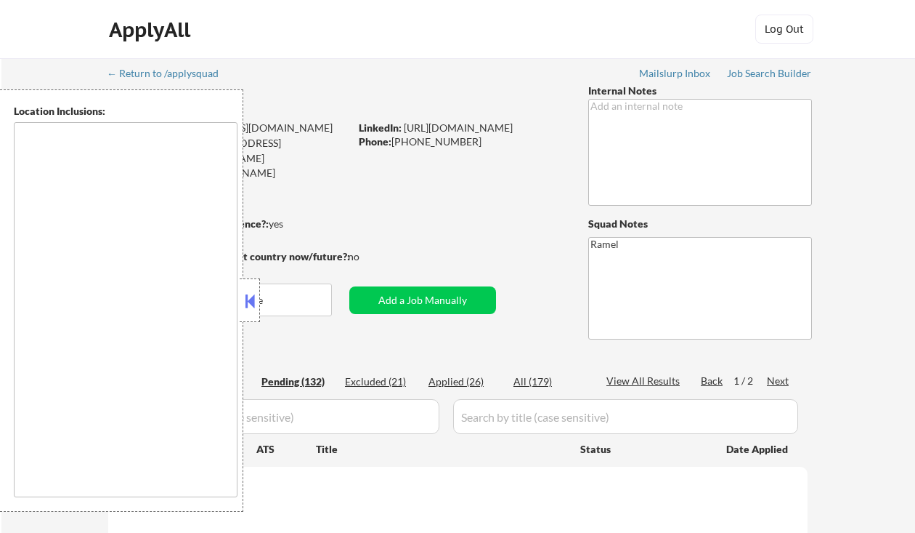
click at [249, 295] on button at bounding box center [250, 301] width 16 height 22
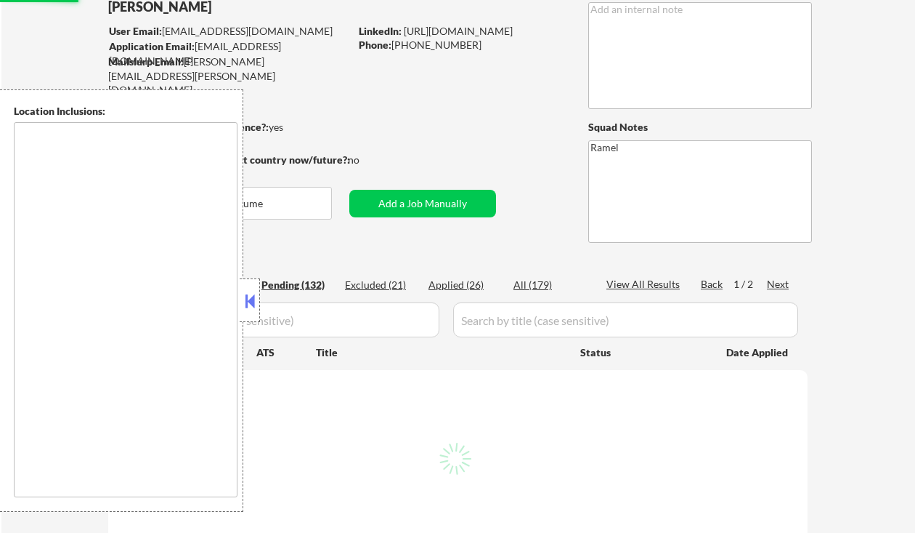
select select ""pending""
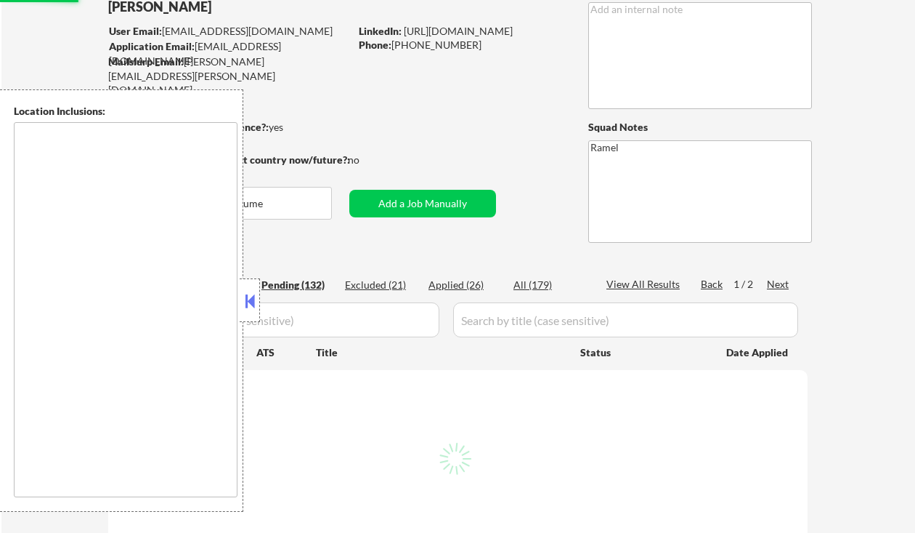
select select ""pending""
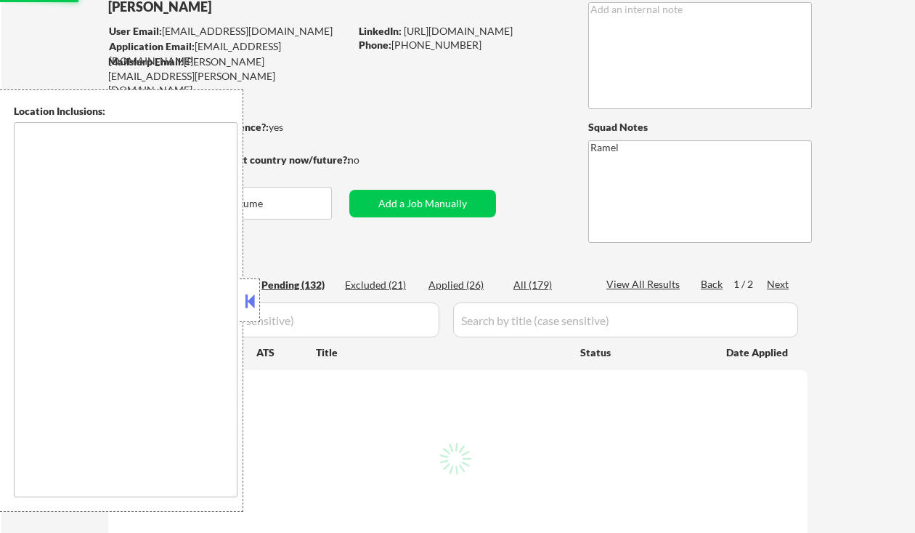
select select ""pending""
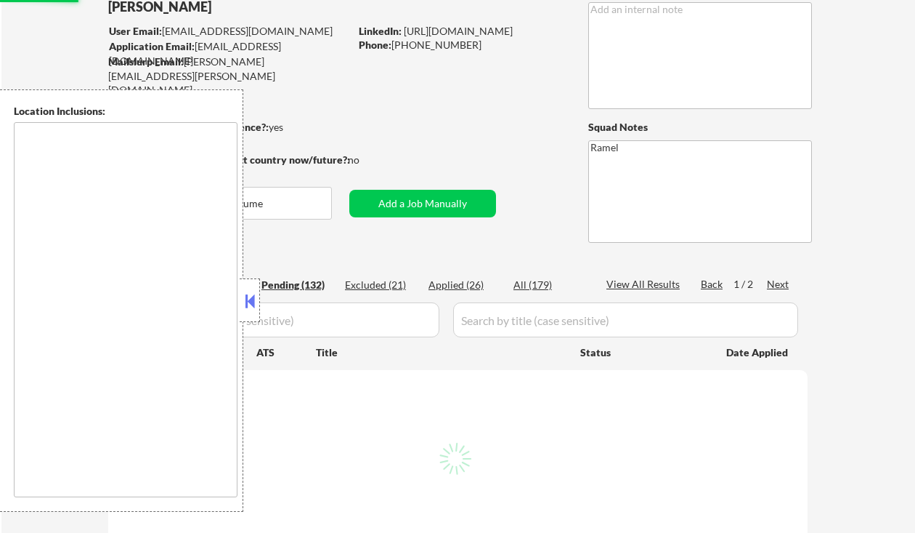
select select ""pending""
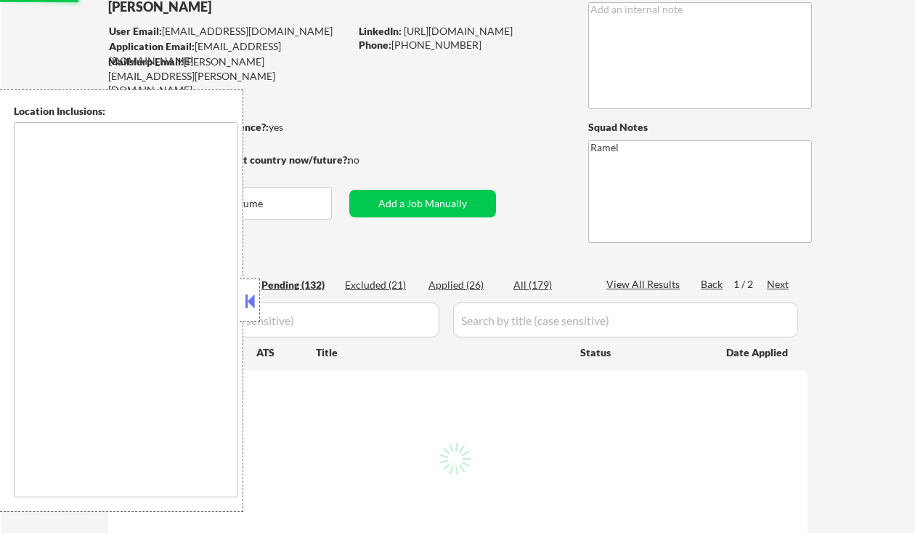
select select ""pending""
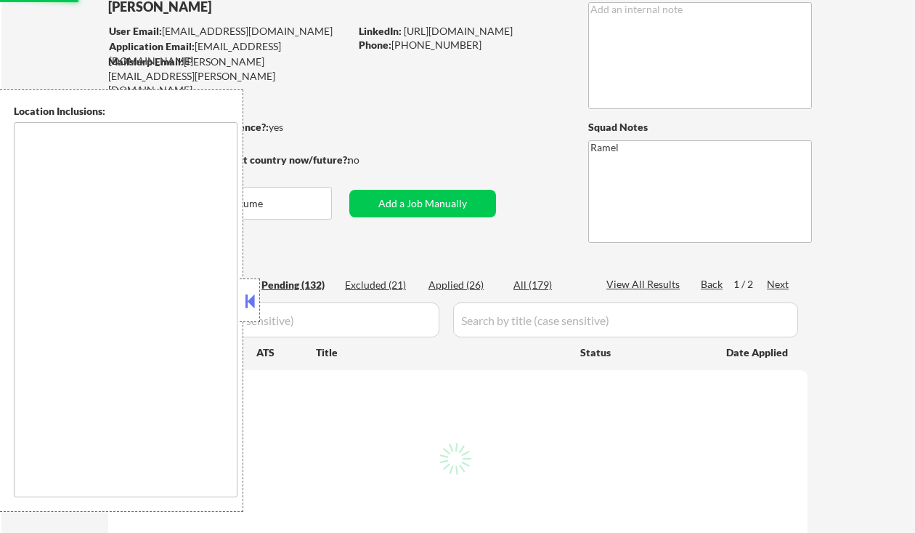
select select ""pending""
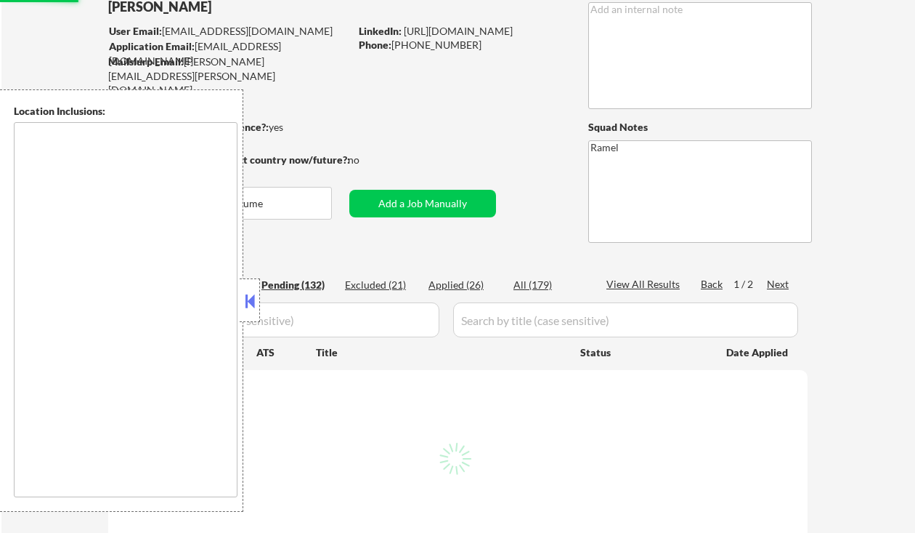
select select ""pending""
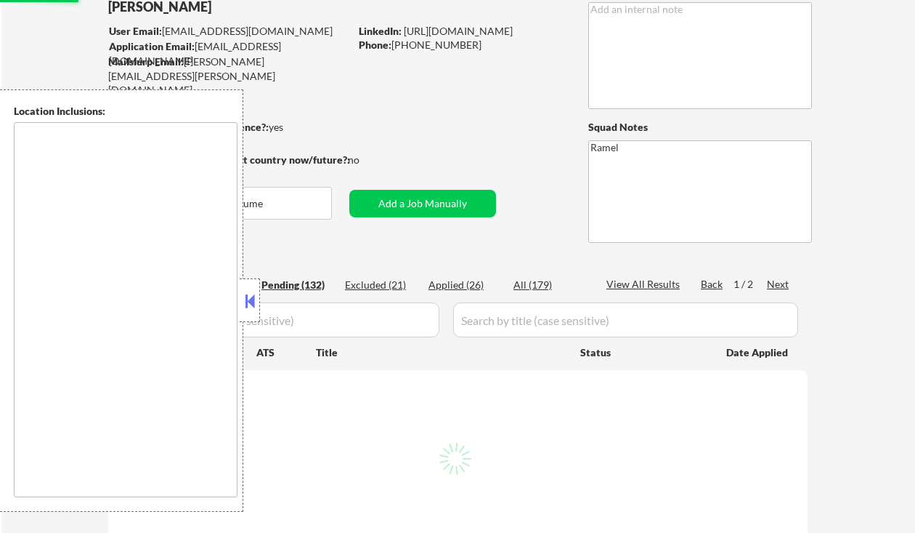
select select ""pending""
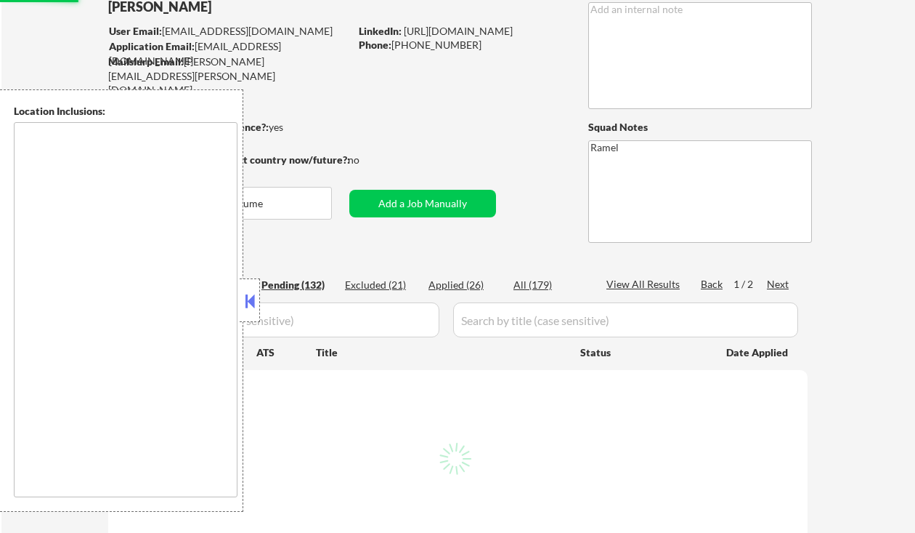
select select ""pending""
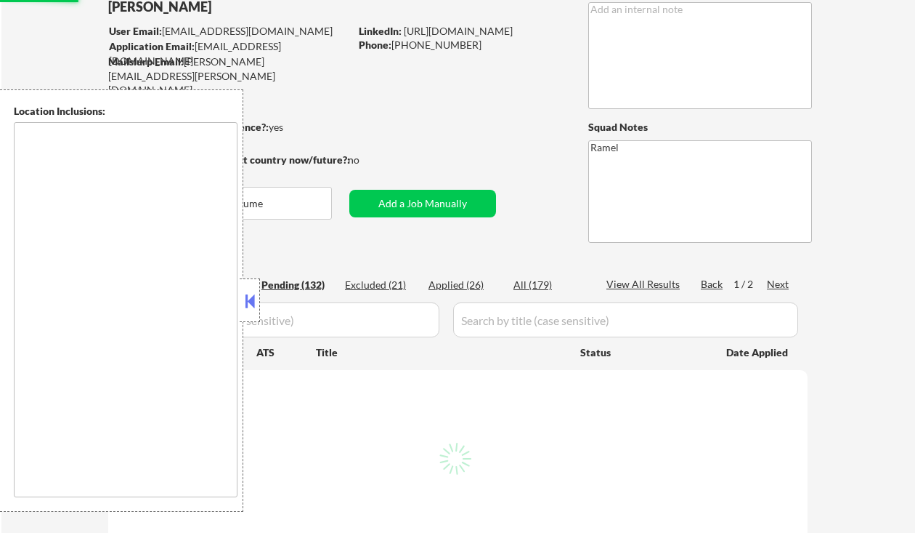
select select ""pending""
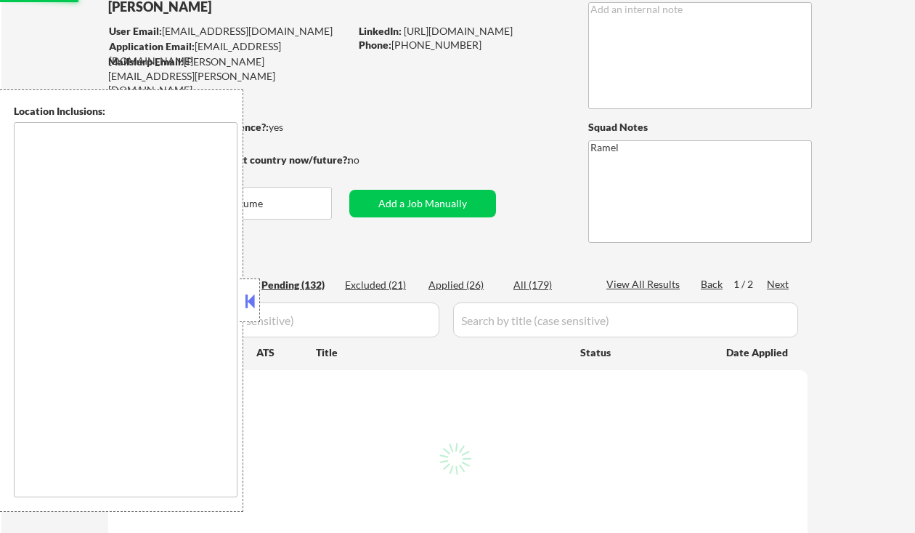
select select ""pending""
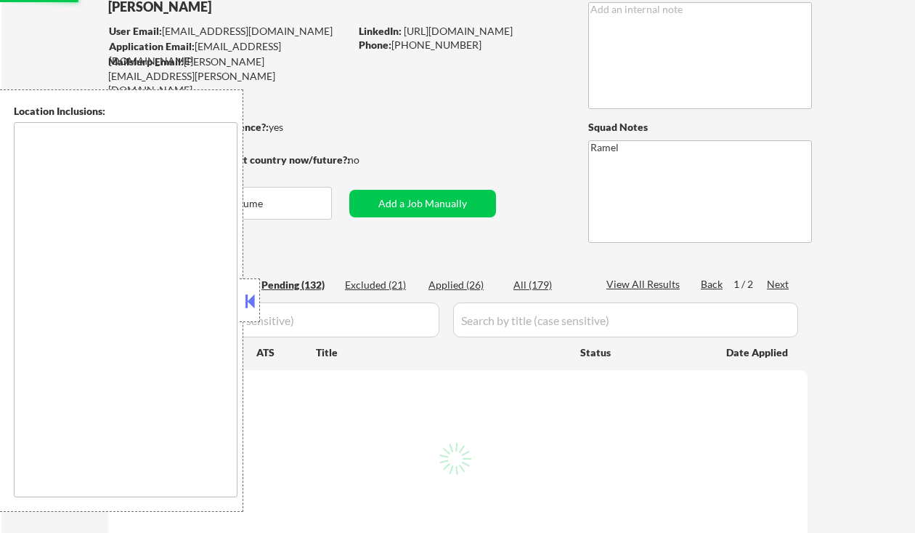
select select ""pending""
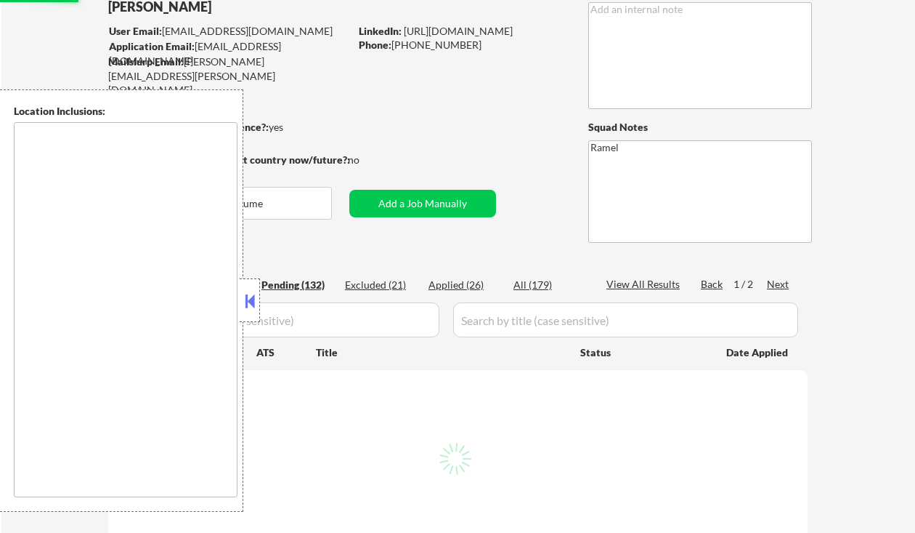
select select ""pending""
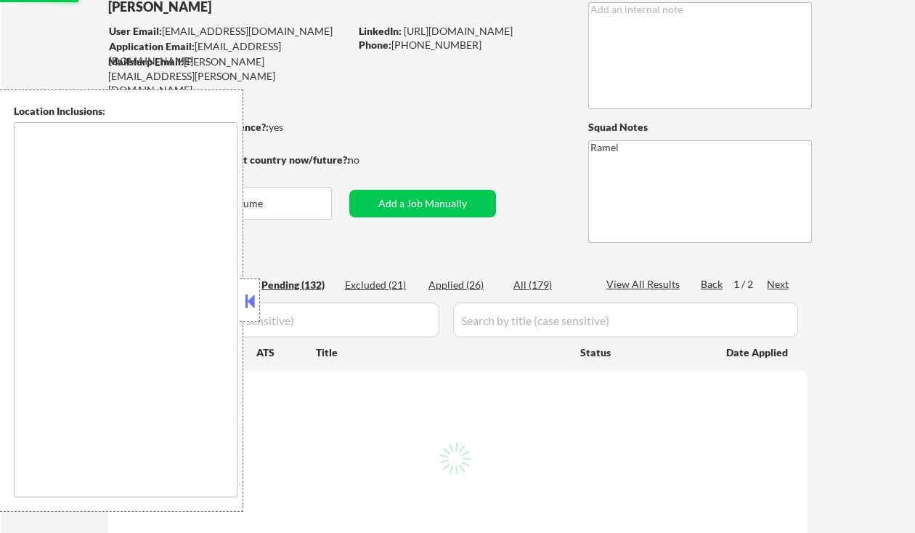
select select ""pending""
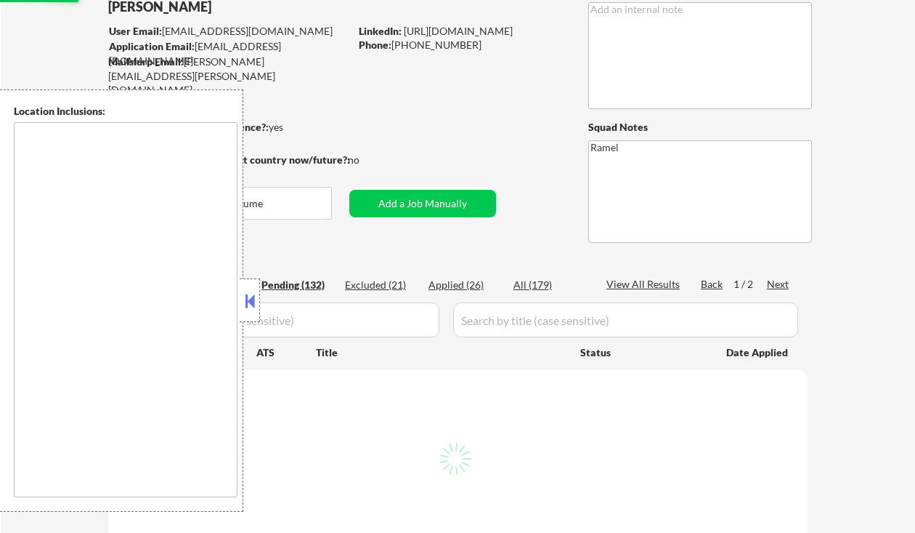
select select ""pending""
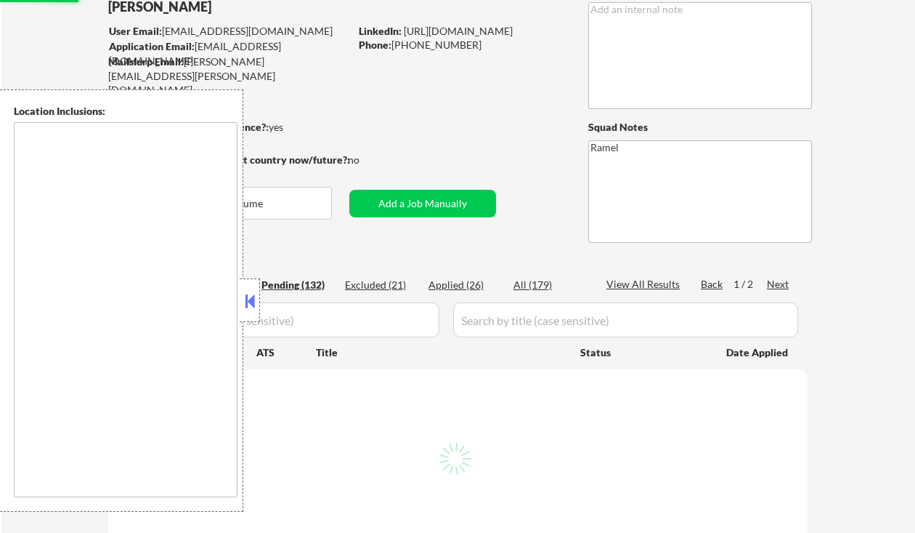
select select ""pending""
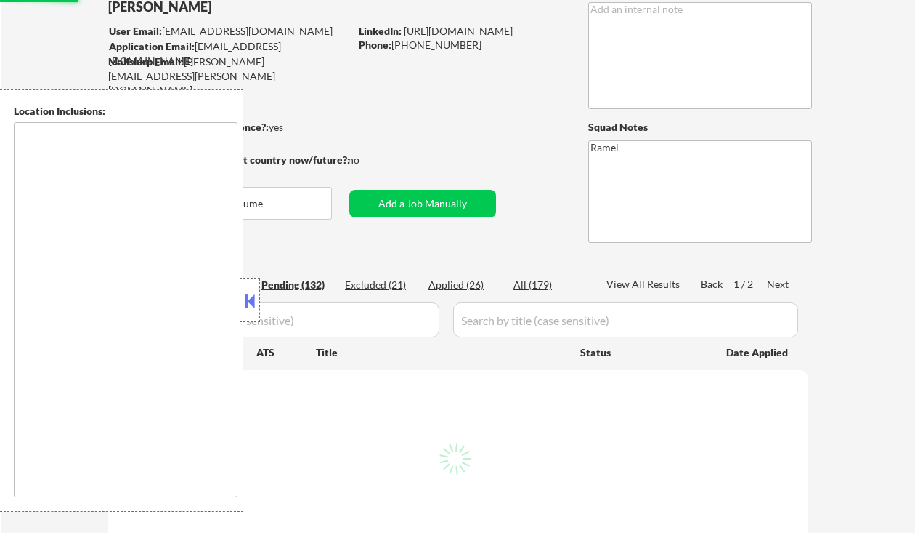
select select ""pending""
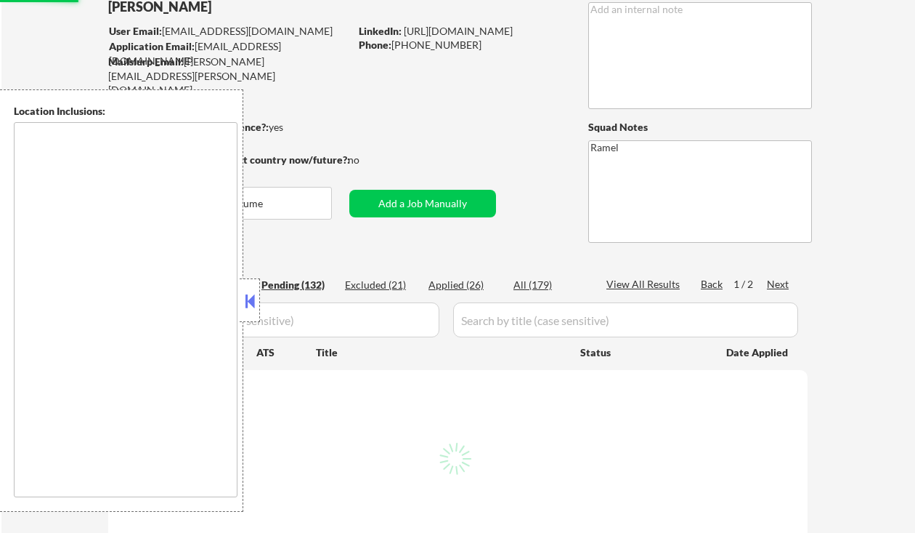
select select ""pending""
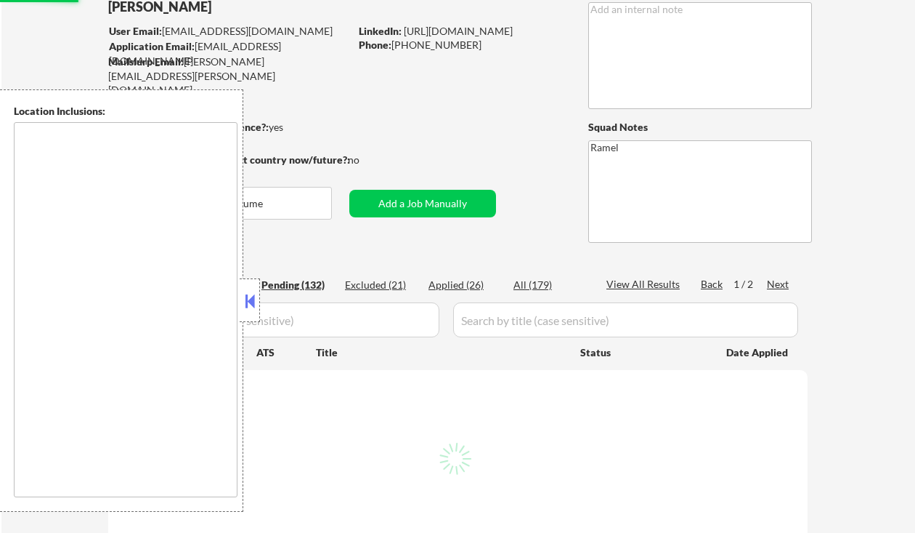
select select ""pending""
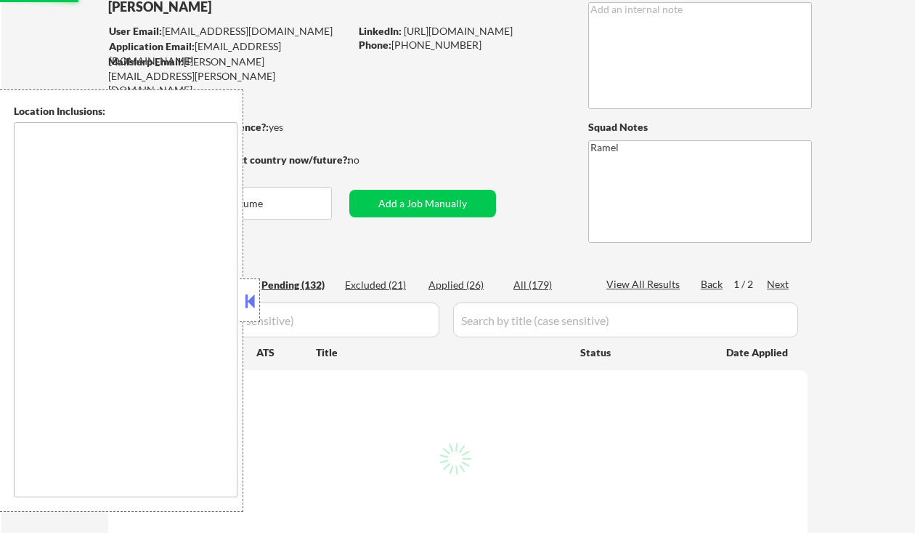
select select ""pending""
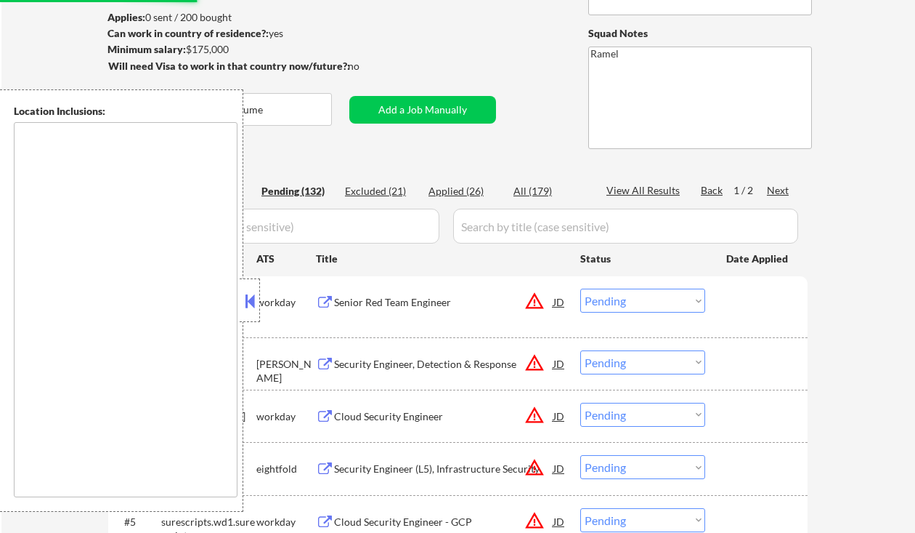
scroll to position [196, 0]
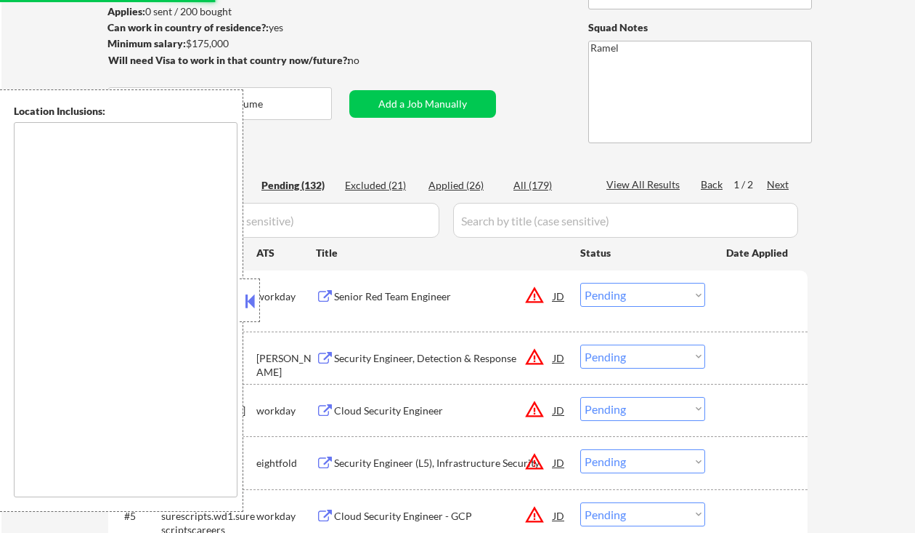
click at [252, 301] on button at bounding box center [250, 301] width 16 height 22
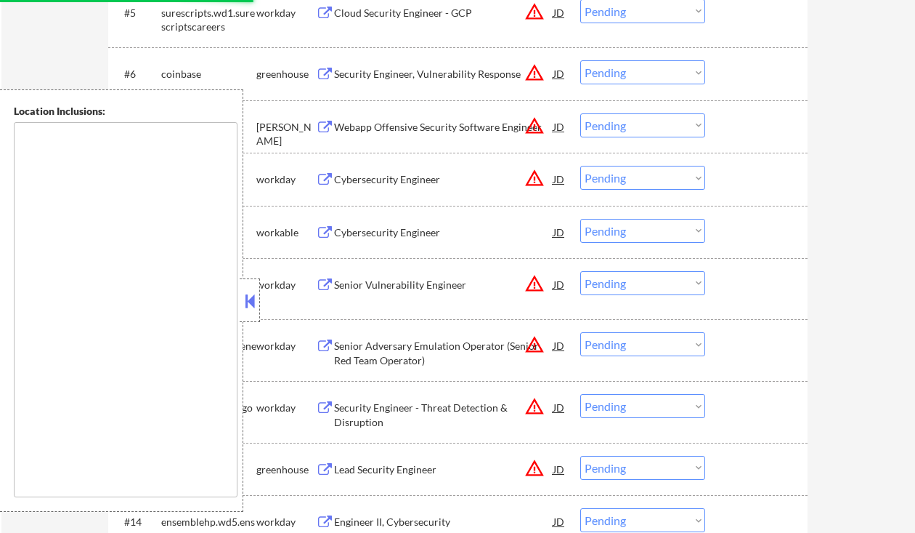
scroll to position [681, 0]
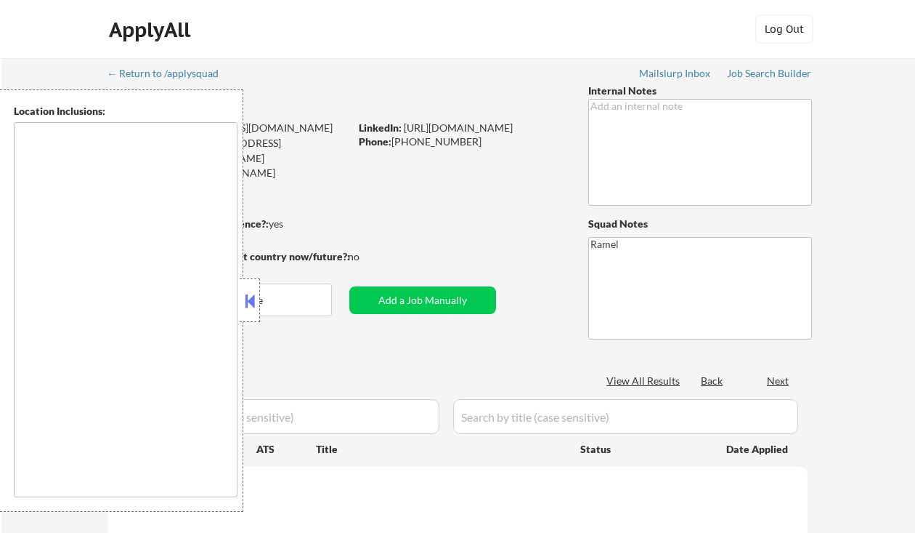
scroll to position [681, 0]
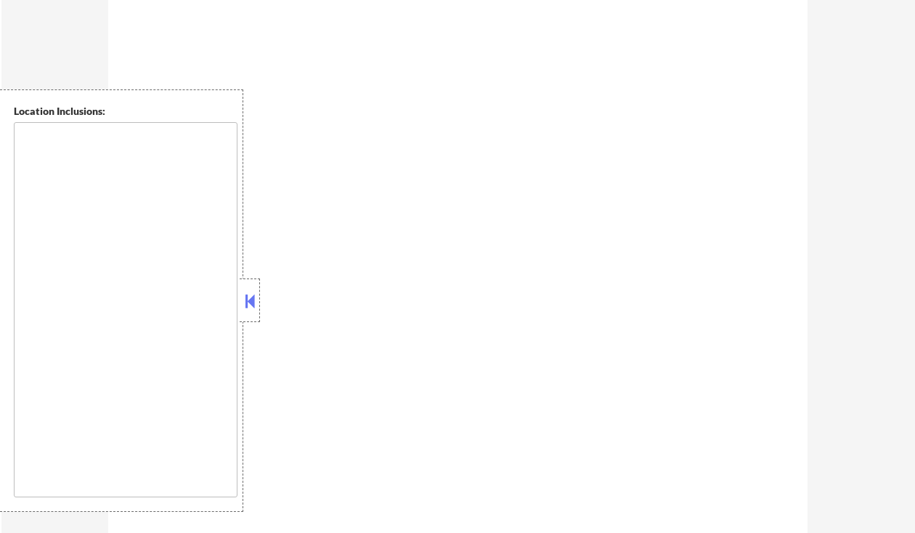
type textarea "remote"
click at [250, 304] on button at bounding box center [250, 301] width 16 height 22
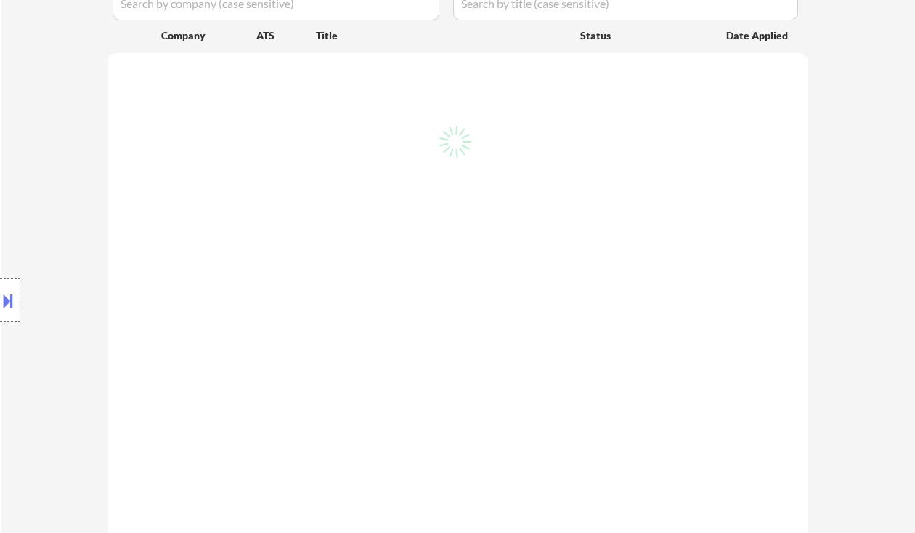
scroll to position [390, 0]
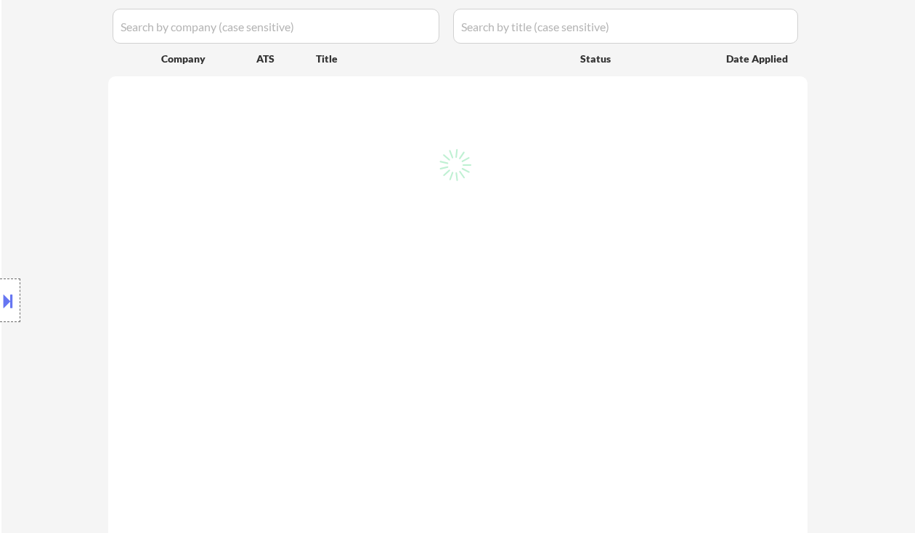
select select ""pending""
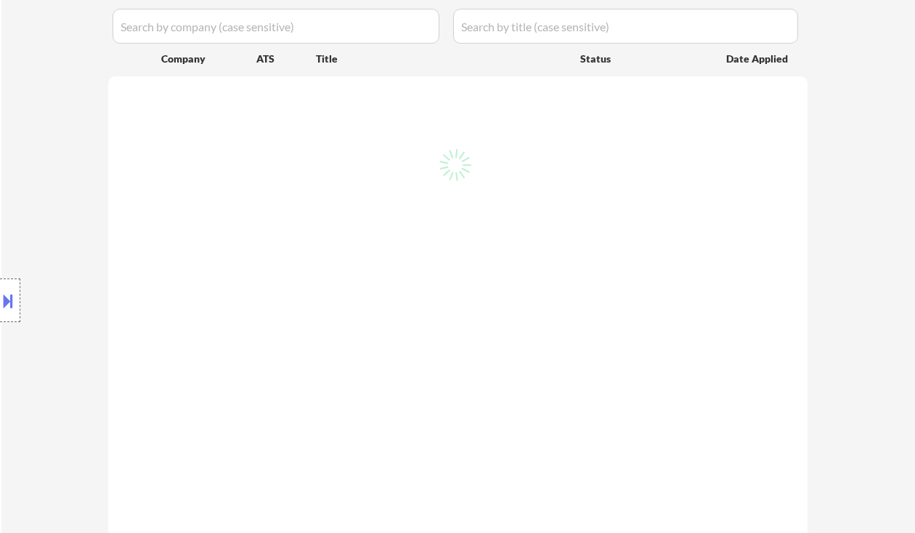
select select ""pending""
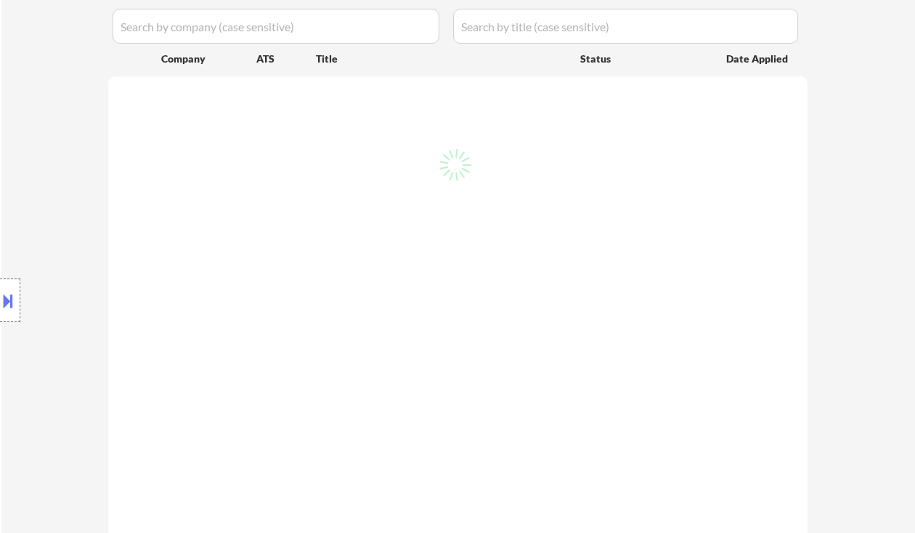
select select ""pending""
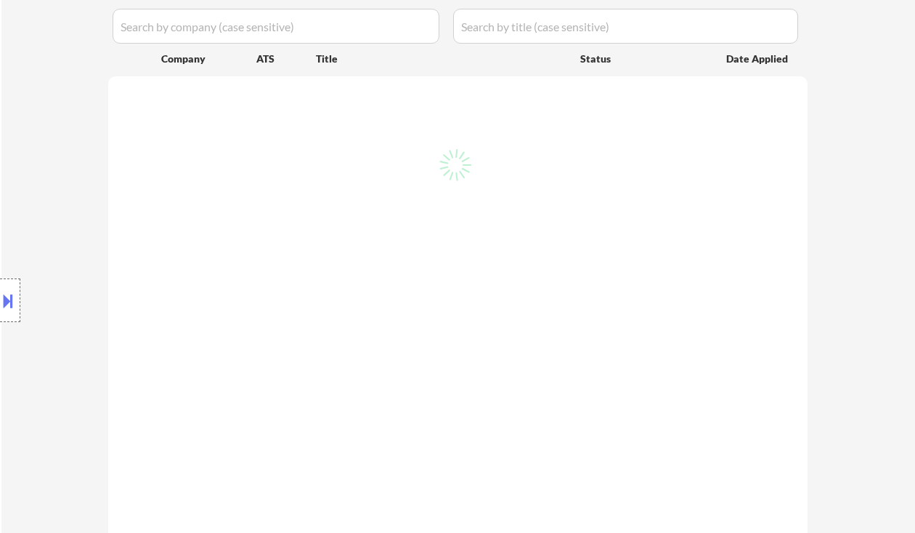
select select ""pending""
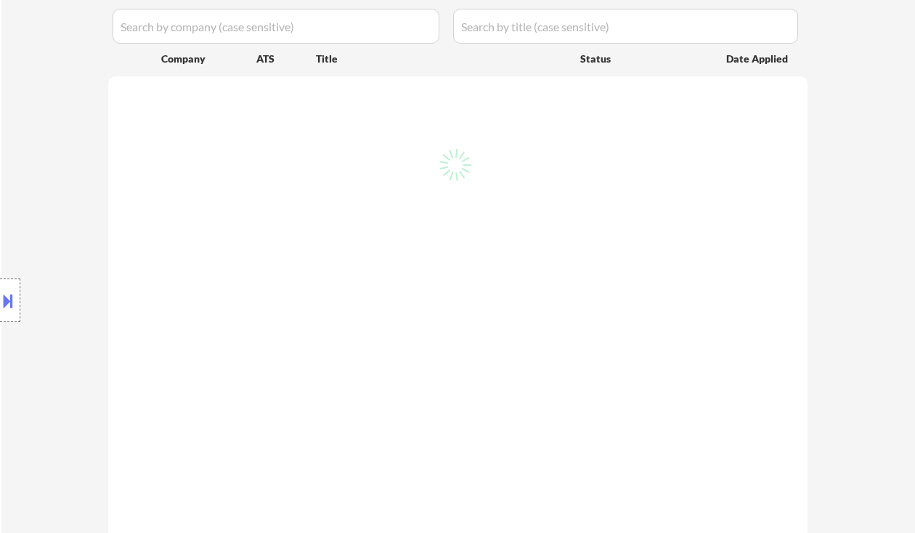
select select ""pending""
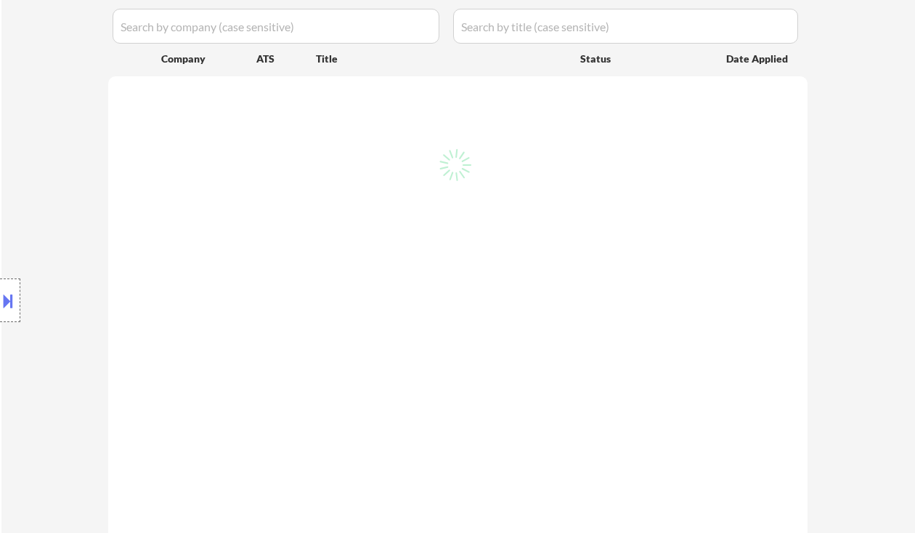
select select ""pending""
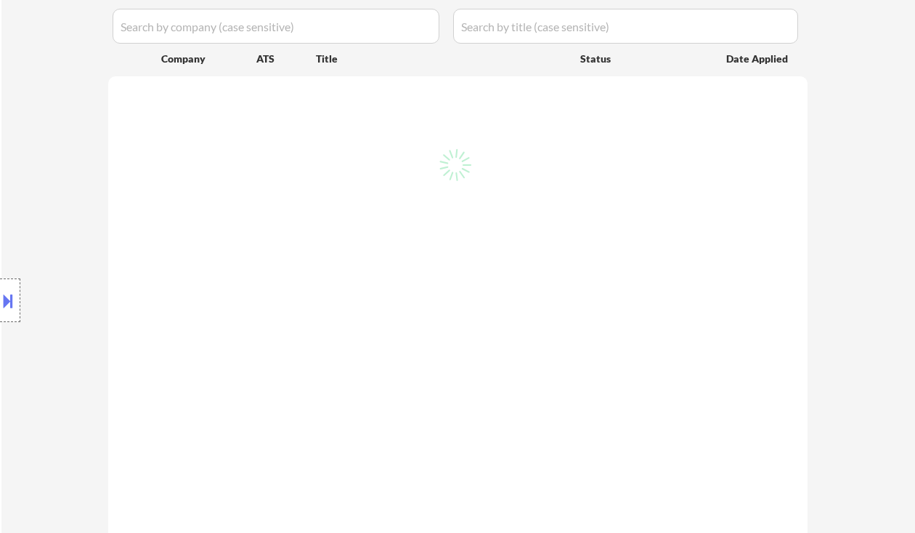
select select ""pending""
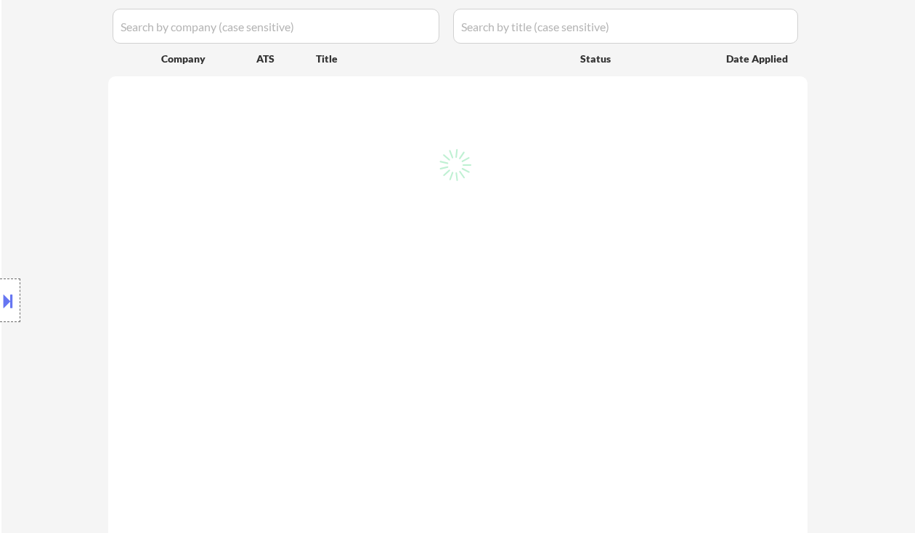
select select ""pending""
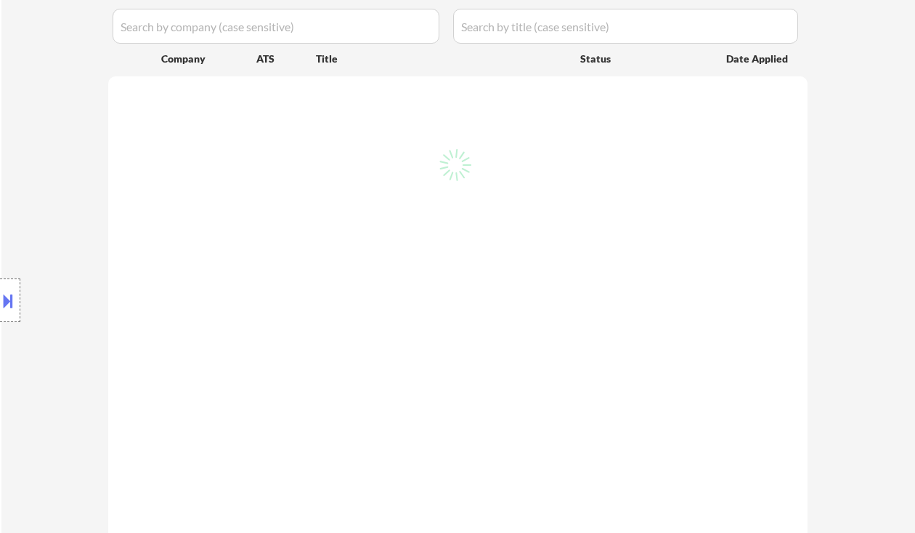
select select ""pending""
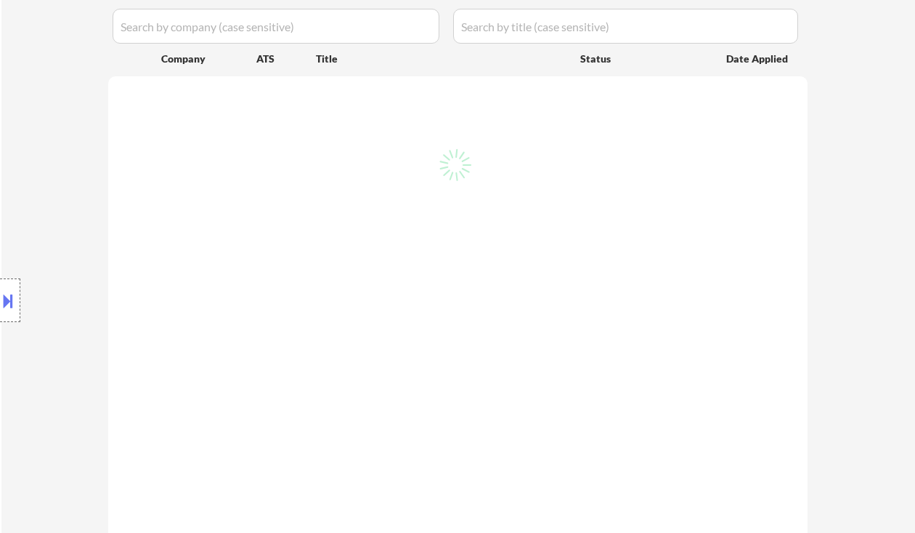
select select ""pending""
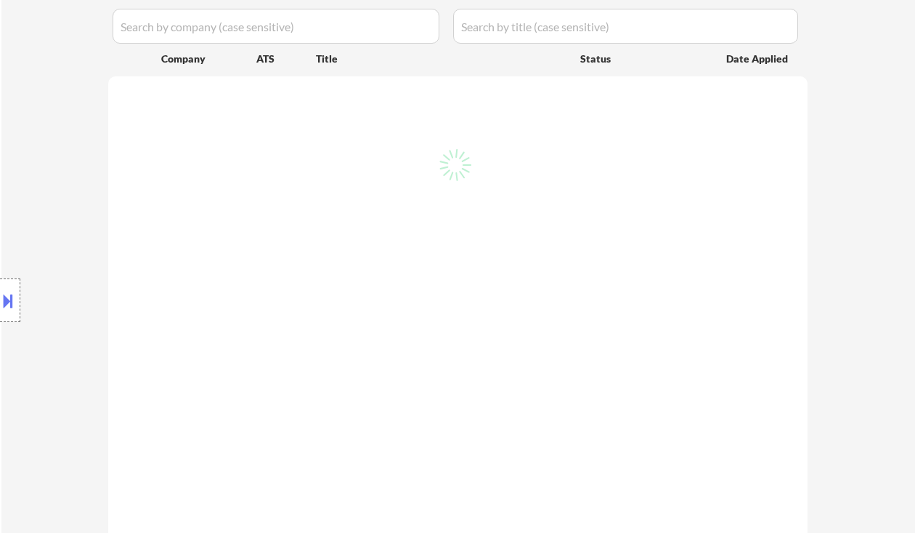
select select ""pending""
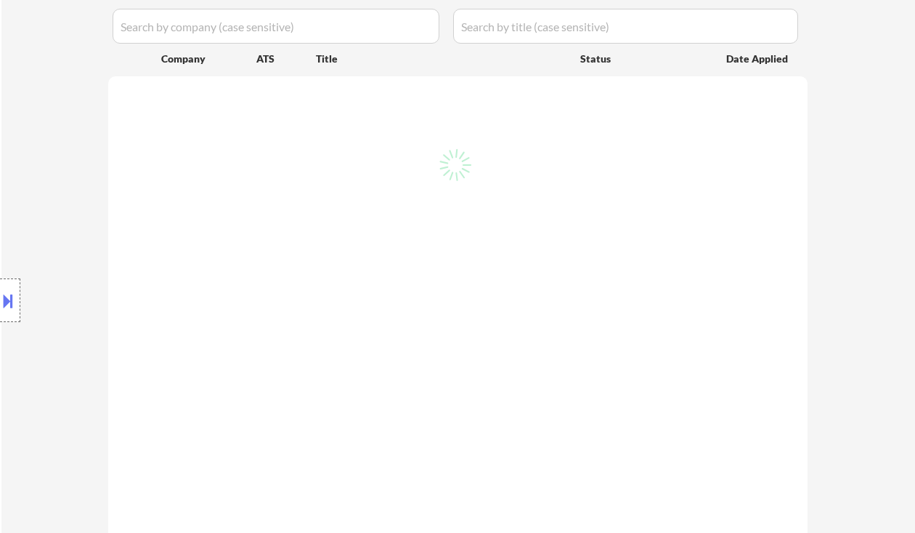
select select ""pending""
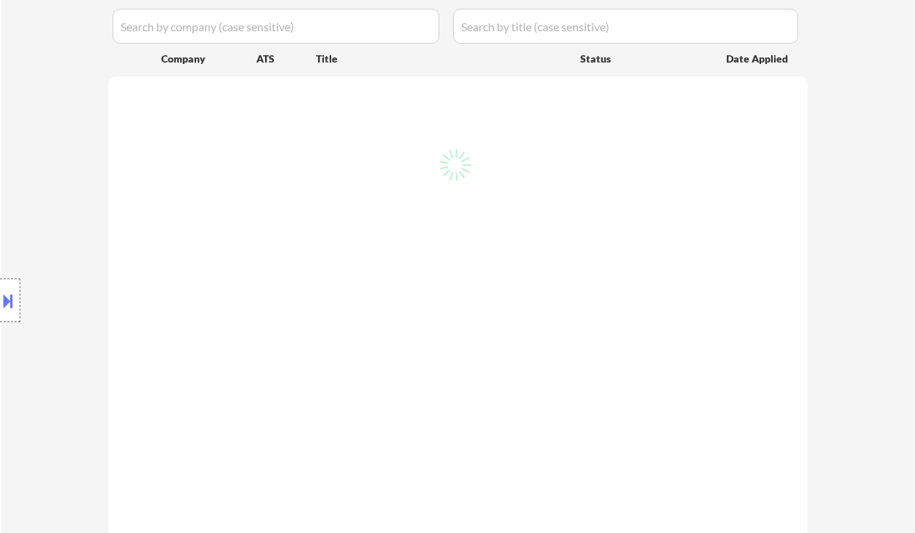
select select ""pending""
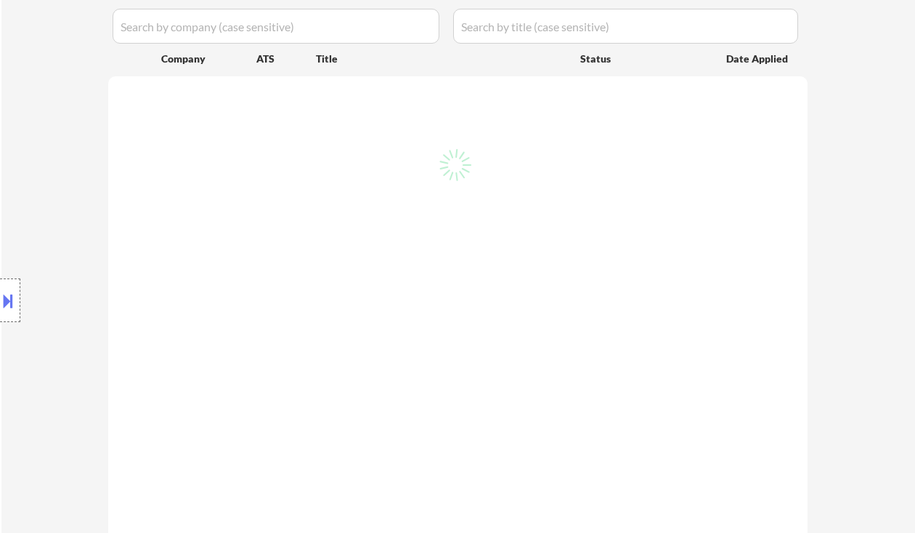
select select ""pending""
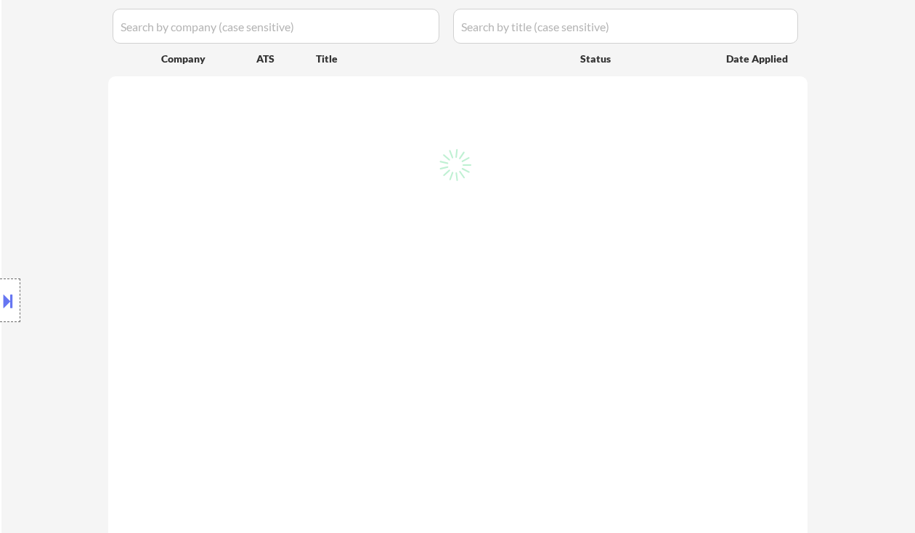
select select ""pending""
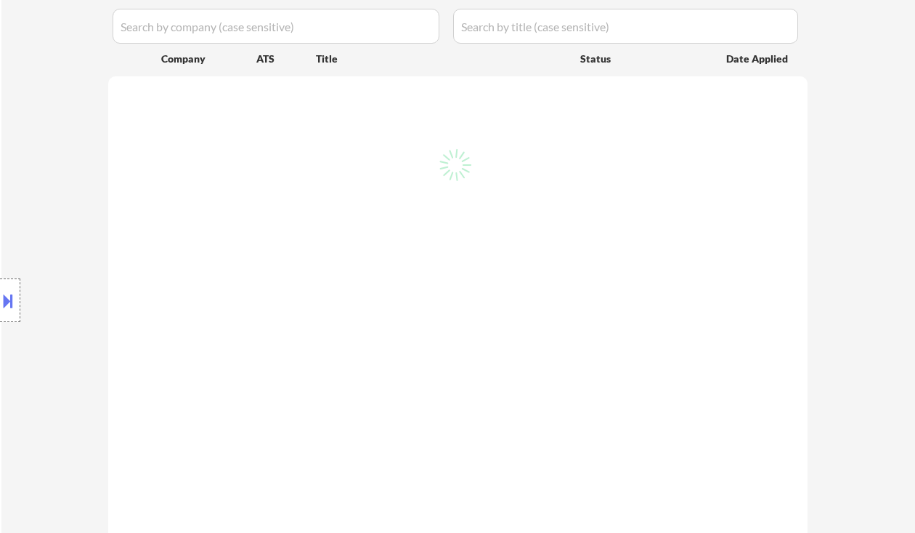
select select ""pending""
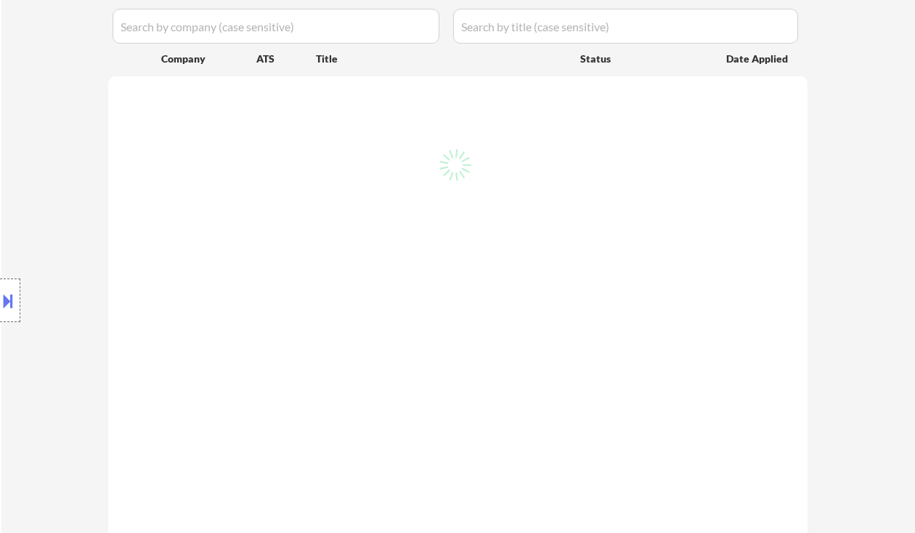
select select ""pending""
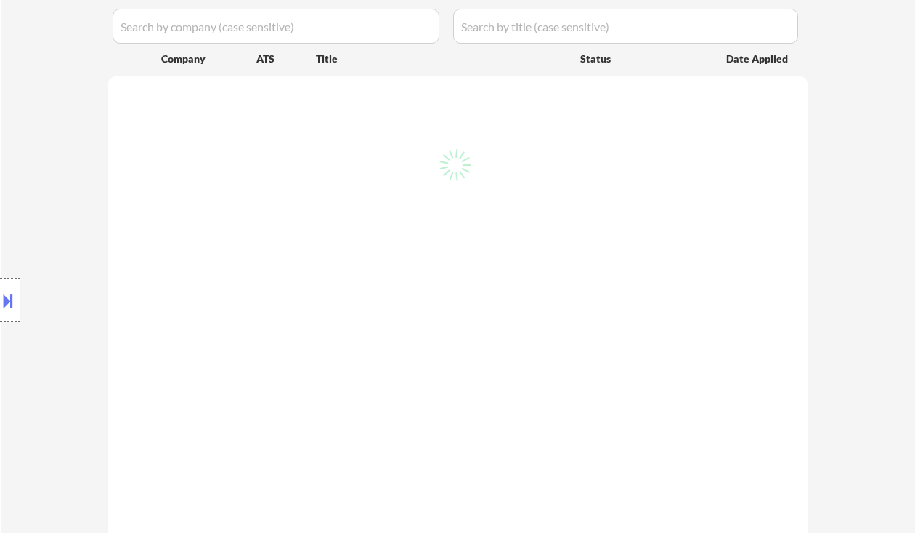
select select ""pending""
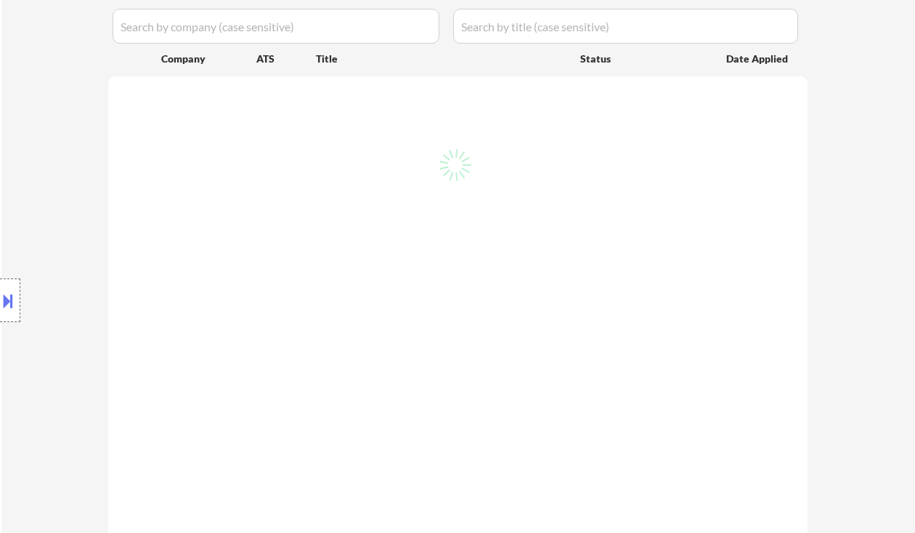
select select ""pending""
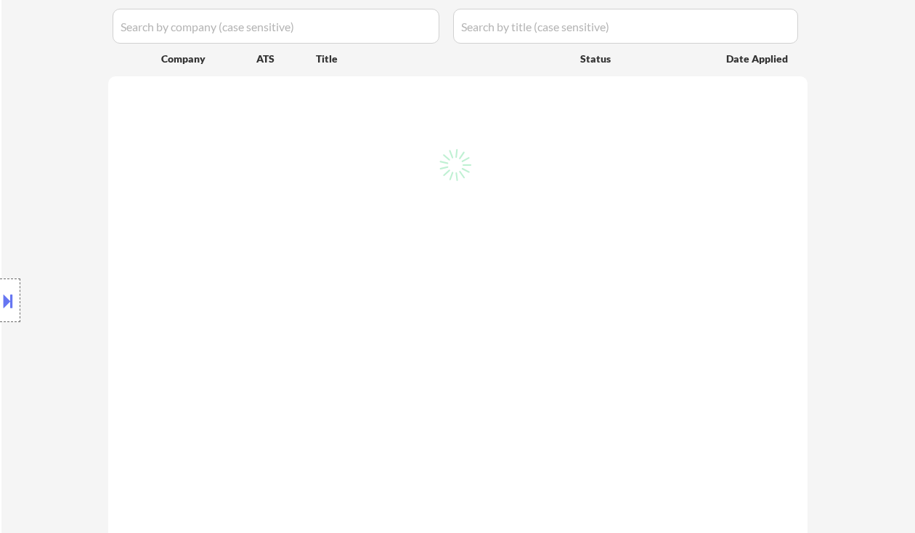
select select ""pending""
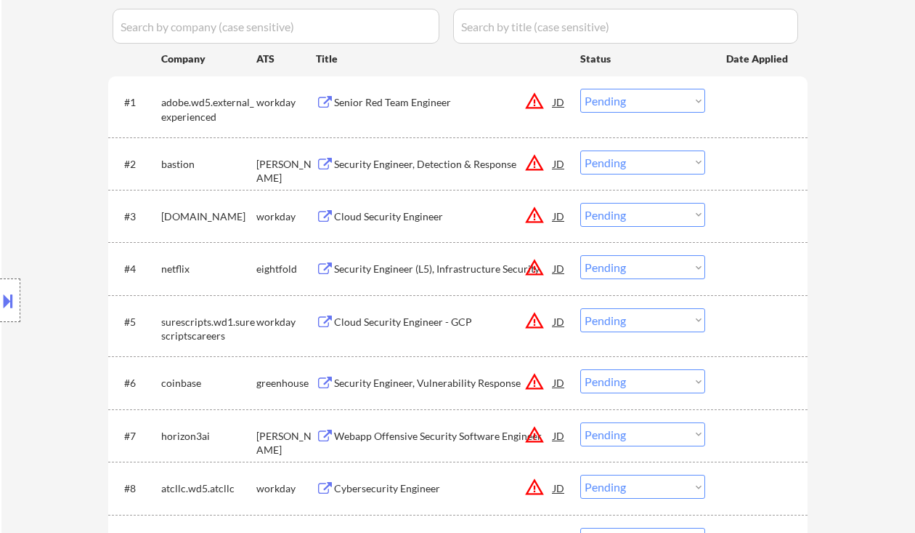
scroll to position [1240, 0]
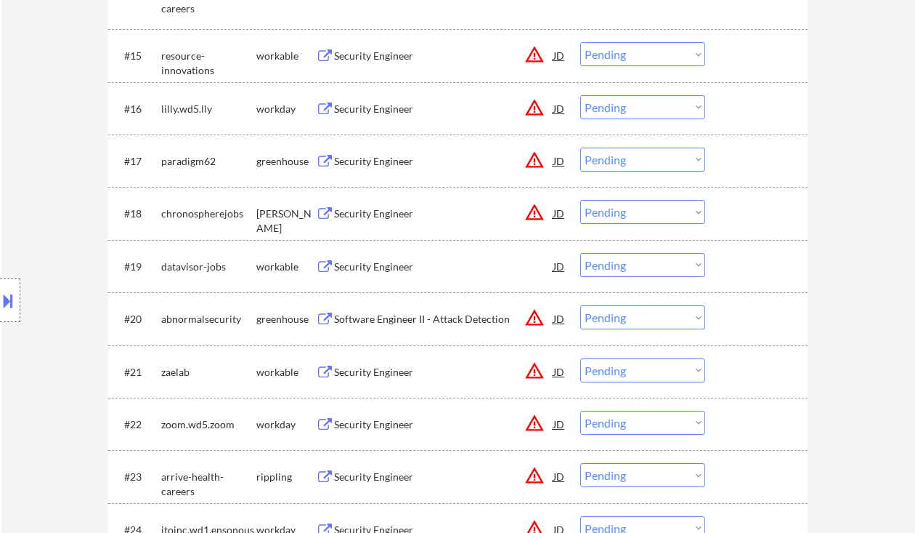
click at [662, 263] on select "Choose an option... Pending Applied Excluded (Questions) Excluded (Expired) Exc…" at bounding box center [642, 265] width 125 height 24
click at [580, 253] on select "Choose an option... Pending Applied Excluded (Questions) Excluded (Expired) Exc…" at bounding box center [642, 265] width 125 height 24
select select ""pending""
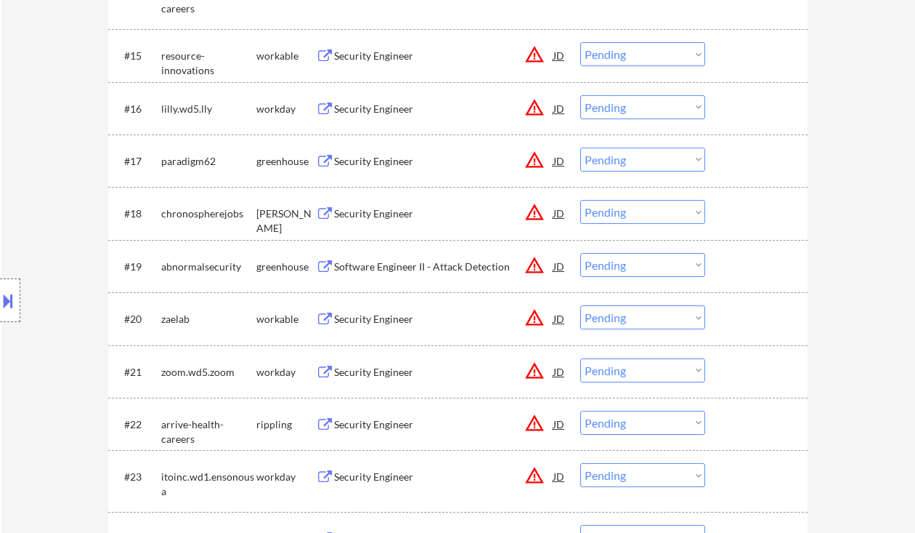
scroll to position [1635, 0]
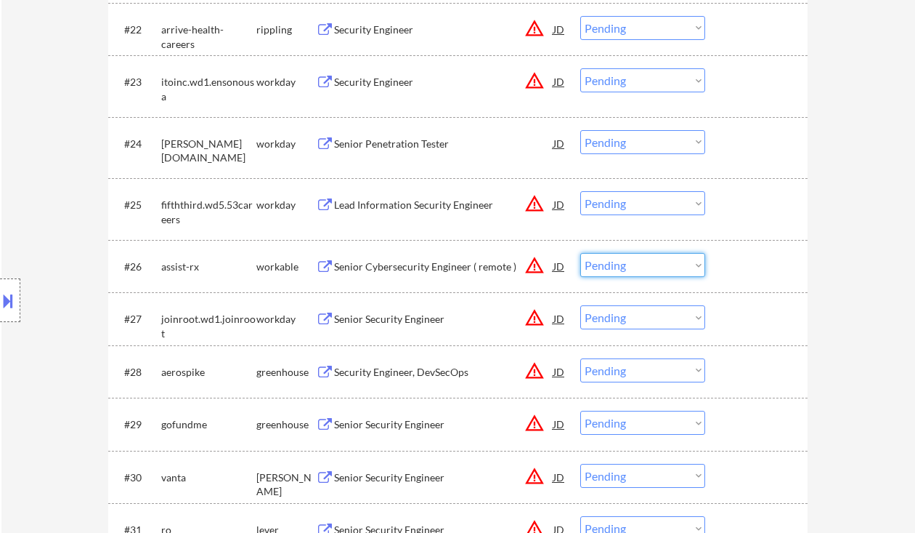
click at [620, 265] on select "Choose an option... Pending Applied Excluded (Questions) Excluded (Expired) Exc…" at bounding box center [642, 265] width 125 height 24
click at [580, 253] on select "Choose an option... Pending Applied Excluded (Questions) Excluded (Expired) Exc…" at bounding box center [642, 265] width 125 height 24
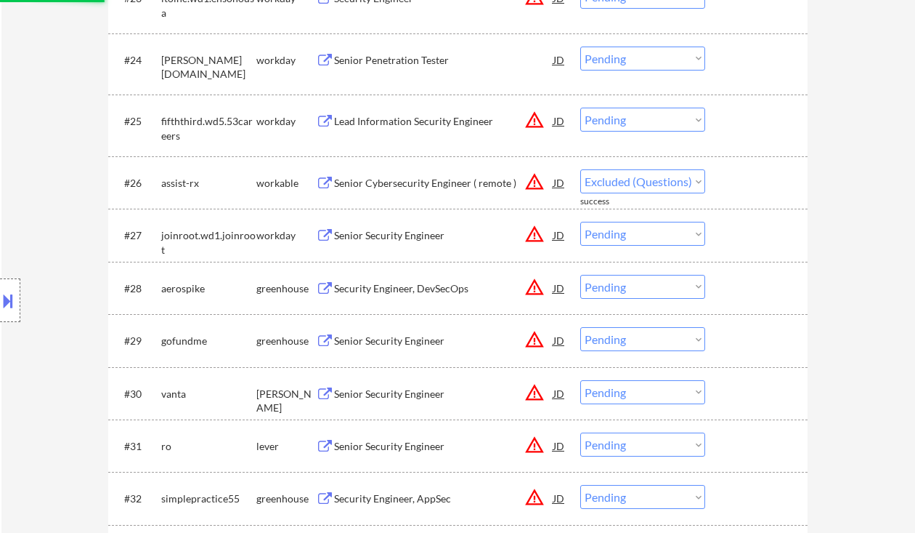
scroll to position [1732, 0]
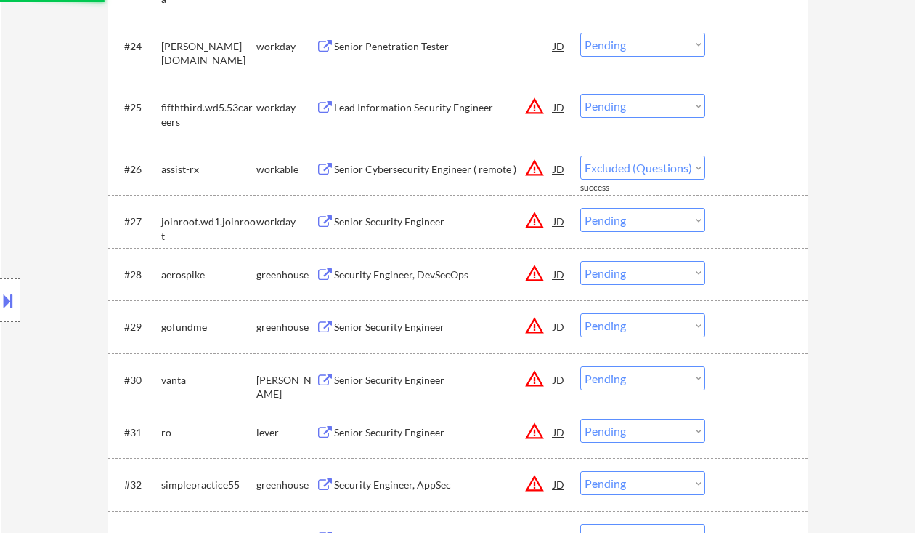
select select ""pending""
click at [408, 275] on div "Security Engineer, DevSecOps" at bounding box center [443, 274] width 219 height 15
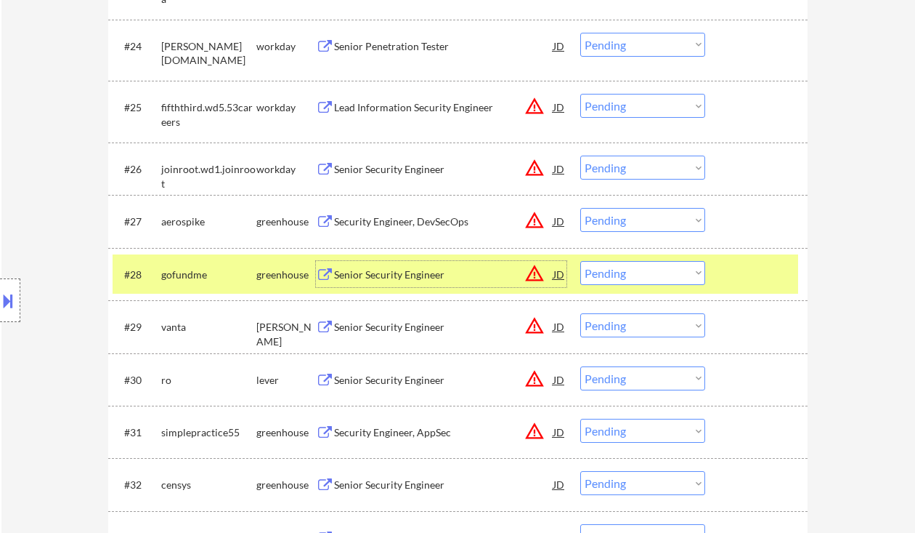
click at [618, 278] on select "Choose an option... Pending Applied Excluded (Questions) Excluded (Expired) Exc…" at bounding box center [642, 273] width 125 height 24
select select ""excluded__expired_""
click at [580, 261] on select "Choose an option... Pending Applied Excluded (Questions) Excluded (Expired) Exc…" at bounding box center [642, 273] width 125 height 24
click at [421, 329] on div "Senior Security Engineer" at bounding box center [443, 327] width 219 height 15
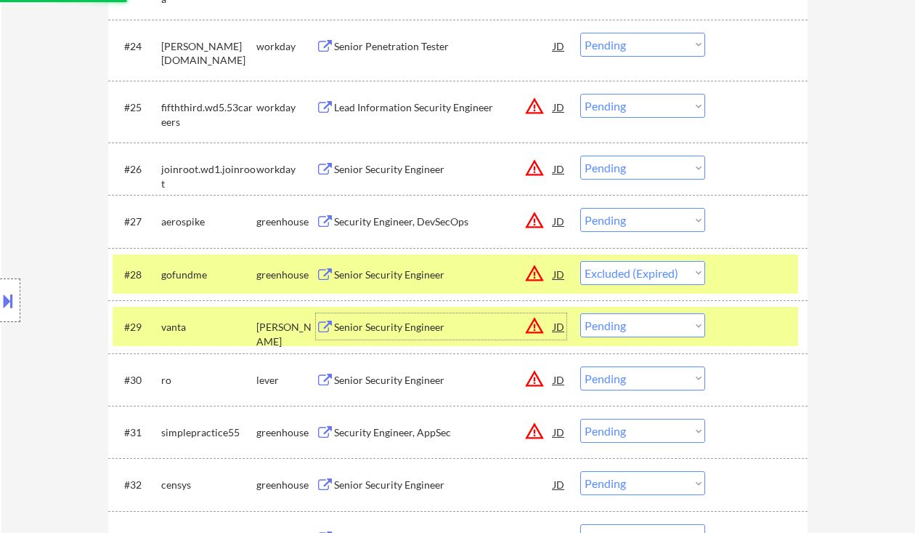
click at [615, 275] on select "Choose an option... Pending Applied Excluded (Questions) Excluded (Expired) Exc…" at bounding box center [642, 273] width 125 height 24
click at [790, 304] on div "#29 vanta ashby Senior Security Engineer JD warning_amber Choose an option... P…" at bounding box center [458, 326] width 700 height 52
click at [671, 323] on select "Choose an option... Pending Applied Excluded (Questions) Excluded (Expired) Exc…" at bounding box center [642, 325] width 125 height 24
select select ""excluded__expired_""
click at [580, 313] on select "Choose an option... Pending Applied Excluded (Questions) Excluded (Expired) Exc…" at bounding box center [642, 325] width 125 height 24
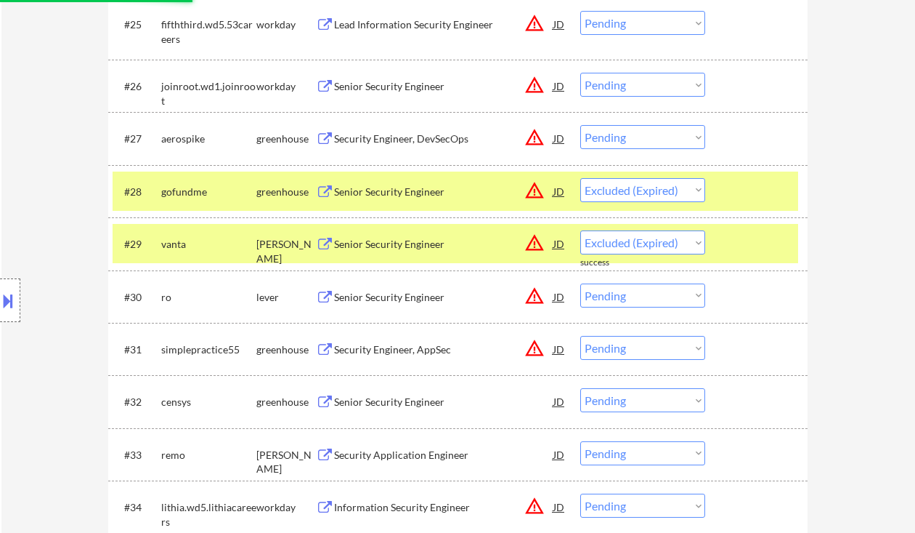
scroll to position [1829, 0]
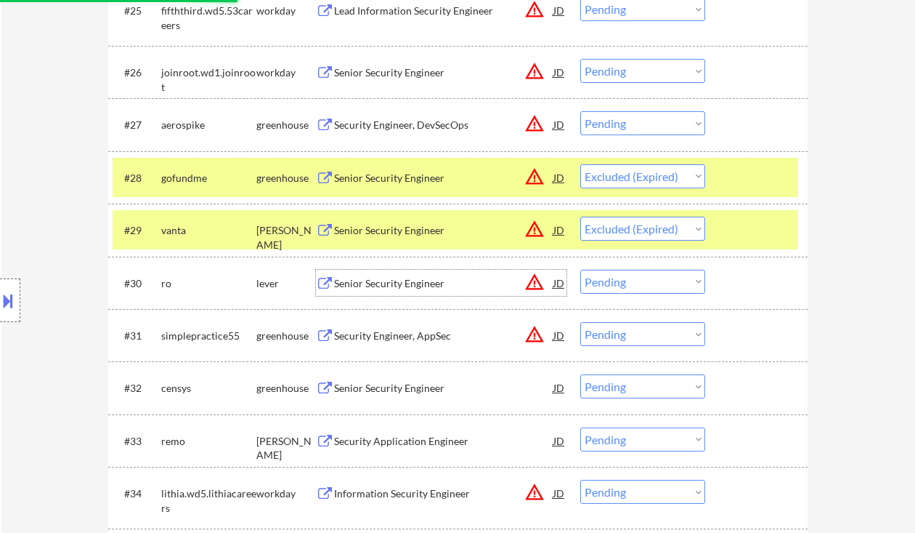
click at [405, 286] on div "Senior Security Engineer" at bounding box center [443, 283] width 219 height 15
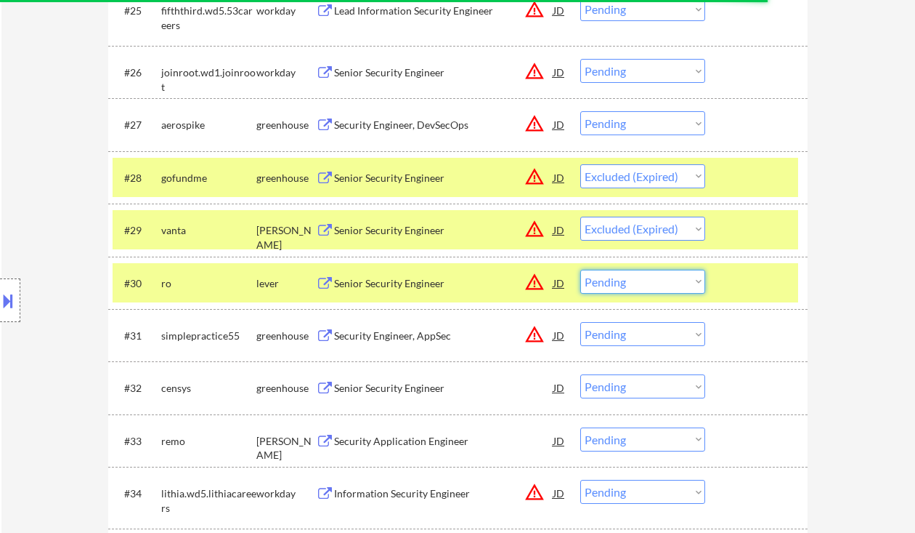
drag, startPoint x: 628, startPoint y: 275, endPoint x: 644, endPoint y: 293, distance: 23.2
click at [628, 275] on select "Choose an option... Pending Applied Excluded (Questions) Excluded (Expired) Exc…" at bounding box center [642, 282] width 125 height 24
select select ""excluded__bad_match_""
click at [580, 270] on select "Choose an option... Pending Applied Excluded (Questions) Excluded (Expired) Exc…" at bounding box center [642, 282] width 125 height 24
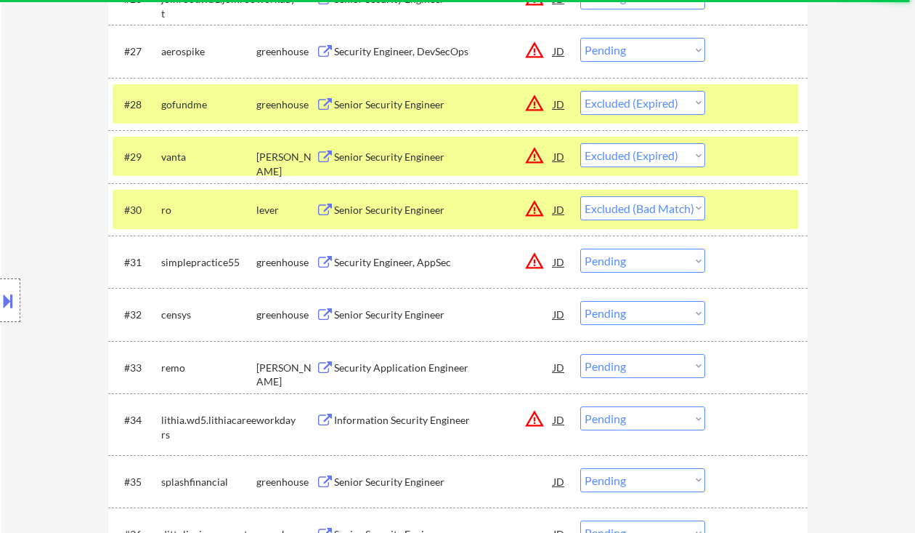
scroll to position [1925, 0]
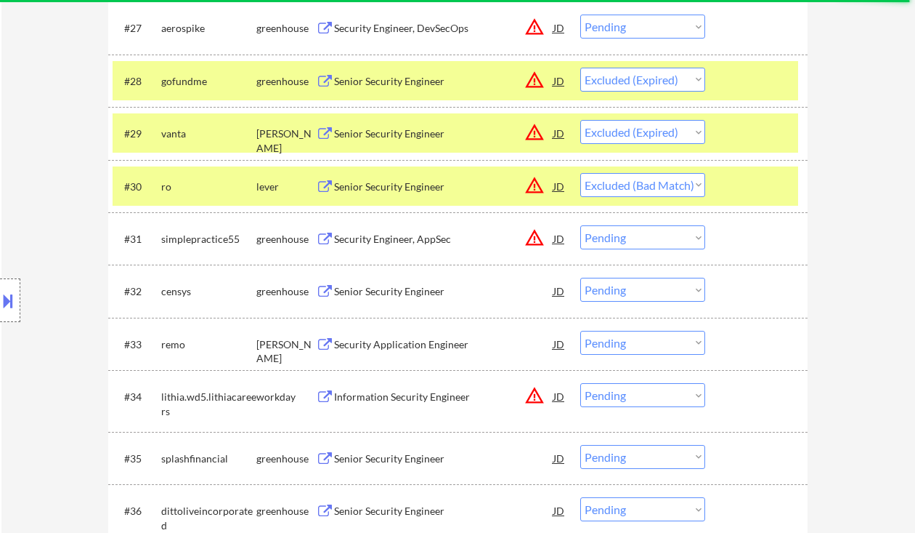
click at [432, 244] on div "Security Engineer, AppSec" at bounding box center [443, 239] width 219 height 15
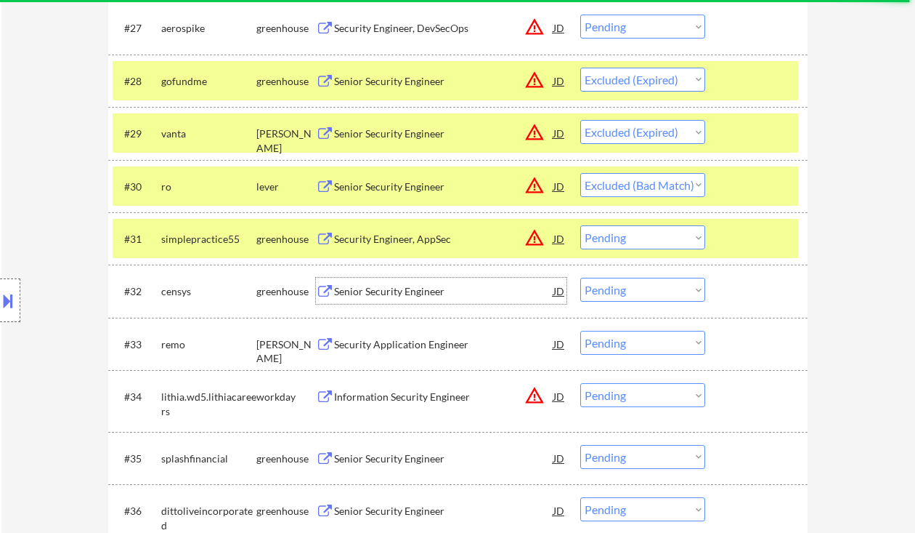
click at [422, 295] on div "Senior Security Engineer" at bounding box center [443, 291] width 219 height 15
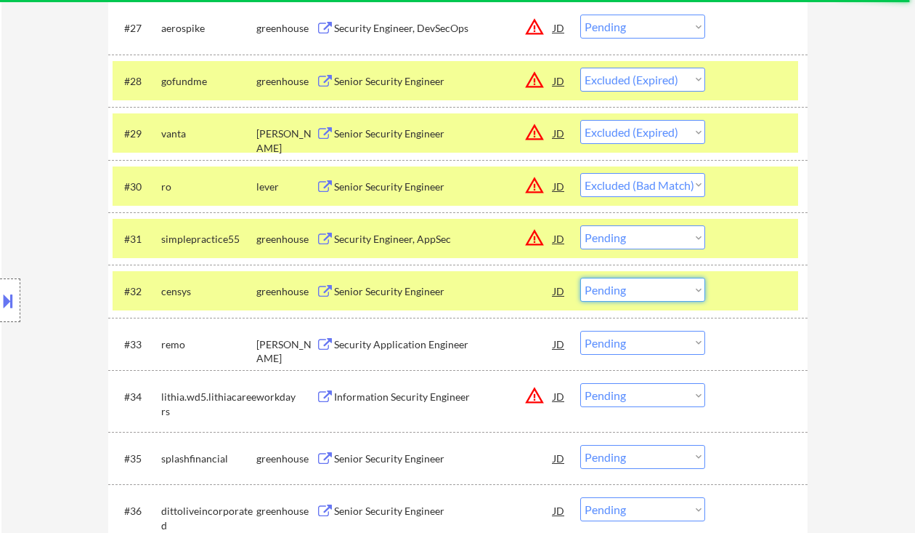
click at [623, 292] on select "Choose an option... Pending Applied Excluded (Questions) Excluded (Expired) Exc…" at bounding box center [642, 290] width 125 height 24
select select ""excluded__expired_""
click at [580, 278] on select "Choose an option... Pending Applied Excluded (Questions) Excluded (Expired) Exc…" at bounding box center [642, 290] width 125 height 24
click at [430, 348] on div "Security Application Engineer" at bounding box center [443, 344] width 219 height 15
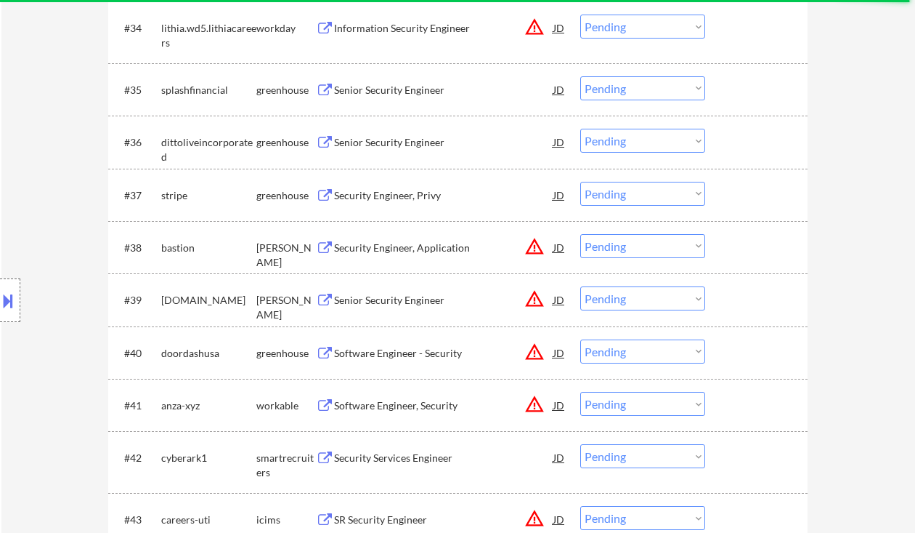
scroll to position [2003, 0]
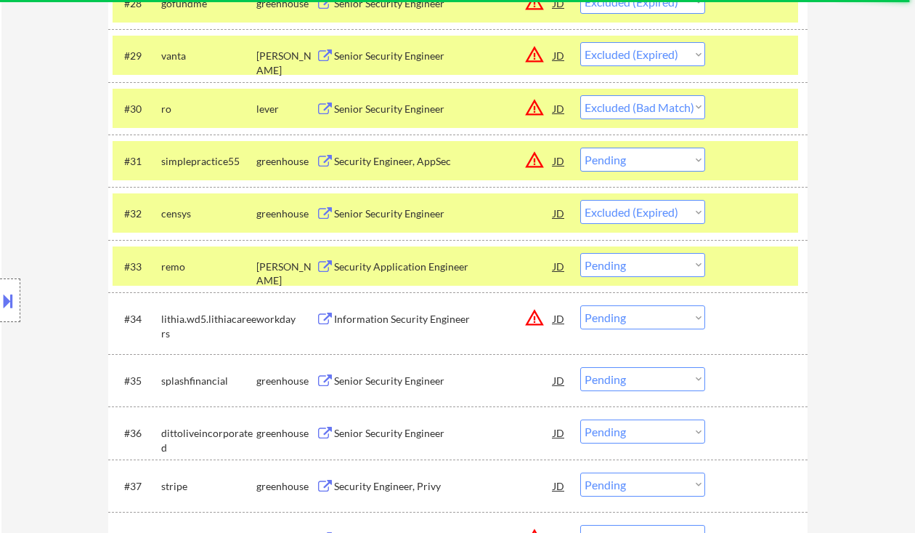
drag, startPoint x: 618, startPoint y: 263, endPoint x: 655, endPoint y: 265, distance: 36.4
click at [618, 263] on select "Choose an option... Pending Applied Excluded (Questions) Excluded (Expired) Exc…" at bounding box center [642, 265] width 125 height 24
click at [580, 253] on select "Choose an option... Pending Applied Excluded (Questions) Excluded (Expired) Exc…" at bounding box center [642, 265] width 125 height 24
click at [658, 251] on div "#33 remo ashby Security Application Engineer JD warning_amber Choose an option.…" at bounding box center [456, 265] width 686 height 39
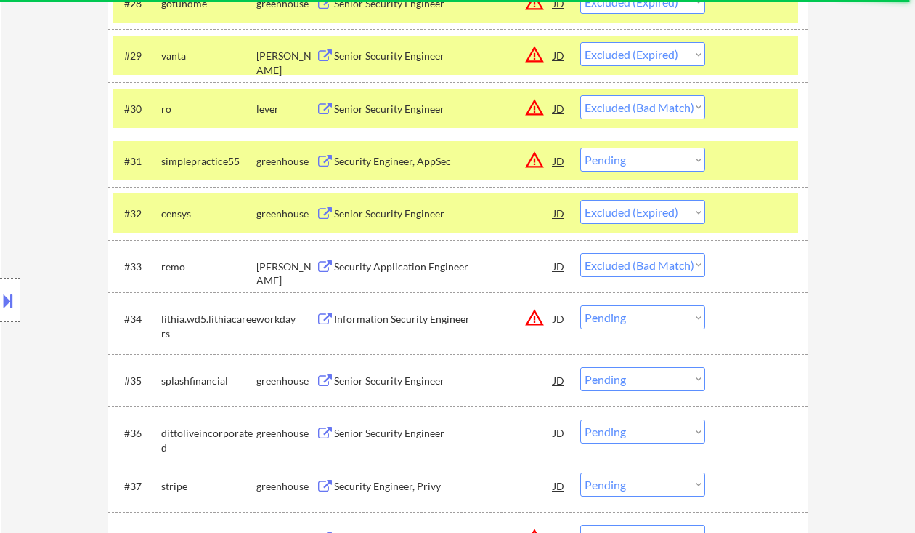
click at [664, 273] on select "Choose an option... Pending Applied Excluded (Questions) Excluded (Expired) Exc…" at bounding box center [642, 265] width 125 height 24
select select ""excluded""
click at [580, 253] on select "Choose an option... Pending Applied Excluded (Questions) Excluded (Expired) Exc…" at bounding box center [642, 265] width 125 height 24
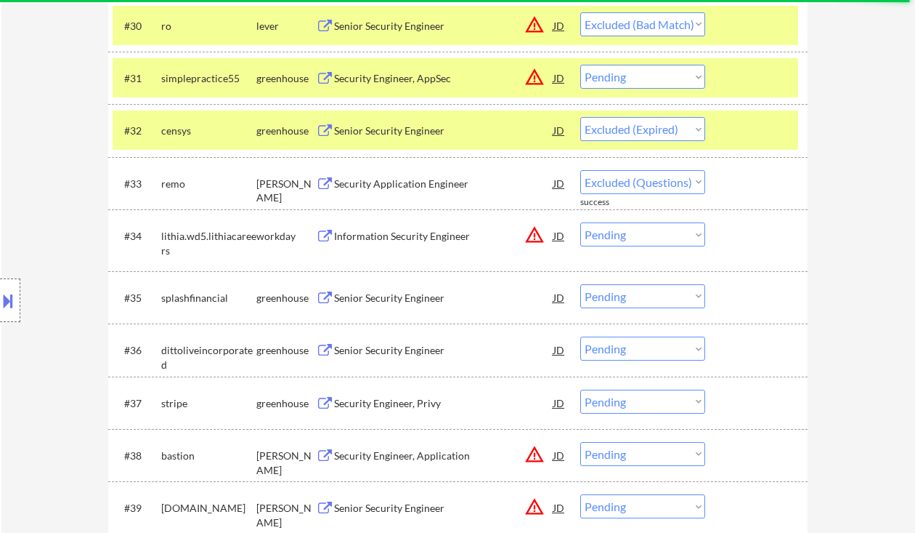
scroll to position [2100, 0]
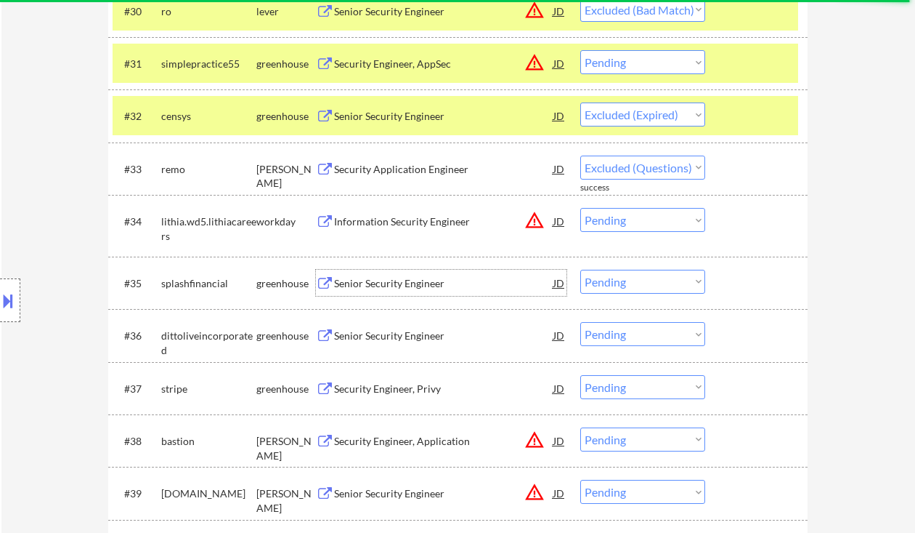
click at [392, 281] on div "Senior Security Engineer" at bounding box center [443, 283] width 219 height 15
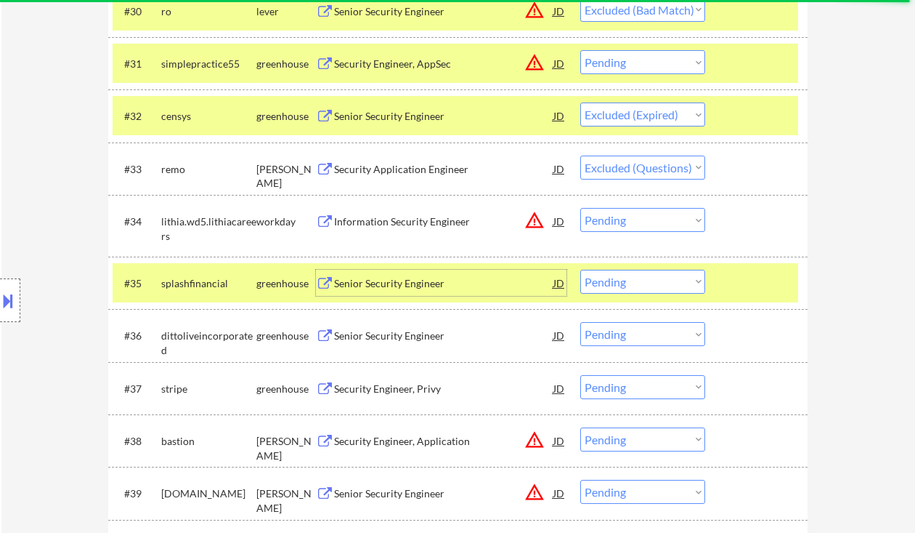
click at [619, 285] on select "Choose an option... Pending Applied Excluded (Questions) Excluded (Expired) Exc…" at bounding box center [642, 282] width 125 height 24
select select ""excluded__expired_""
click at [580, 270] on select "Choose an option... Pending Applied Excluded (Questions) Excluded (Expired) Exc…" at bounding box center [642, 282] width 125 height 24
click at [390, 341] on div "Senior Security Engineer" at bounding box center [443, 335] width 219 height 15
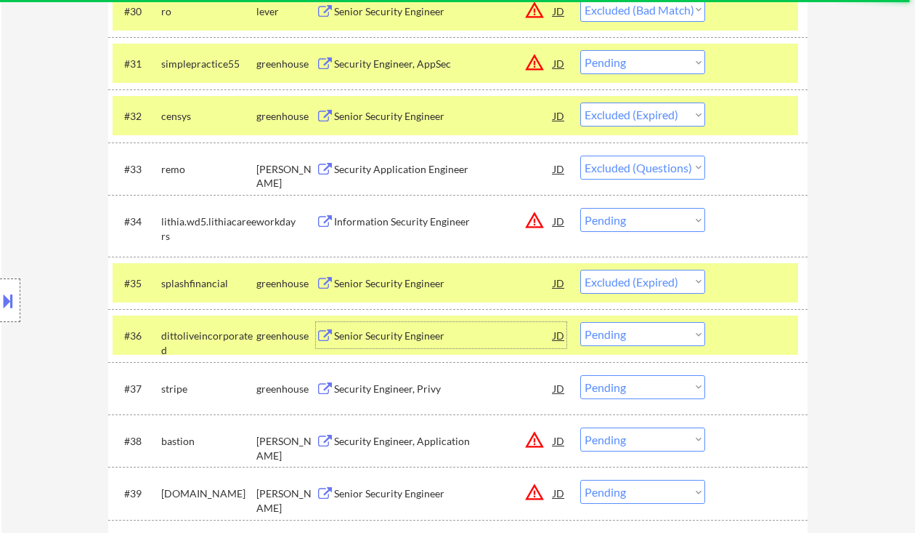
click at [626, 341] on select "Choose an option... Pending Applied Excluded (Questions) Excluded (Expired) Exc…" at bounding box center [642, 334] width 125 height 24
select select ""excluded__expired_""
click at [580, 322] on select "Choose an option... Pending Applied Excluded (Questions) Excluded (Expired) Exc…" at bounding box center [642, 334] width 125 height 24
click at [424, 392] on div "Security Engineer, Privy" at bounding box center [443, 388] width 219 height 15
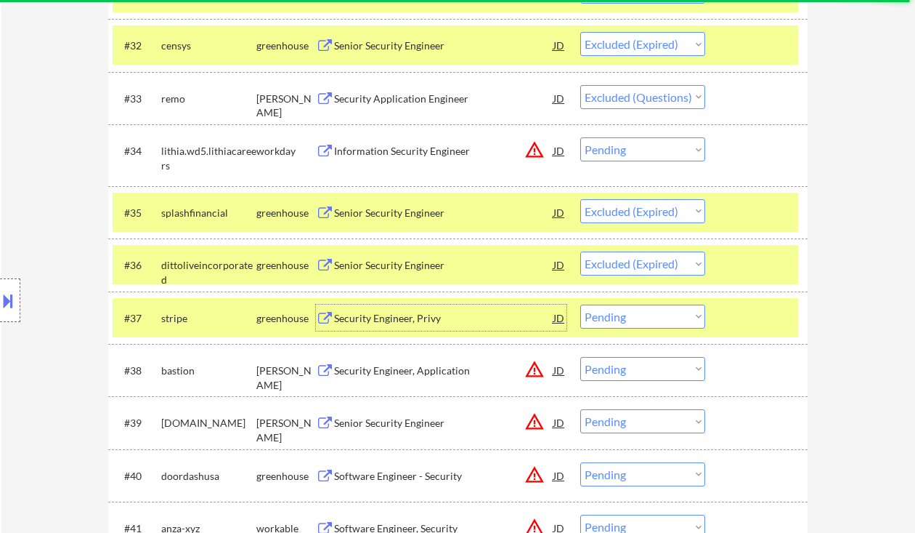
scroll to position [2197, 0]
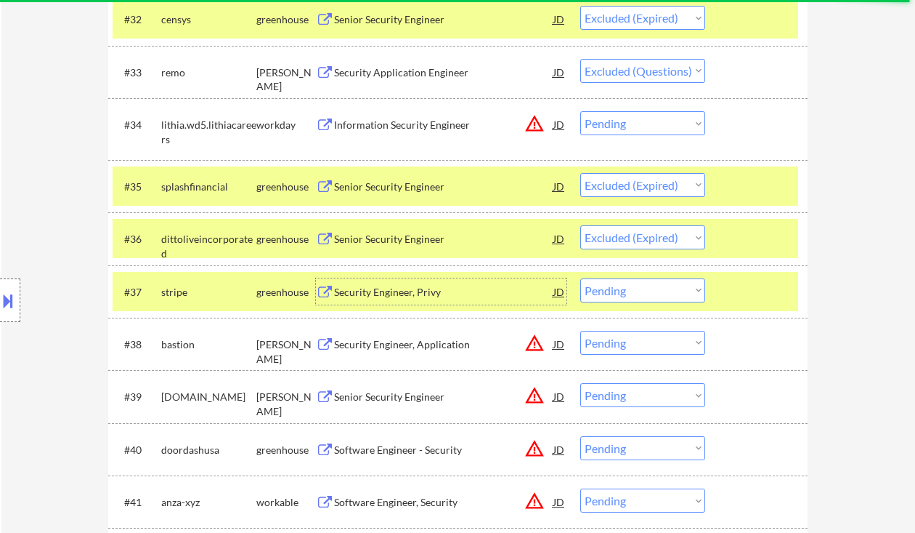
click at [611, 283] on select "Choose an option... Pending Applied Excluded (Questions) Excluded (Expired) Exc…" at bounding box center [642, 290] width 125 height 24
select select ""excluded__location_""
click at [580, 278] on select "Choose an option... Pending Applied Excluded (Questions) Excluded (Expired) Exc…" at bounding box center [642, 290] width 125 height 24
click at [418, 343] on div "Security Engineer, Application" at bounding box center [443, 344] width 219 height 15
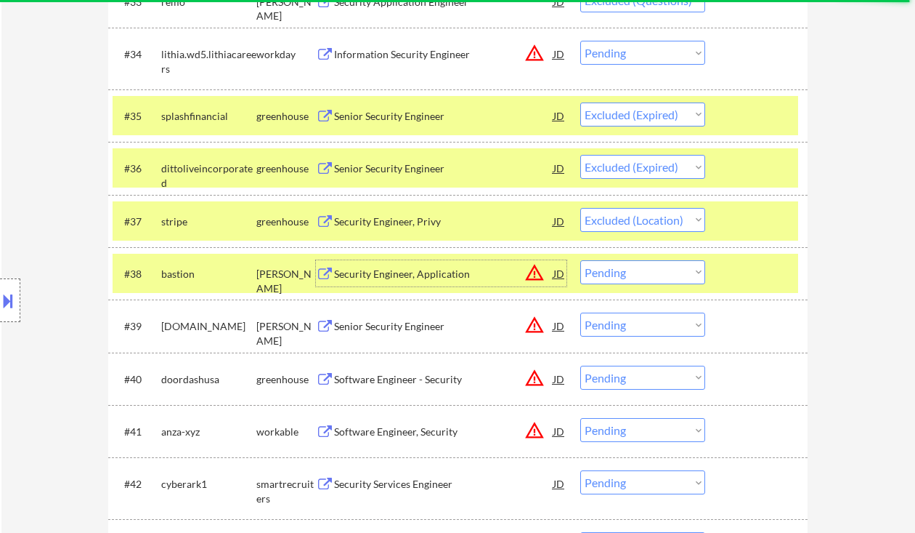
scroll to position [2294, 0]
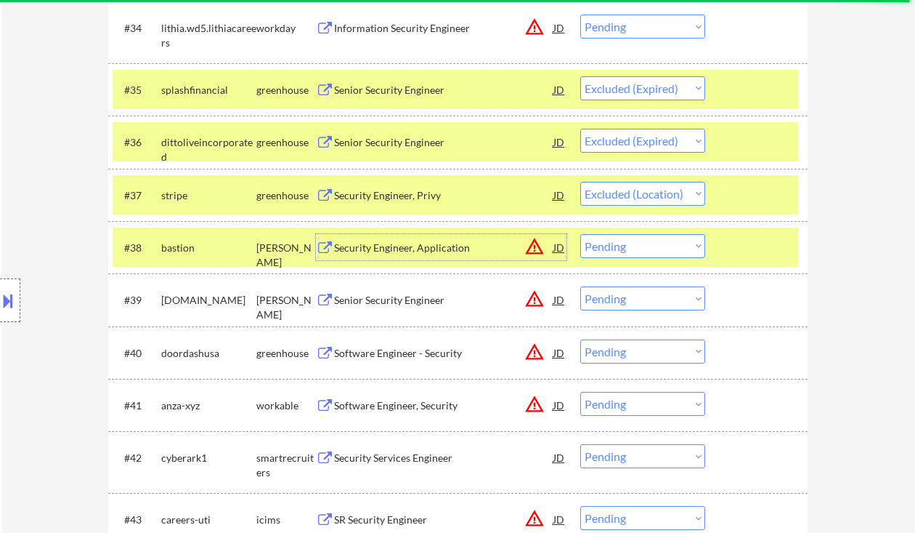
click at [419, 294] on div "Senior Security Engineer" at bounding box center [443, 300] width 219 height 15
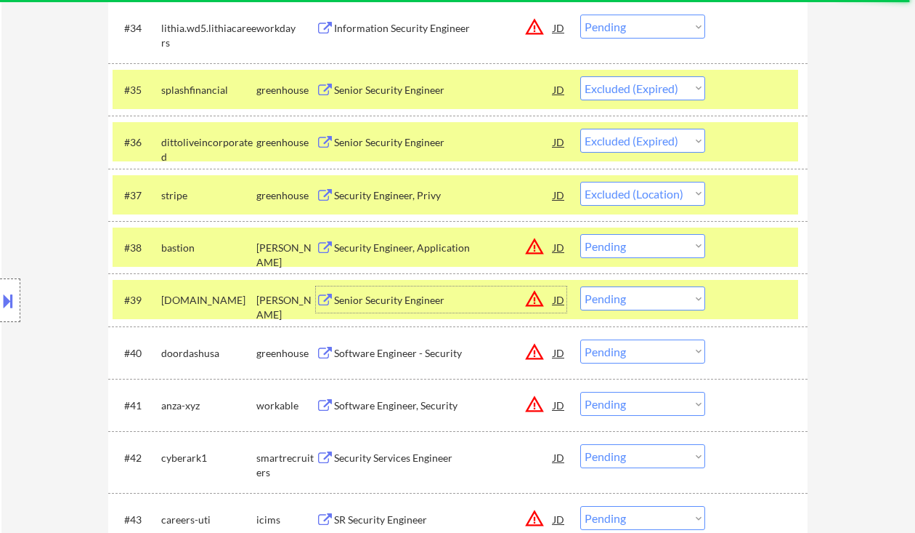
drag, startPoint x: 630, startPoint y: 298, endPoint x: 641, endPoint y: 309, distance: 15.9
click at [630, 298] on select "Choose an option... Pending Applied Excluded (Questions) Excluded (Expired) Exc…" at bounding box center [642, 298] width 125 height 24
click at [644, 296] on select "Choose an option... Pending Applied Excluded (Questions) Excluded (Expired) Exc…" at bounding box center [642, 298] width 125 height 24
select select ""excluded__expired_""
click at [580, 286] on select "Choose an option... Pending Applied Excluded (Questions) Excluded (Expired) Exc…" at bounding box center [642, 298] width 125 height 24
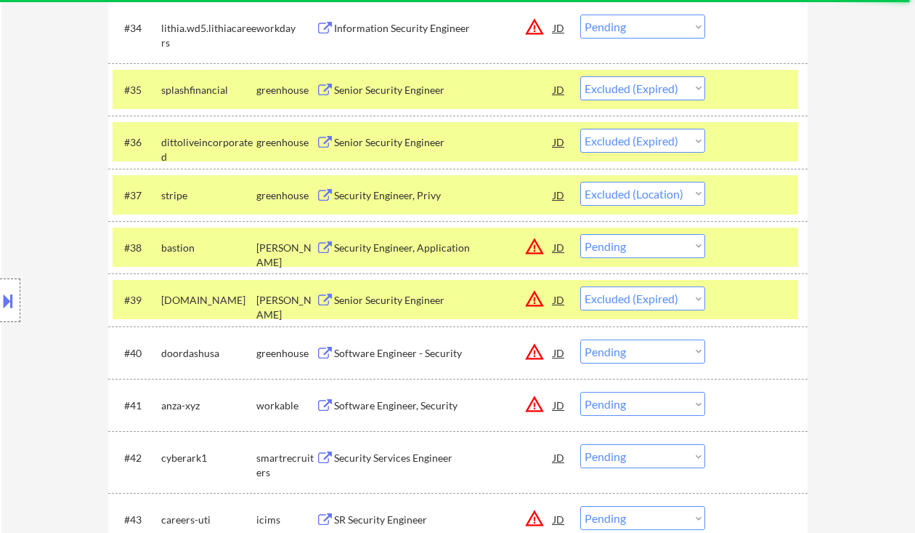
click at [416, 354] on div "Software Engineer - Security" at bounding box center [443, 353] width 219 height 15
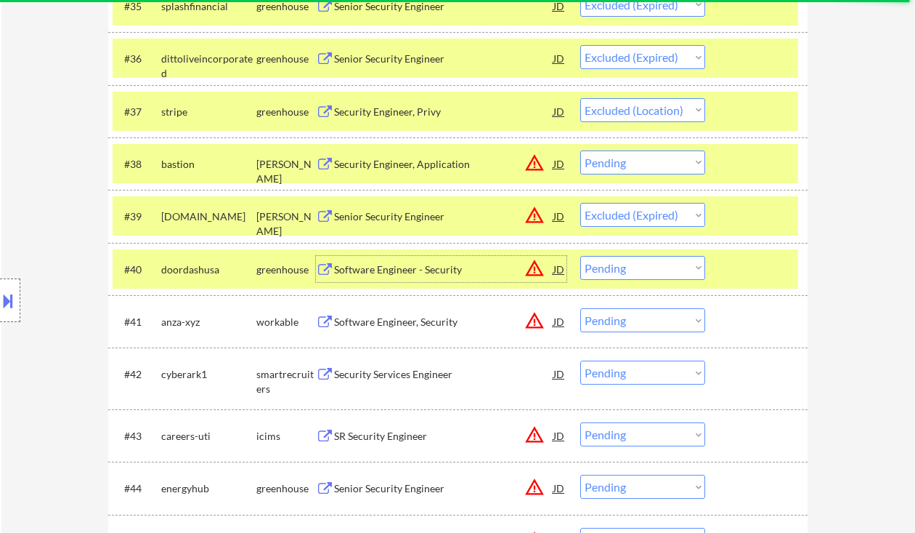
scroll to position [2391, 0]
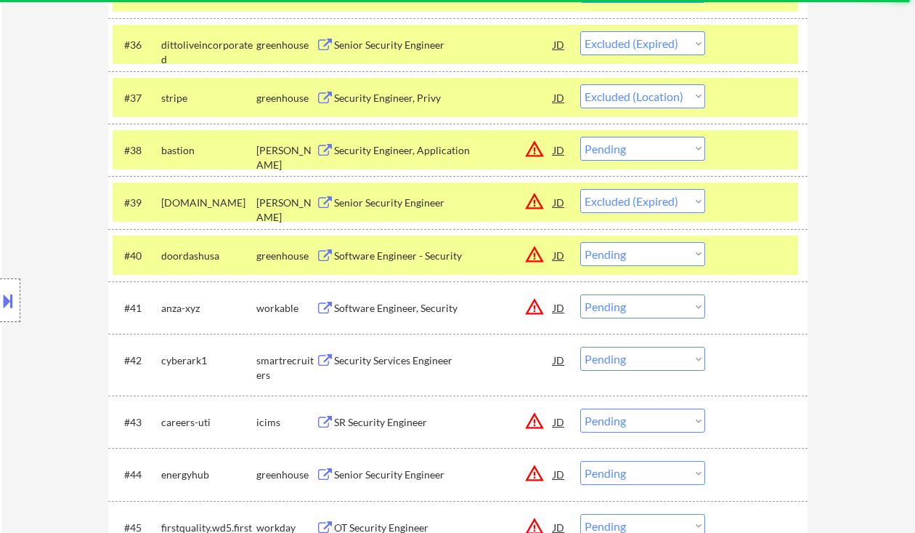
click at [397, 316] on div "Software Engineer, Security" at bounding box center [443, 307] width 219 height 26
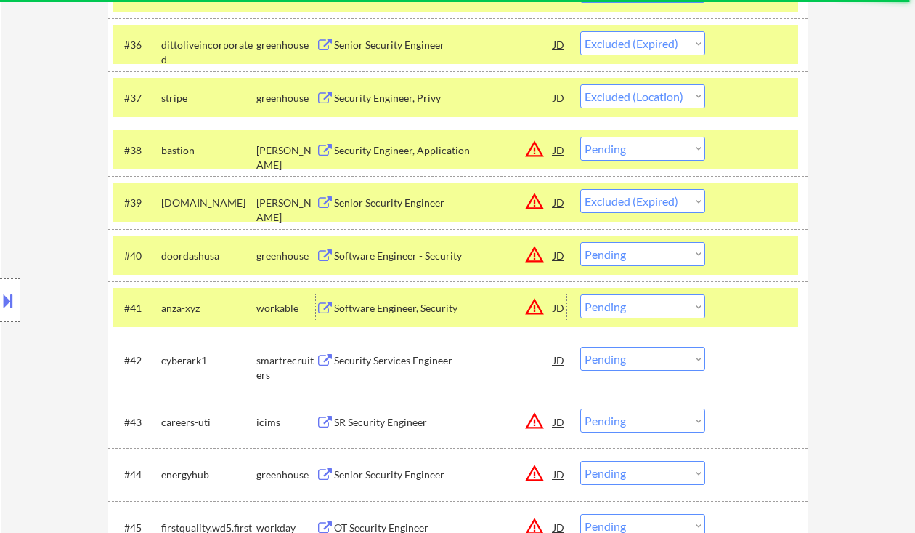
click at [703, 312] on select "Choose an option... Pending Applied Excluded (Questions) Excluded (Expired) Exc…" at bounding box center [642, 306] width 125 height 24
select select ""excluded""
click at [580, 294] on select "Choose an option... Pending Applied Excluded (Questions) Excluded (Expired) Exc…" at bounding box center [642, 306] width 125 height 24
click at [415, 363] on div "Security Services Engineer" at bounding box center [443, 360] width 219 height 15
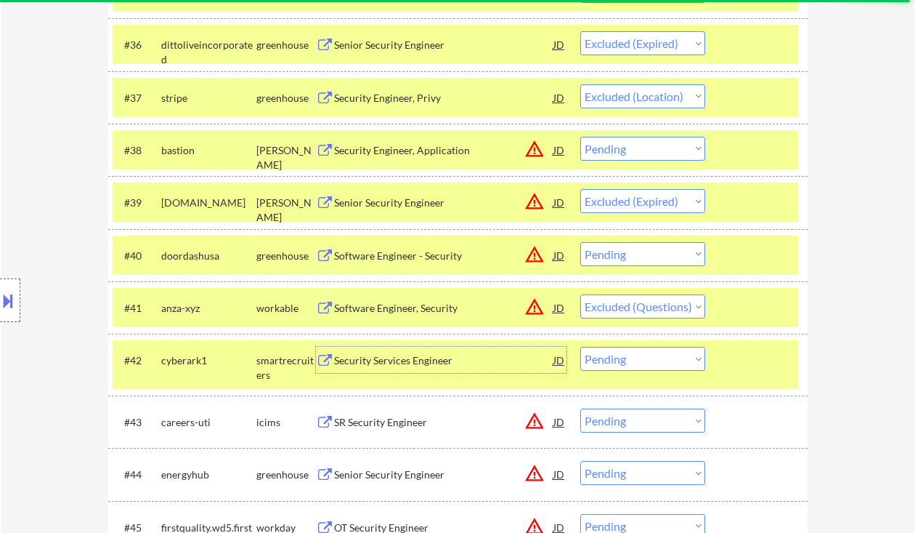
click at [649, 357] on select "Choose an option... Pending Applied Excluded (Questions) Excluded (Expired) Exc…" at bounding box center [642, 359] width 125 height 24
select select ""excluded__expired_""
click at [580, 347] on select "Choose an option... Pending Applied Excluded (Questions) Excluded (Expired) Exc…" at bounding box center [642, 359] width 125 height 24
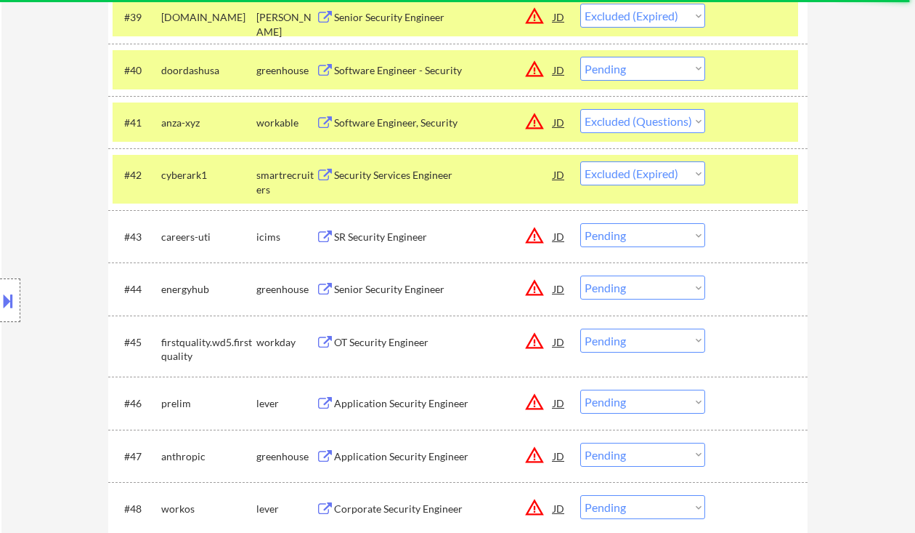
scroll to position [2584, 0]
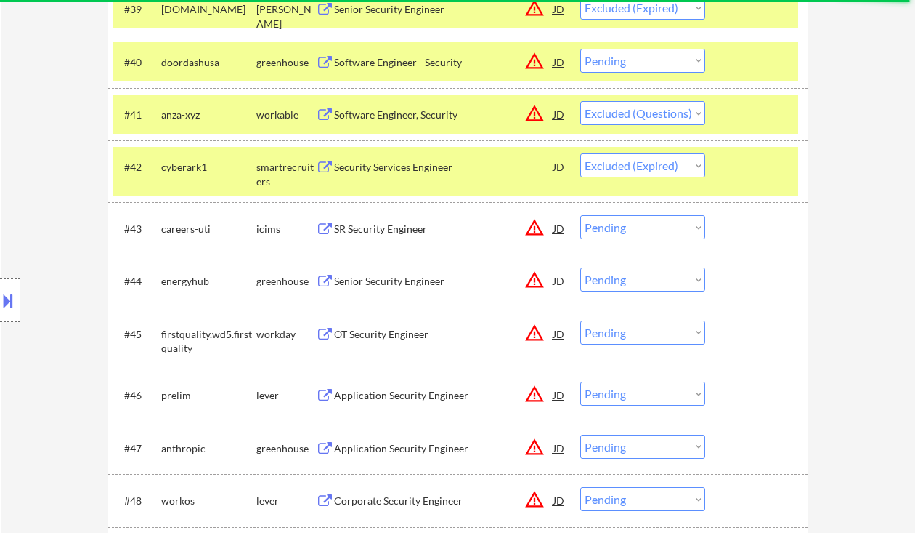
click at [421, 275] on div "Senior Security Engineer" at bounding box center [443, 281] width 219 height 15
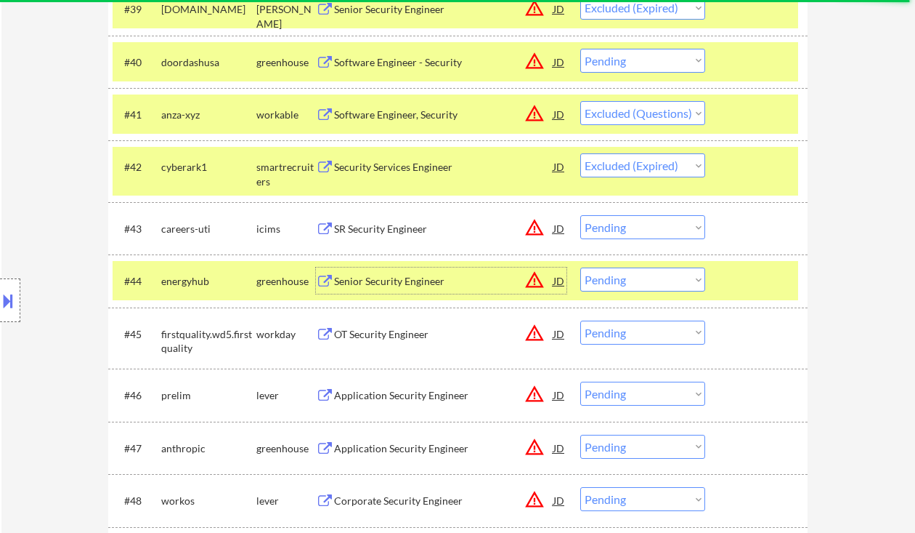
click at [633, 286] on select "Choose an option... Pending Applied Excluded (Questions) Excluded (Expired) Exc…" at bounding box center [642, 279] width 125 height 24
select select ""excluded__expired_""
click at [580, 267] on select "Choose an option... Pending Applied Excluded (Questions) Excluded (Expired) Exc…" at bounding box center [642, 279] width 125 height 24
click at [404, 339] on div "OT Security Engineer" at bounding box center [443, 334] width 219 height 15
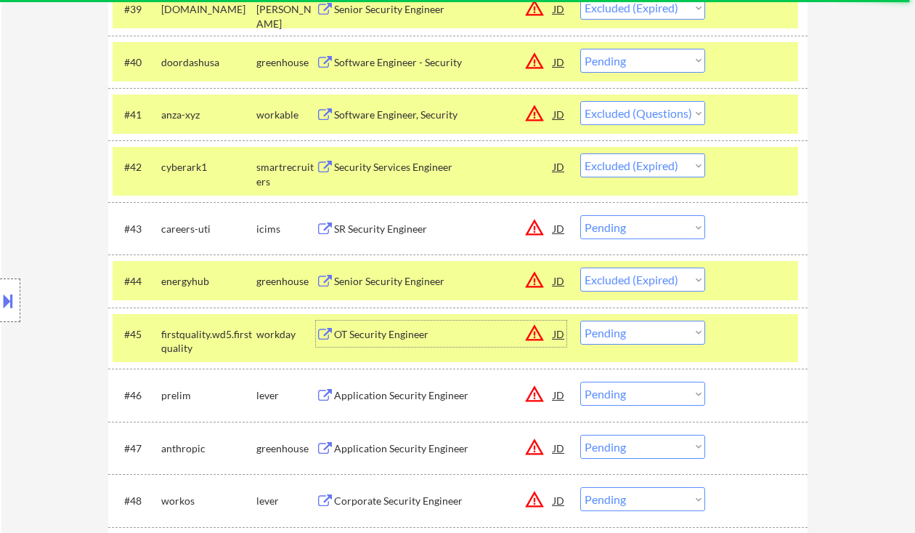
scroll to position [2681, 0]
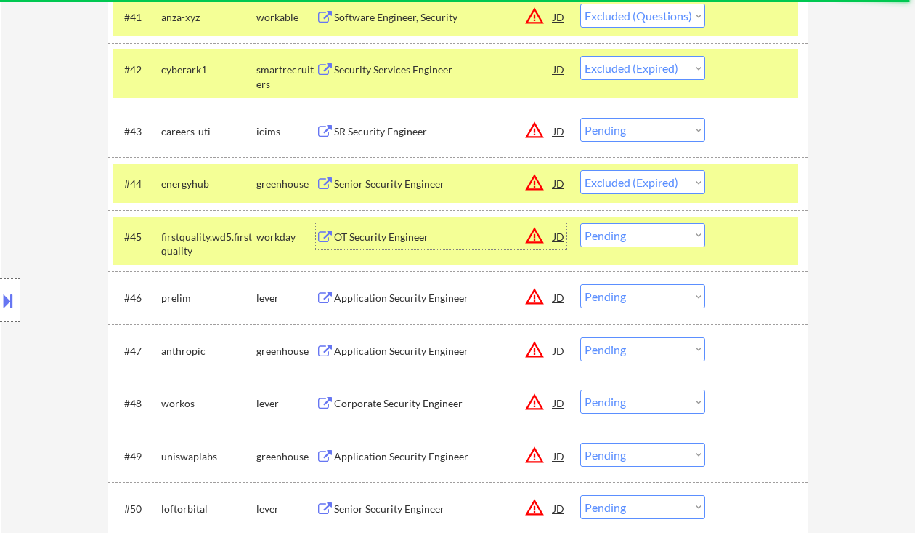
click at [414, 299] on div "Application Security Engineer" at bounding box center [443, 298] width 219 height 15
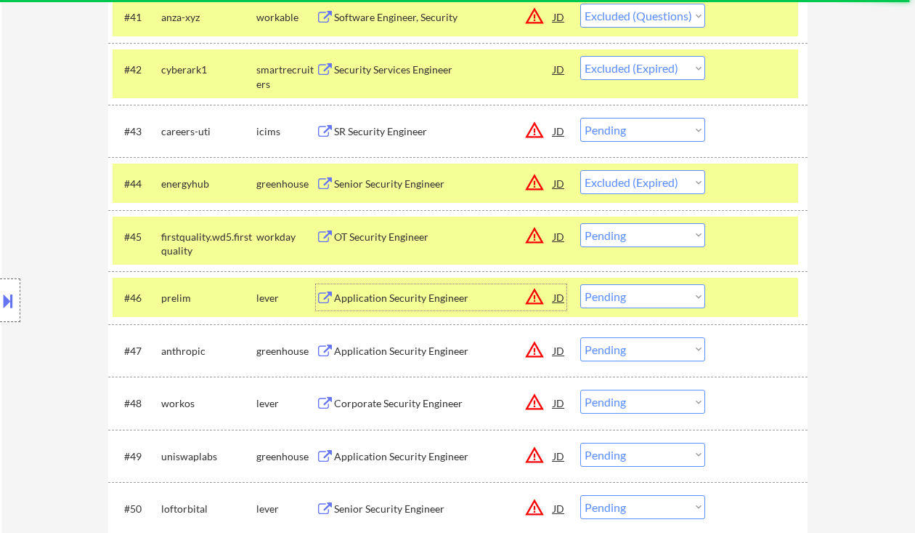
click at [643, 297] on select "Choose an option... Pending Applied Excluded (Questions) Excluded (Expired) Exc…" at bounding box center [642, 296] width 125 height 24
select select ""excluded__expired_""
click at [580, 284] on select "Choose an option... Pending Applied Excluded (Questions) Excluded (Expired) Exc…" at bounding box center [642, 296] width 125 height 24
click at [421, 349] on div "Application Security Engineer" at bounding box center [443, 351] width 219 height 15
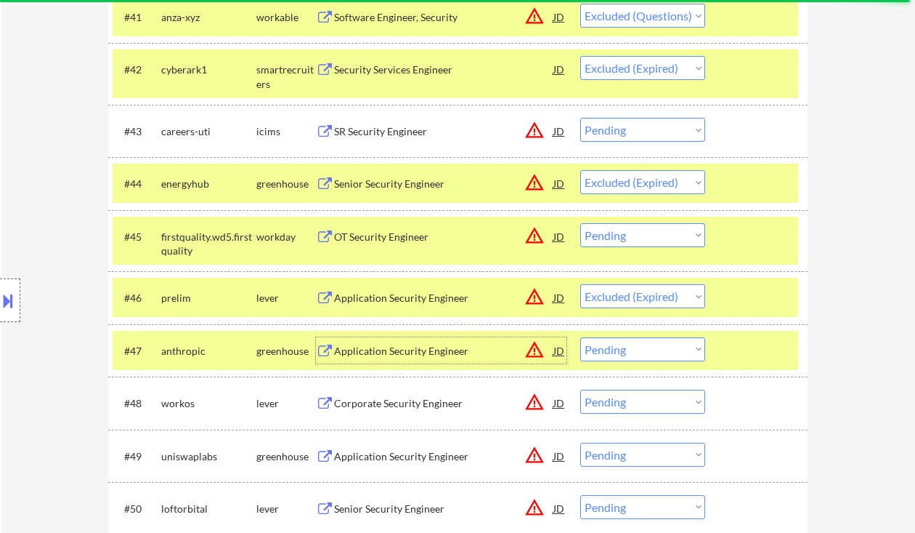
click at [655, 356] on select "Choose an option... Pending Applied Excluded (Questions) Excluded (Expired) Exc…" at bounding box center [642, 349] width 125 height 24
select select ""excluded""
click at [580, 337] on select "Choose an option... Pending Applied Excluded (Questions) Excluded (Expired) Exc…" at bounding box center [642, 349] width 125 height 24
click at [405, 409] on div "Corporate Security Engineer" at bounding box center [443, 403] width 219 height 15
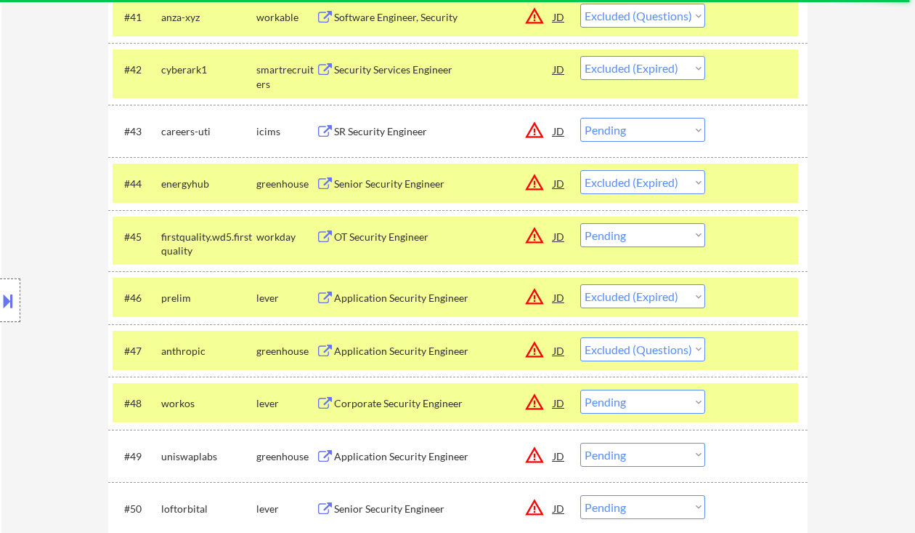
select select ""pending""
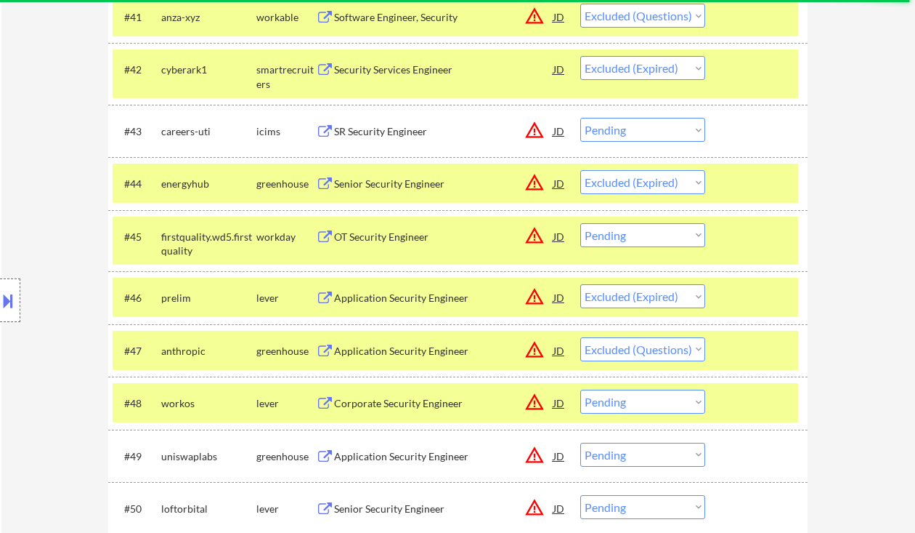
select select ""pending""
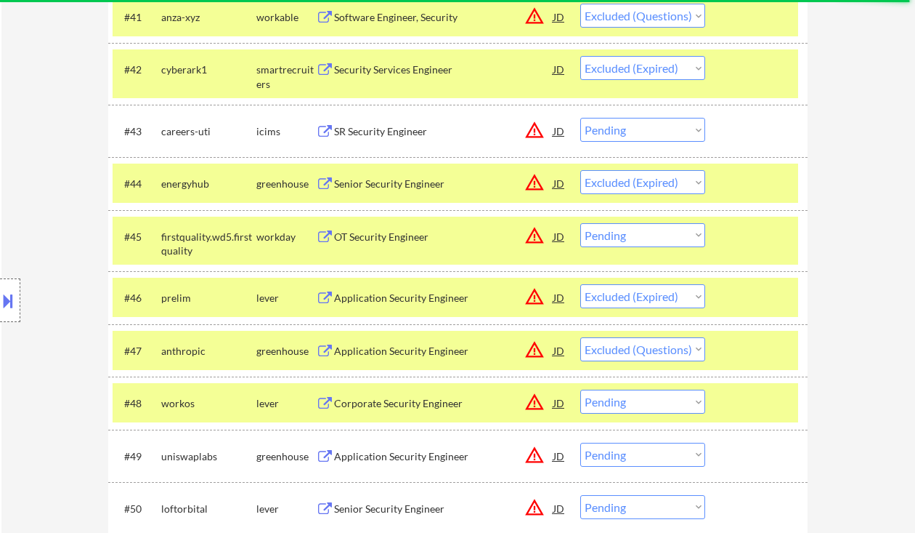
select select ""pending""
select select ""excluded__bad_match_""
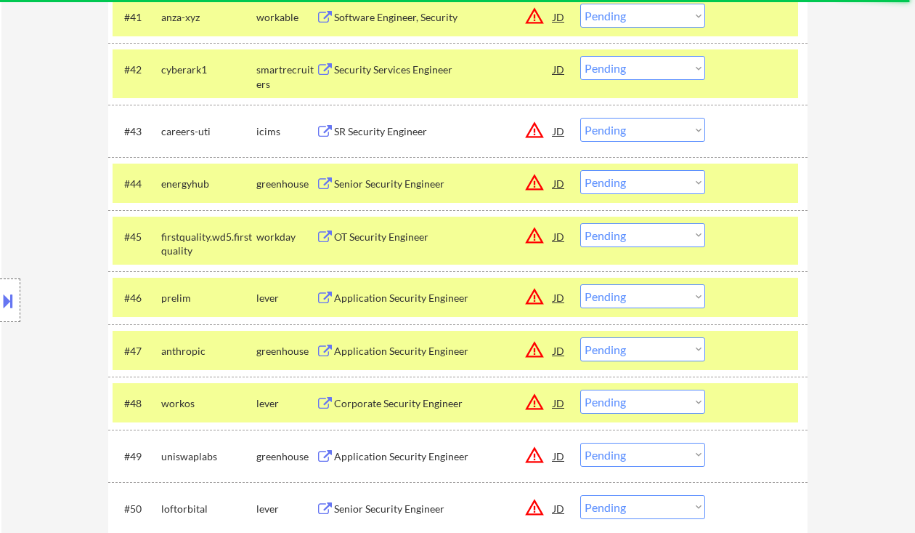
select select ""excluded__expired_""
select select ""excluded__location_""
select select ""excluded__expired_""
select select ""excluded""
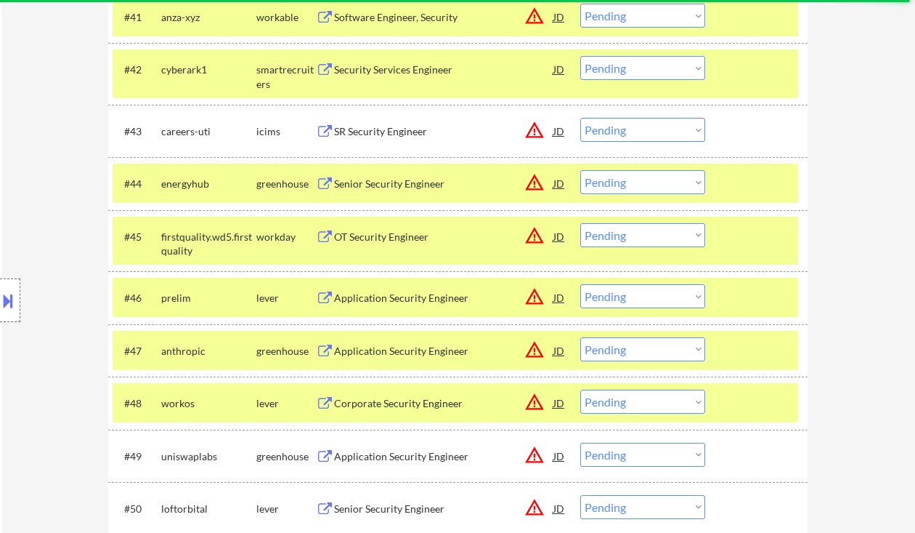
select select ""excluded__expired_""
select select ""excluded""
select select ""pending""
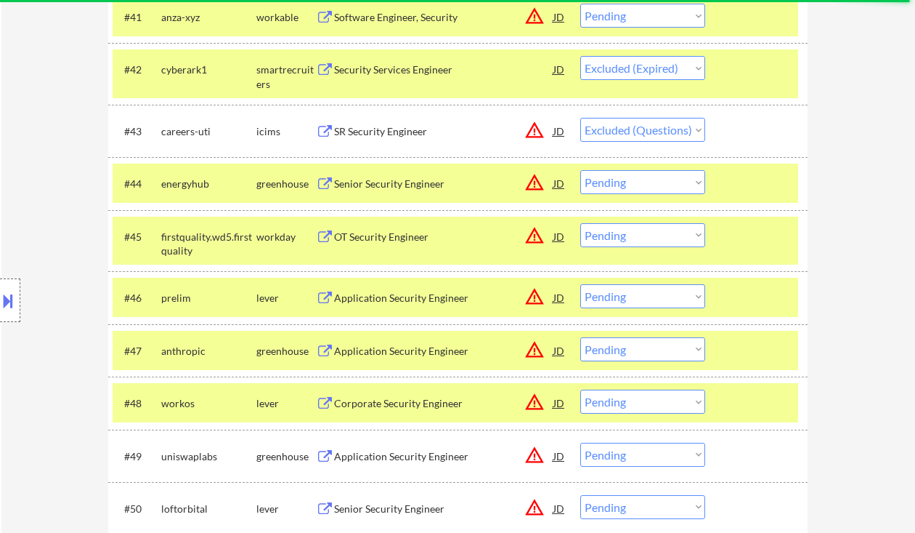
select select ""pending""
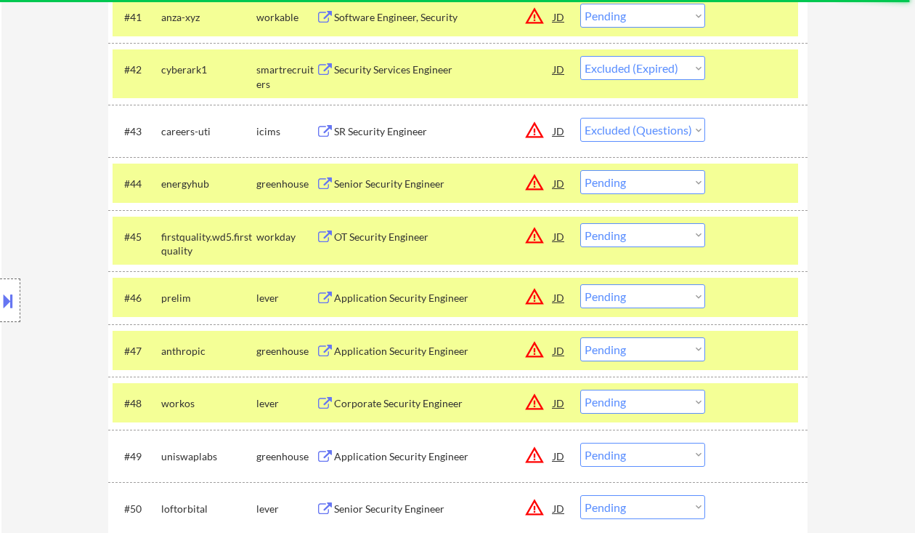
select select ""pending""
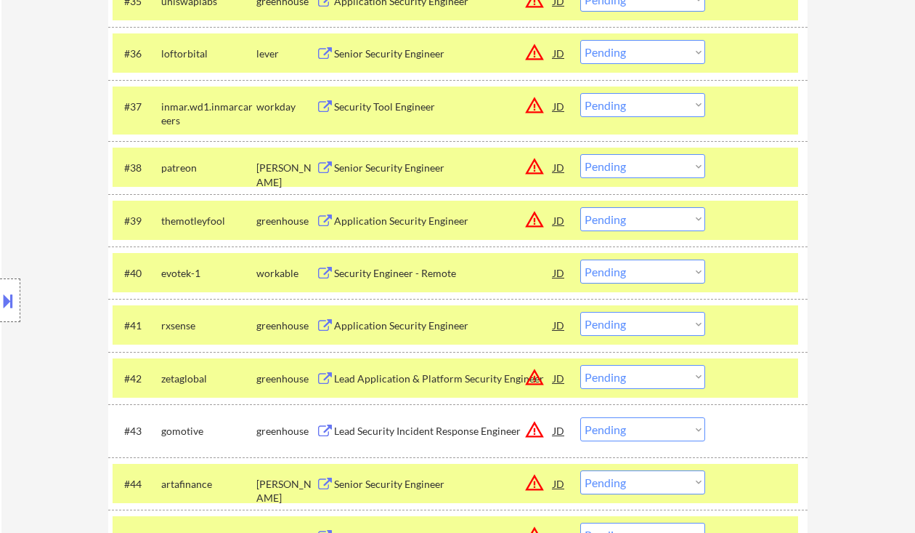
scroll to position [2073, 0]
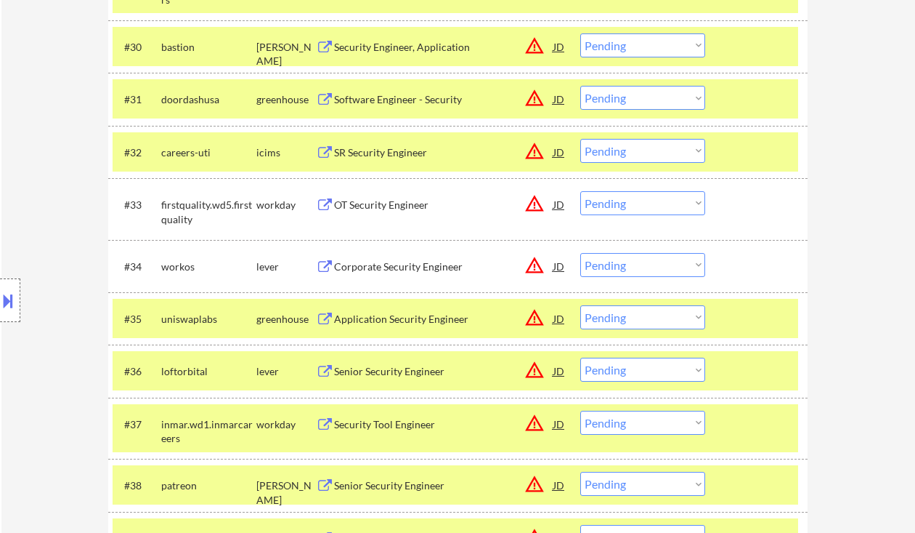
drag, startPoint x: 658, startPoint y: 267, endPoint x: 656, endPoint y: 276, distance: 9.7
click at [658, 267] on select "Choose an option... Pending Applied Excluded (Questions) Excluded (Expired) Exc…" at bounding box center [642, 265] width 125 height 24
click at [580, 253] on select "Choose an option... Pending Applied Excluded (Questions) Excluded (Expired) Exc…" at bounding box center [642, 265] width 125 height 24
click at [410, 325] on div "Application Security Engineer" at bounding box center [443, 319] width 219 height 15
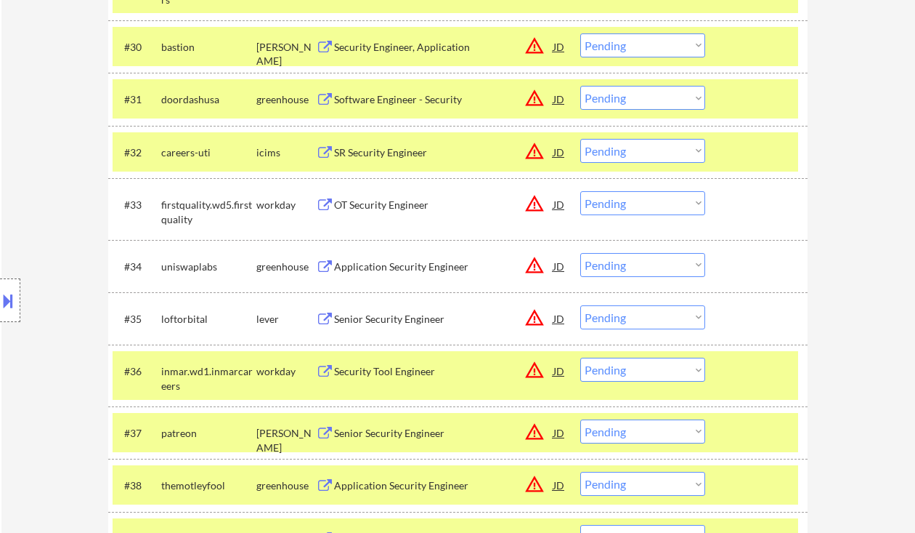
click at [671, 269] on select "Choose an option... Pending Applied Excluded (Questions) Excluded (Expired) Exc…" at bounding box center [642, 265] width 125 height 24
click at [580, 253] on select "Choose an option... Pending Applied Excluded (Questions) Excluded (Expired) Exc…" at bounding box center [642, 265] width 125 height 24
click at [421, 325] on div "Senior Security Engineer" at bounding box center [443, 319] width 219 height 15
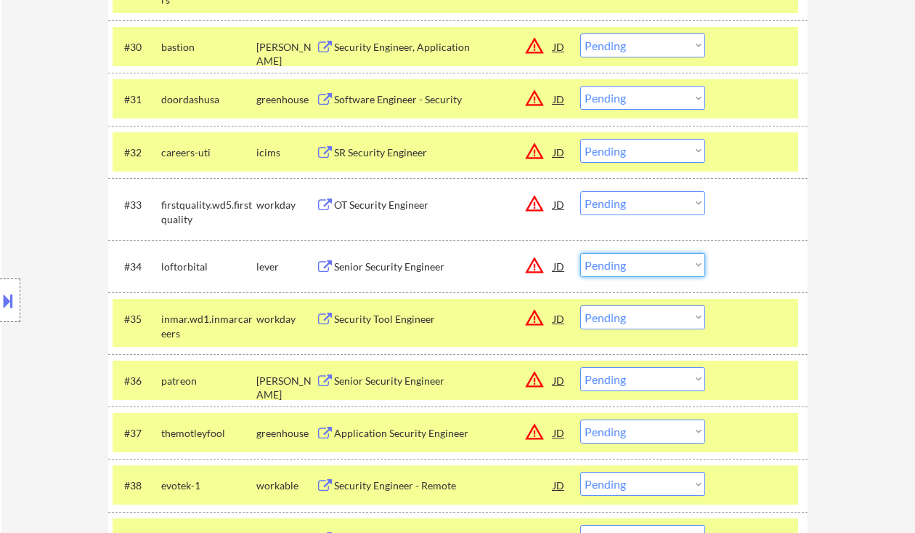
click at [657, 264] on select "Choose an option... Pending Applied Excluded (Questions) Excluded (Expired) Exc…" at bounding box center [642, 265] width 125 height 24
click at [580, 253] on select "Choose an option... Pending Applied Excluded (Questions) Excluded (Expired) Exc…" at bounding box center [642, 265] width 125 height 24
select select ""pending""
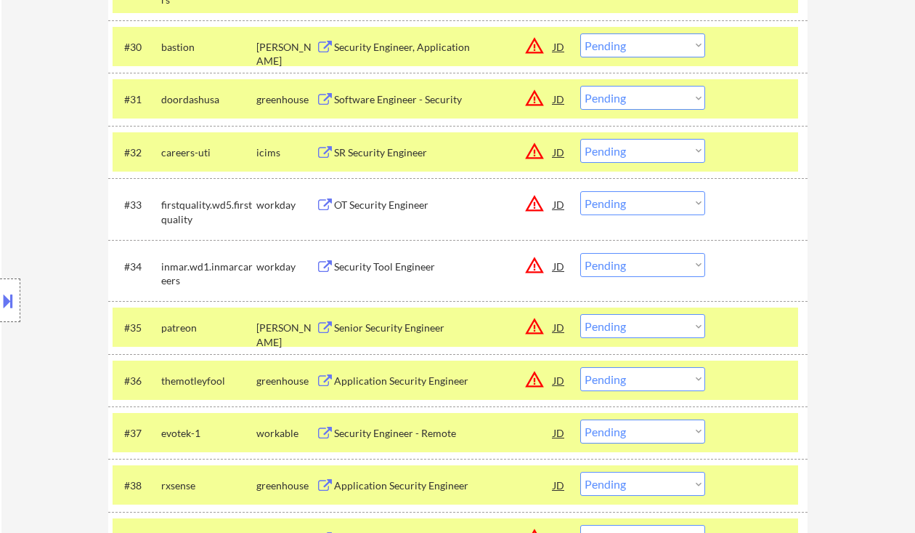
click at [421, 331] on div "Senior Security Engineer" at bounding box center [443, 327] width 219 height 15
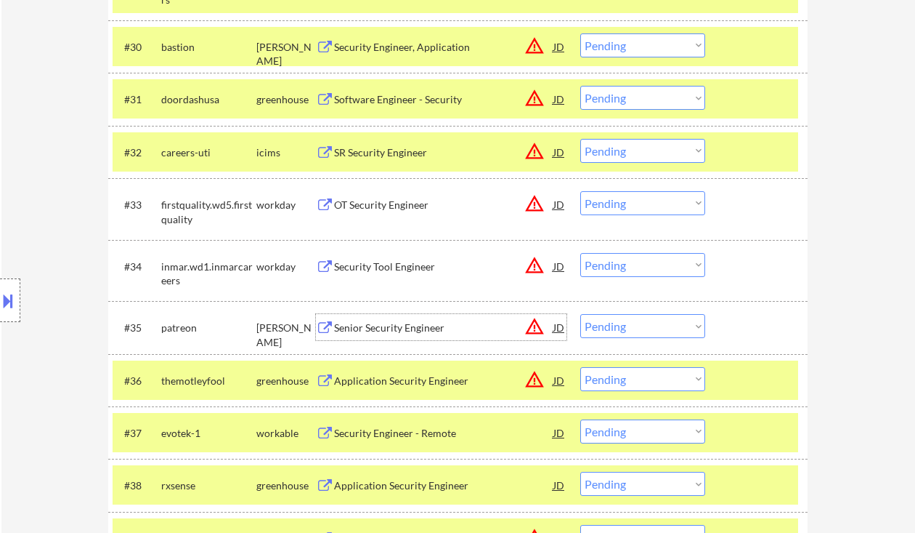
click at [408, 330] on div "Senior Security Engineer" at bounding box center [443, 327] width 219 height 15
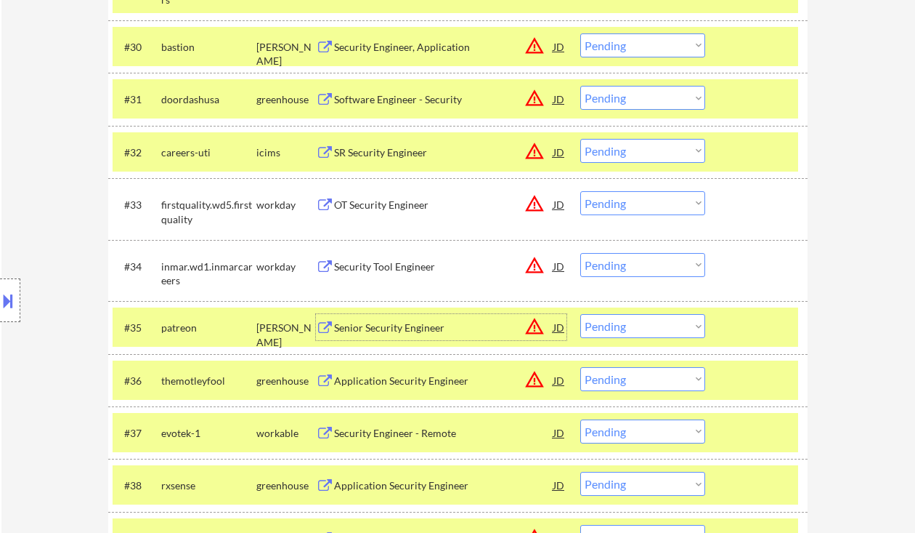
click at [622, 320] on select "Choose an option... Pending Applied Excluded (Questions) Excluded (Expired) Exc…" at bounding box center [642, 326] width 125 height 24
click at [580, 314] on select "Choose an option... Pending Applied Excluded (Questions) Excluded (Expired) Exc…" at bounding box center [642, 326] width 125 height 24
click at [450, 389] on div "Application Security Engineer" at bounding box center [443, 380] width 219 height 26
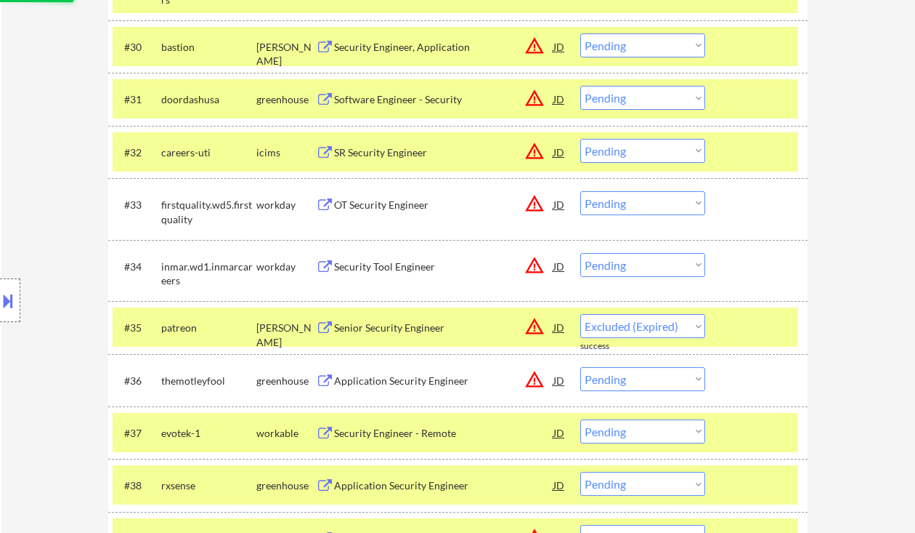
select select ""pending""
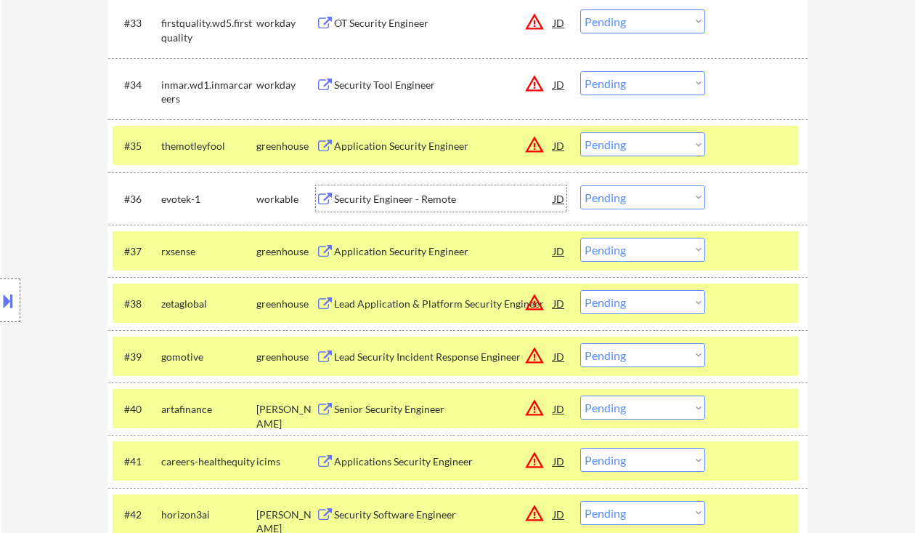
scroll to position [2267, 0]
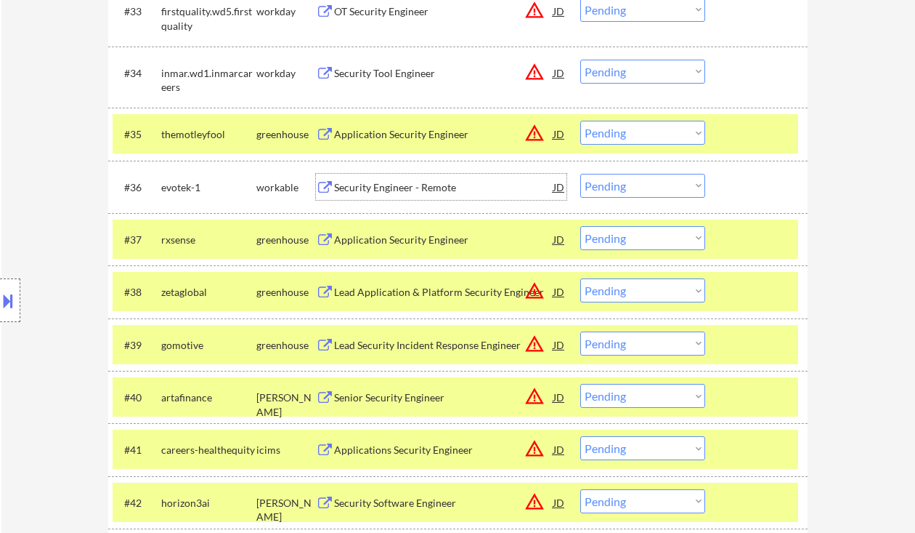
click at [367, 238] on div "Application Security Engineer" at bounding box center [443, 239] width 219 height 15
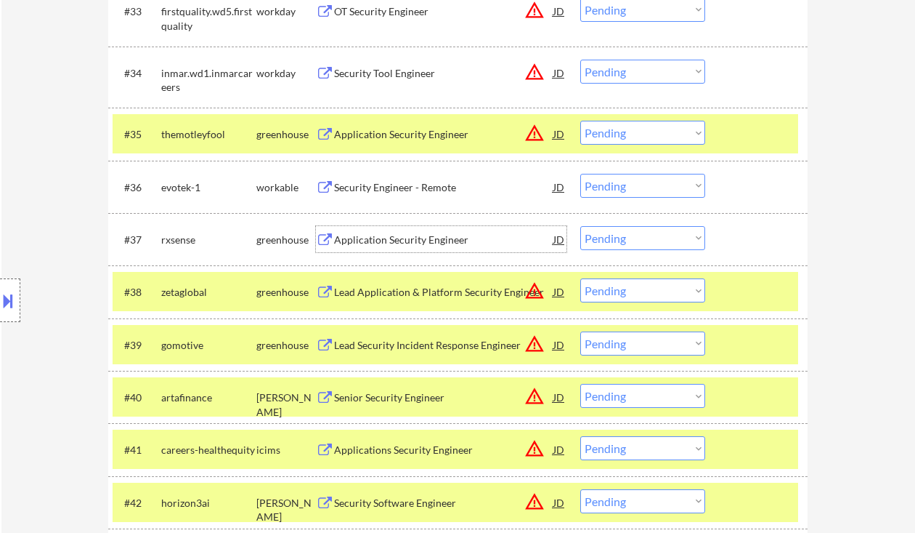
click at [649, 233] on select "Choose an option... Pending Applied Excluded (Questions) Excluded (Expired) Exc…" at bounding box center [642, 238] width 125 height 24
click at [580, 226] on select "Choose an option... Pending Applied Excluded (Questions) Excluded (Expired) Exc…" at bounding box center [642, 238] width 125 height 24
click at [416, 296] on div "Lead Application & Platform Security Engineer" at bounding box center [443, 292] width 219 height 15
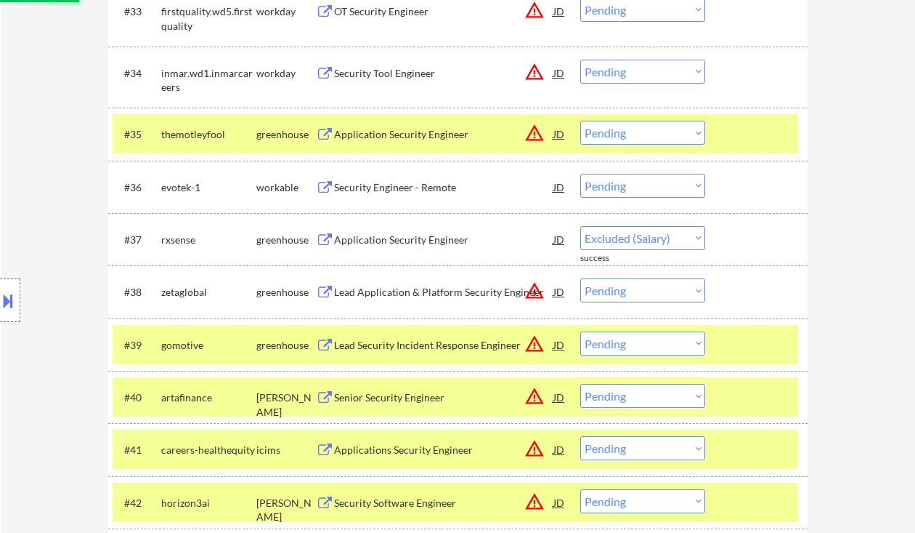
select select ""pending""
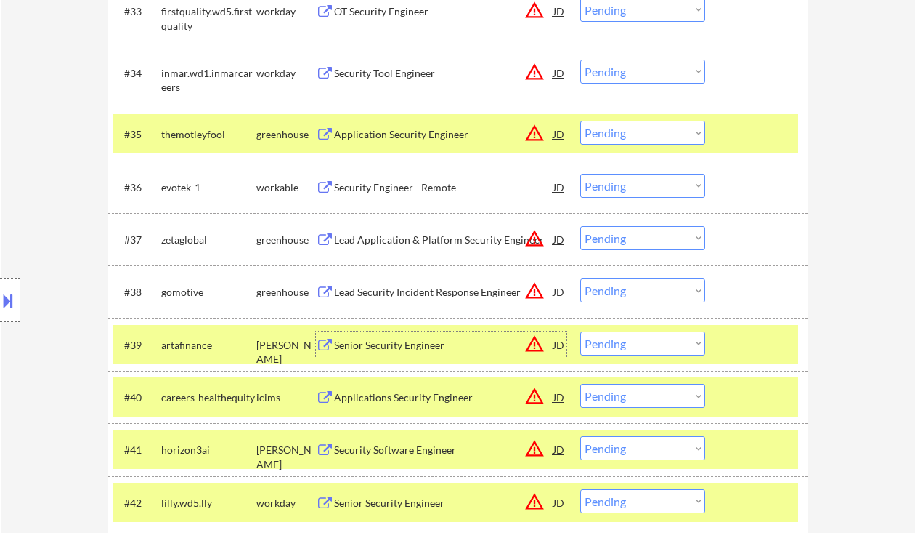
click at [384, 344] on div "Senior Security Engineer" at bounding box center [443, 345] width 219 height 15
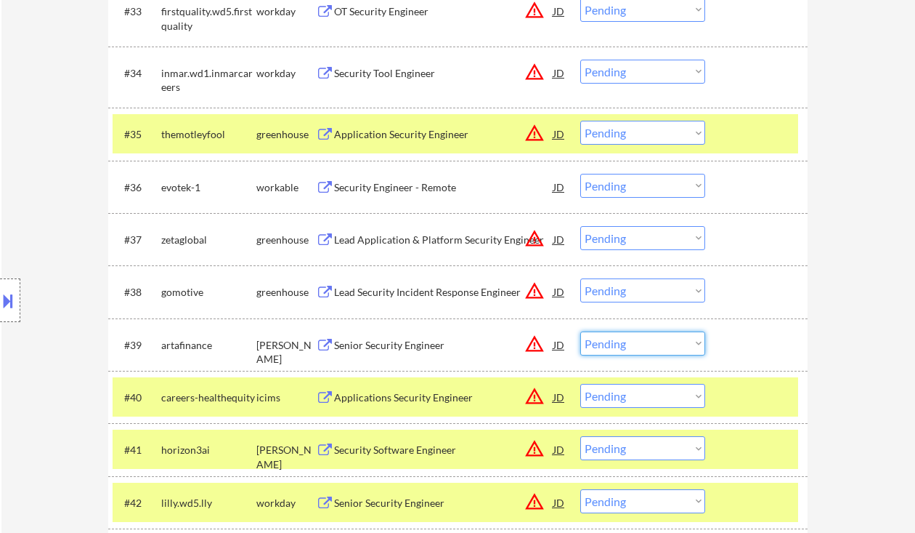
click at [664, 340] on select "Choose an option... Pending Applied Excluded (Questions) Excluded (Expired) Exc…" at bounding box center [642, 343] width 125 height 24
click at [580, 331] on select "Choose an option... Pending Applied Excluded (Questions) Excluded (Expired) Exc…" at bounding box center [642, 343] width 125 height 24
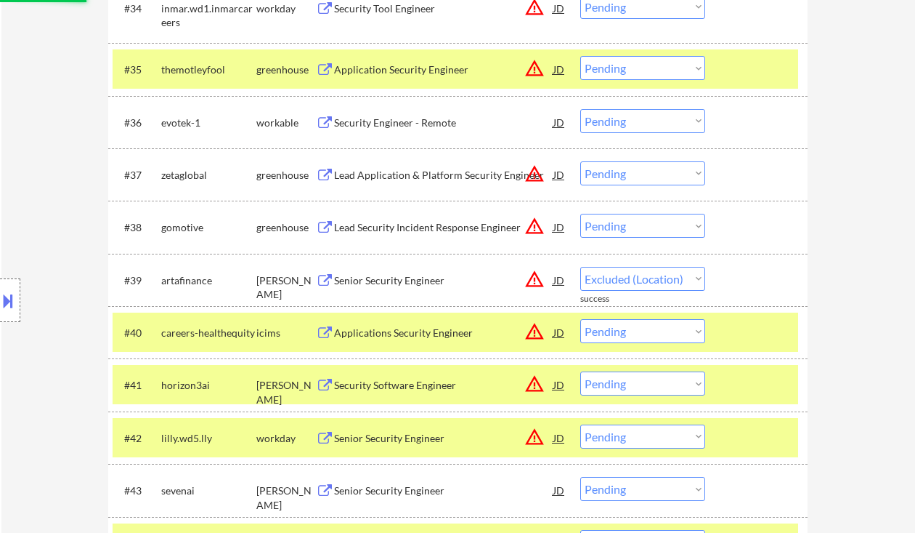
scroll to position [2364, 0]
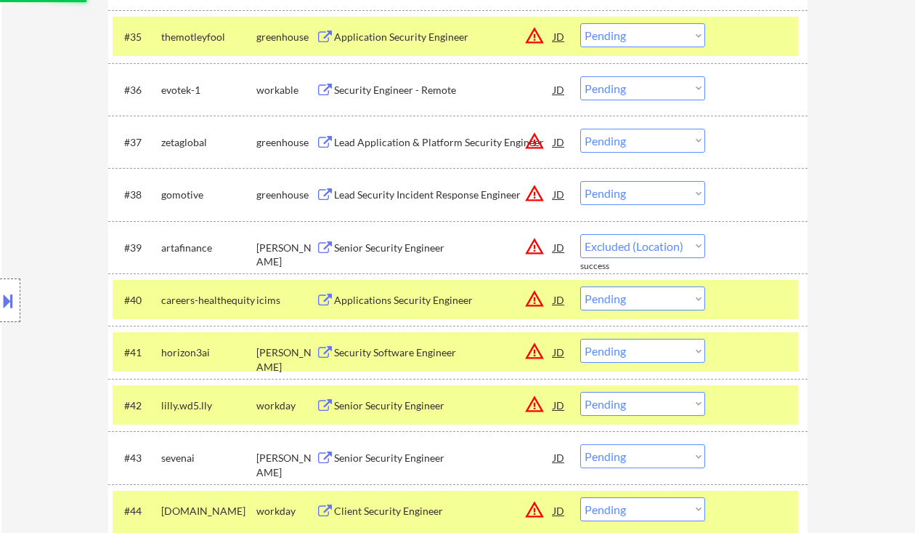
select select ""pending""
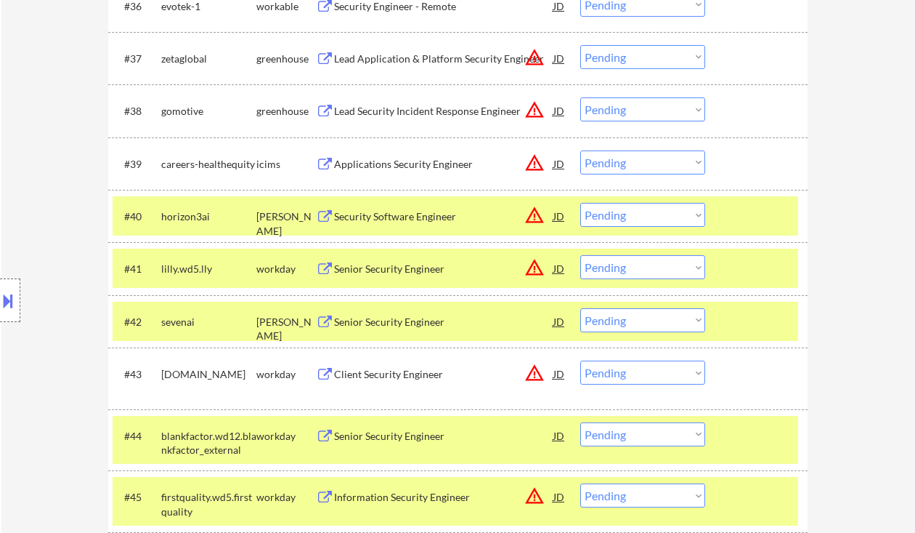
scroll to position [2461, 0]
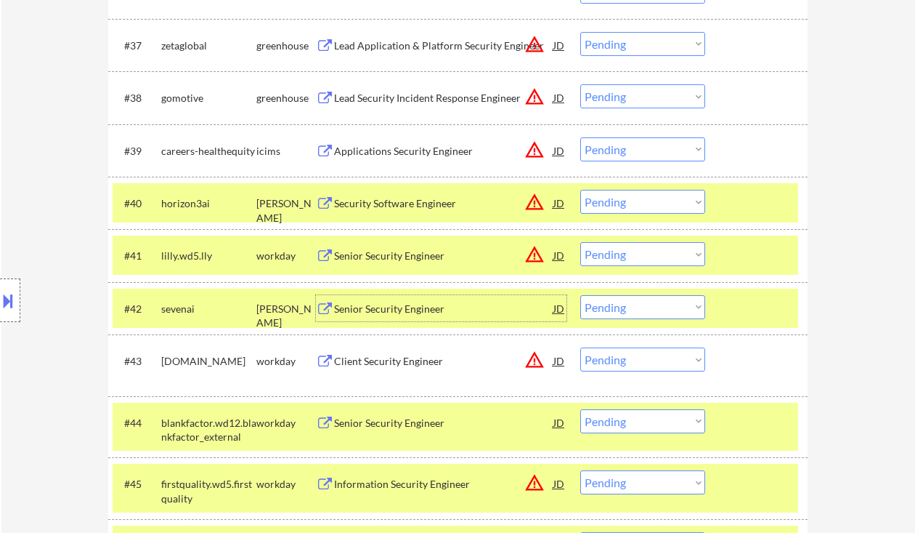
click at [389, 313] on div "Senior Security Engineer" at bounding box center [443, 308] width 219 height 15
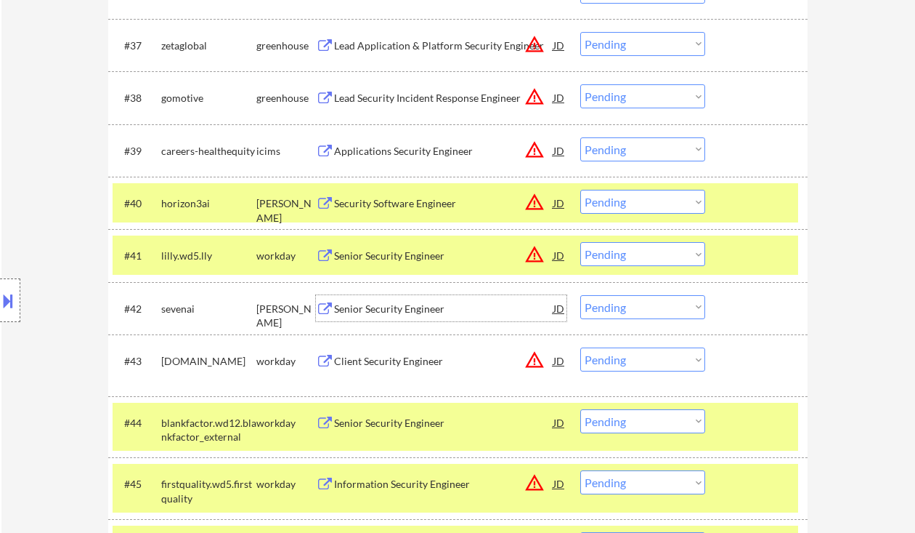
drag, startPoint x: 644, startPoint y: 308, endPoint x: 660, endPoint y: 318, distance: 19.6
click at [644, 308] on select "Choose an option... Pending Applied Excluded (Questions) Excluded (Expired) Exc…" at bounding box center [642, 307] width 125 height 24
click at [580, 295] on select "Choose an option... Pending Applied Excluded (Questions) Excluded (Expired) Exc…" at bounding box center [642, 307] width 125 height 24
select select ""pending""
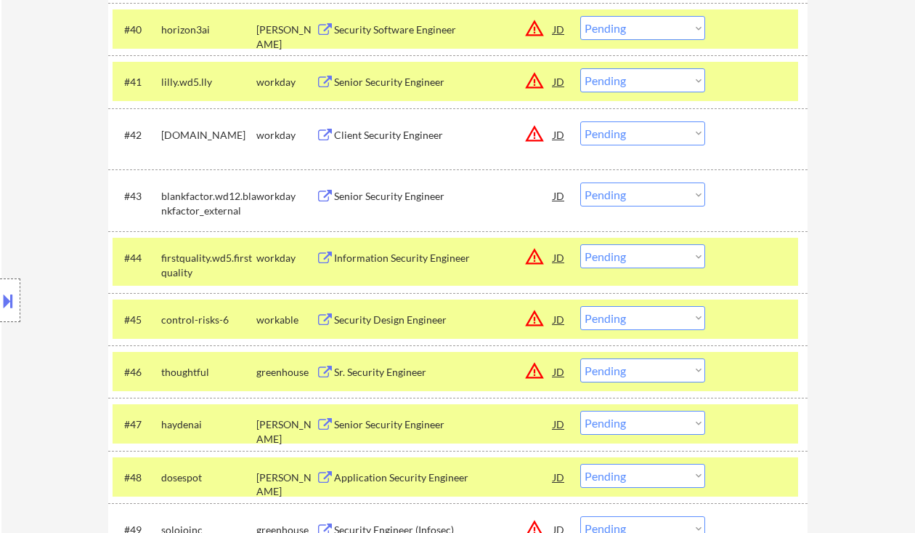
scroll to position [2655, 0]
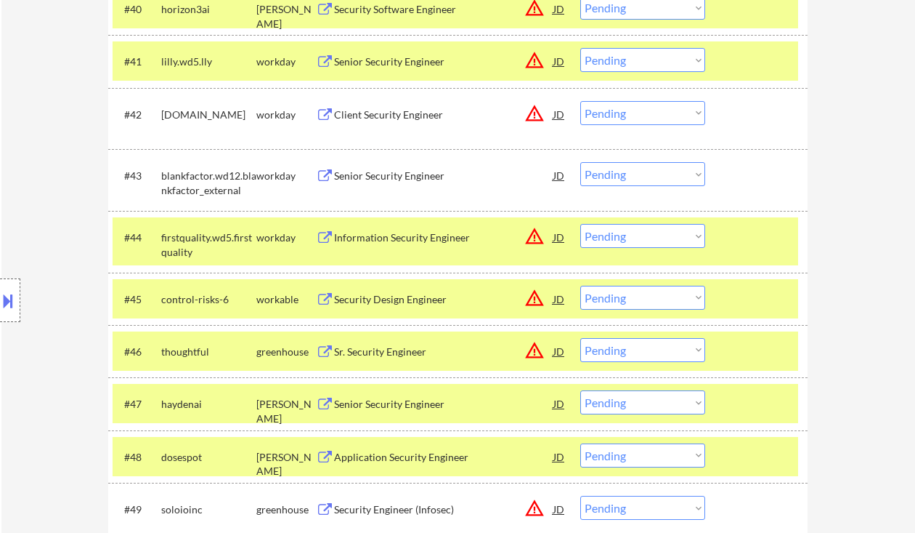
click at [63, 323] on div "Location Inclusions: remote" at bounding box center [130, 300] width 260 height 422
click at [402, 406] on div "Senior Security Engineer" at bounding box center [443, 404] width 219 height 15
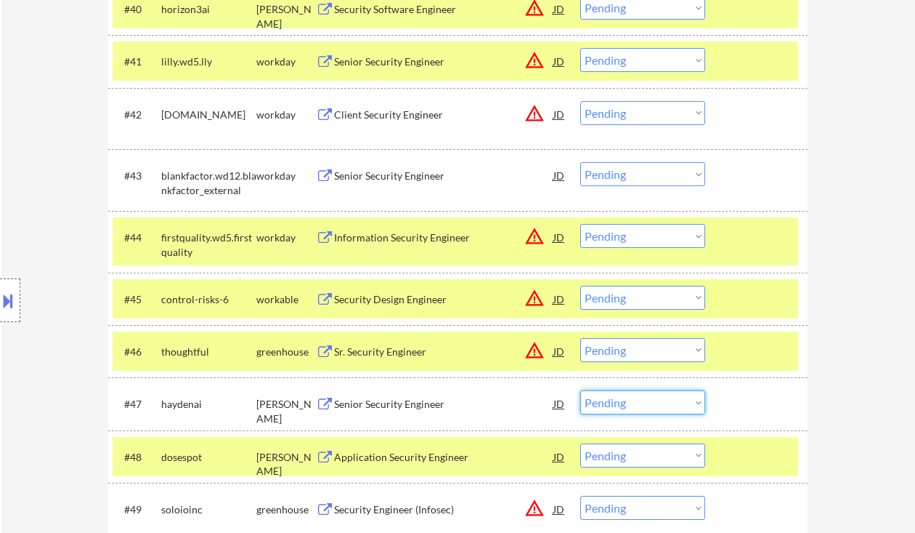
click at [668, 401] on select "Choose an option... Pending Applied Excluded (Questions) Excluded (Expired) Exc…" at bounding box center [642, 402] width 125 height 24
click at [580, 390] on select "Choose an option... Pending Applied Excluded (Questions) Excluded (Expired) Exc…" at bounding box center [642, 402] width 125 height 24
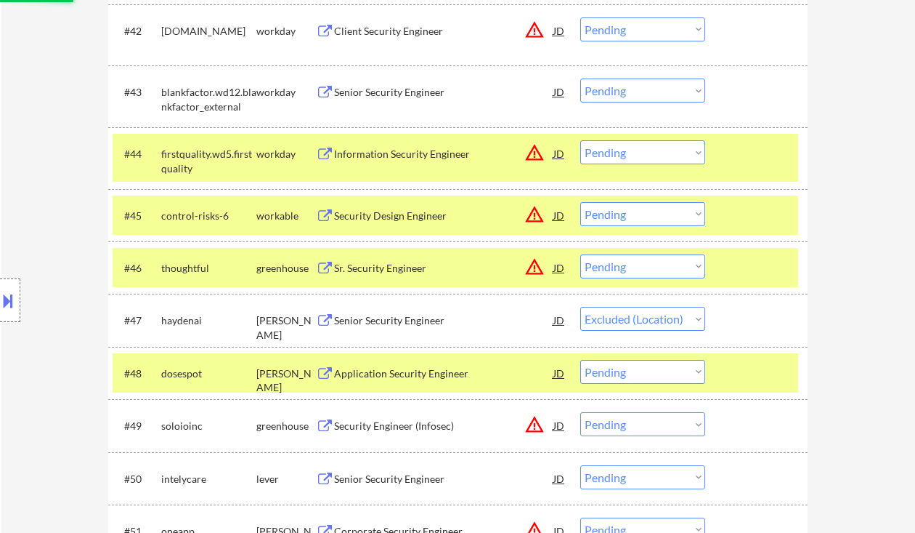
scroll to position [2751, 0]
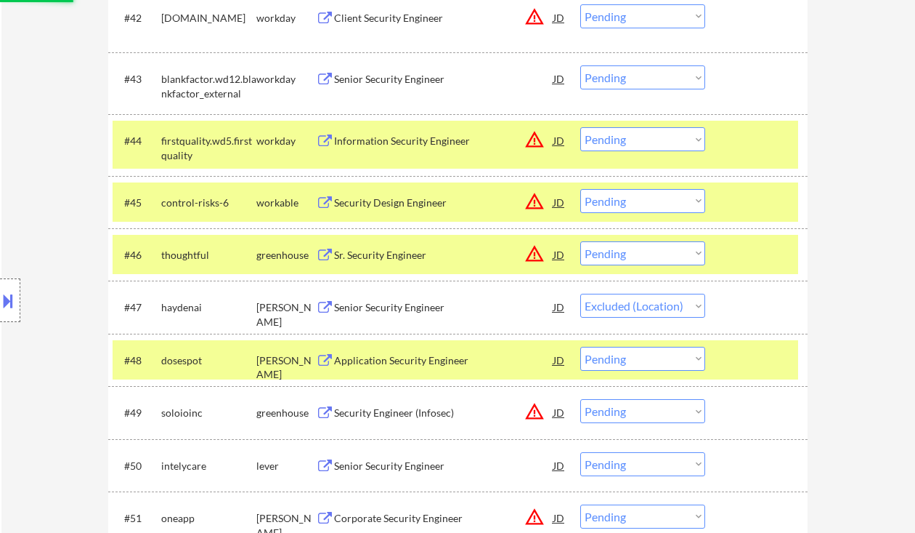
click at [426, 363] on div "Application Security Engineer" at bounding box center [443, 360] width 219 height 15
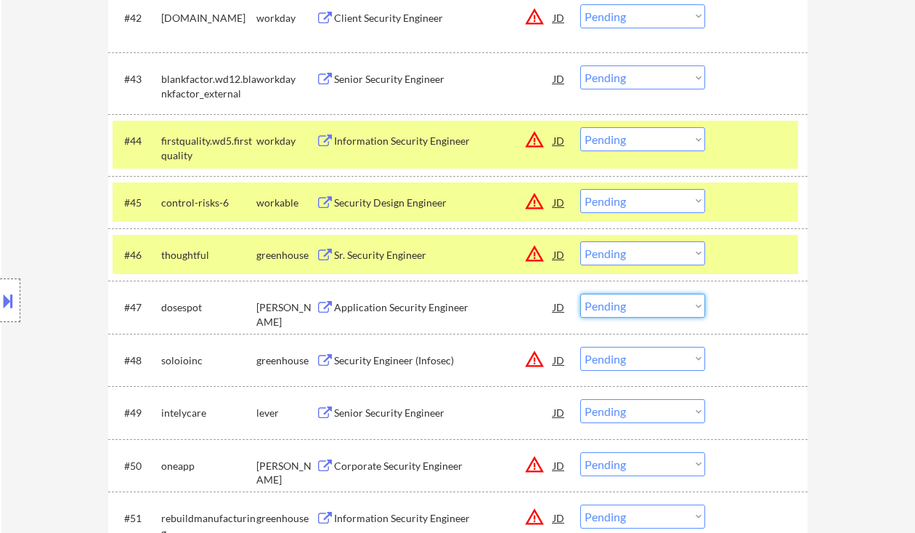
click at [632, 304] on select "Choose an option... Pending Applied Excluded (Questions) Excluded (Expired) Exc…" at bounding box center [642, 306] width 125 height 24
click at [580, 294] on select "Choose an option... Pending Applied Excluded (Questions) Excluded (Expired) Exc…" at bounding box center [642, 306] width 125 height 24
click at [405, 364] on div "Security Engineer (Infosec)" at bounding box center [443, 360] width 219 height 15
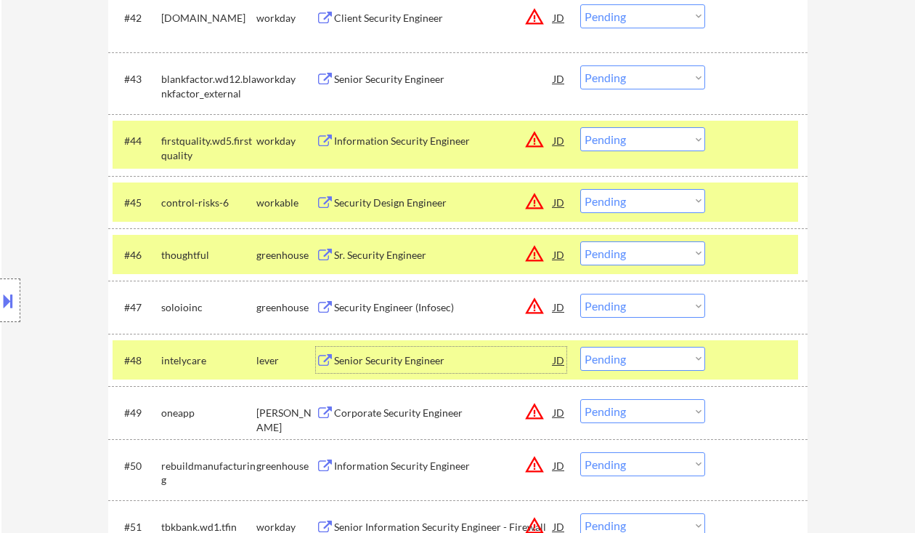
click at [647, 300] on select "Choose an option... Pending Applied Excluded (Questions) Excluded (Expired) Exc…" at bounding box center [642, 306] width 125 height 24
click at [613, 301] on select "Choose an option... Pending Applied Excluded (Questions) Excluded (Expired) Exc…" at bounding box center [642, 306] width 125 height 24
click at [580, 294] on select "Choose an option... Pending Applied Excluded (Questions) Excluded (Expired) Exc…" at bounding box center [642, 306] width 125 height 24
click at [445, 358] on div "Senior Security Engineer" at bounding box center [443, 360] width 219 height 15
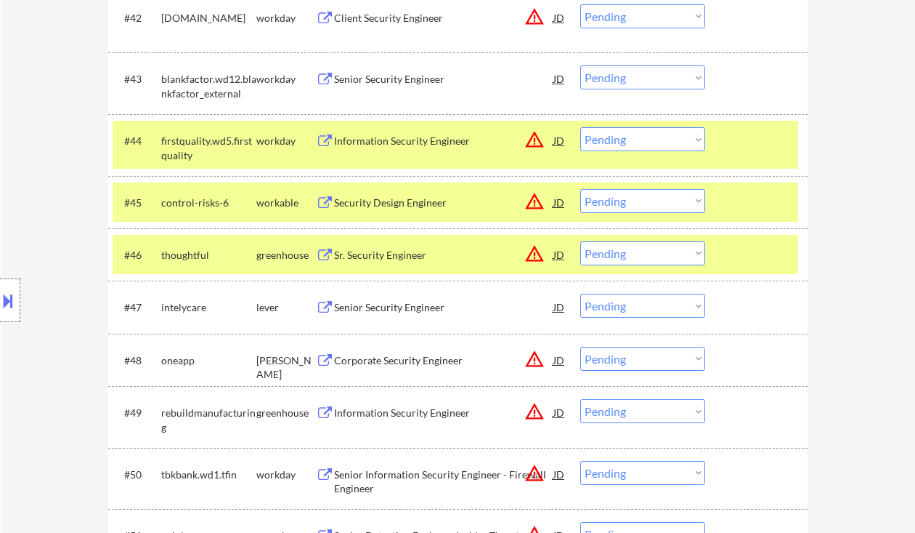
click at [610, 309] on select "Choose an option... Pending Applied Excluded (Questions) Excluded (Expired) Exc…" at bounding box center [642, 306] width 125 height 24
click at [580, 294] on select "Choose an option... Pending Applied Excluded (Questions) Excluded (Expired) Exc…" at bounding box center [642, 306] width 125 height 24
click at [371, 367] on div "Corporate Security Engineer" at bounding box center [443, 360] width 219 height 15
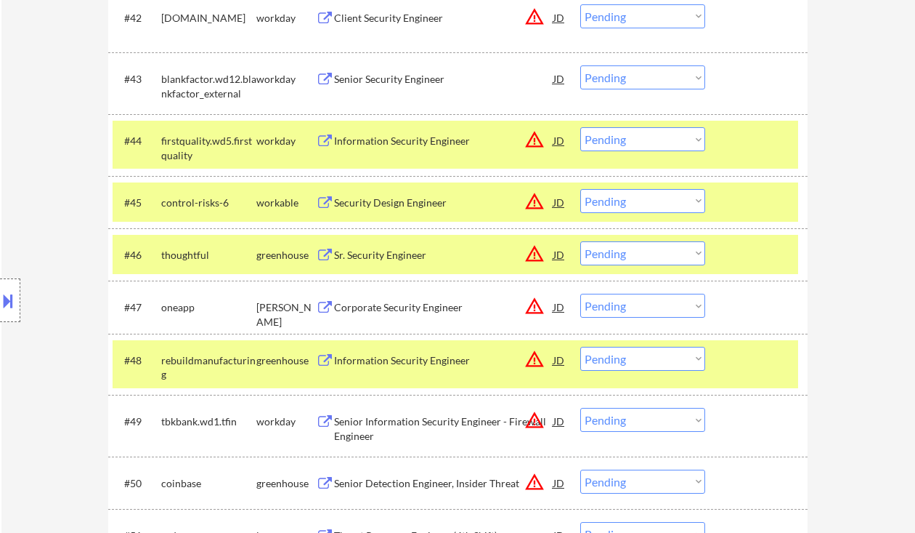
click at [629, 301] on select "Choose an option... Pending Applied Excluded (Questions) Excluded (Expired) Exc…" at bounding box center [642, 306] width 125 height 24
click at [580, 294] on select "Choose an option... Pending Applied Excluded (Questions) Excluded (Expired) Exc…" at bounding box center [642, 306] width 125 height 24
click at [394, 363] on div "Information Security Engineer" at bounding box center [443, 360] width 219 height 15
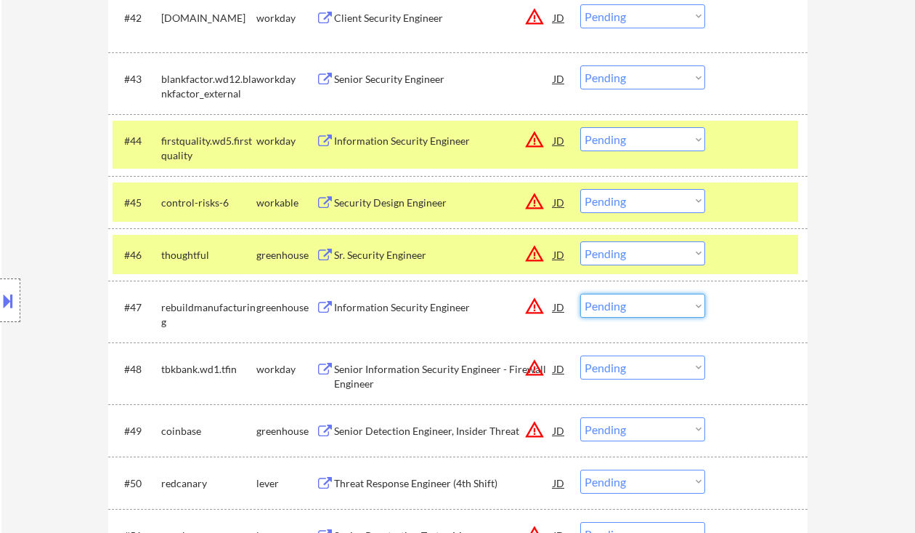
click at [622, 301] on select "Choose an option... Pending Applied Excluded (Questions) Excluded (Expired) Exc…" at bounding box center [642, 306] width 125 height 24
click at [580, 294] on select "Choose an option... Pending Applied Excluded (Questions) Excluded (Expired) Exc…" at bounding box center [642, 306] width 125 height 24
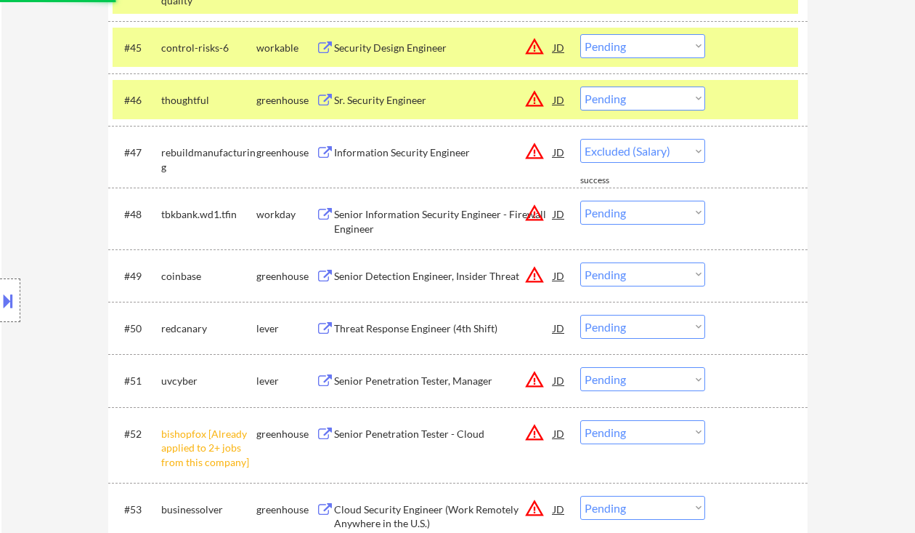
scroll to position [2945, 0]
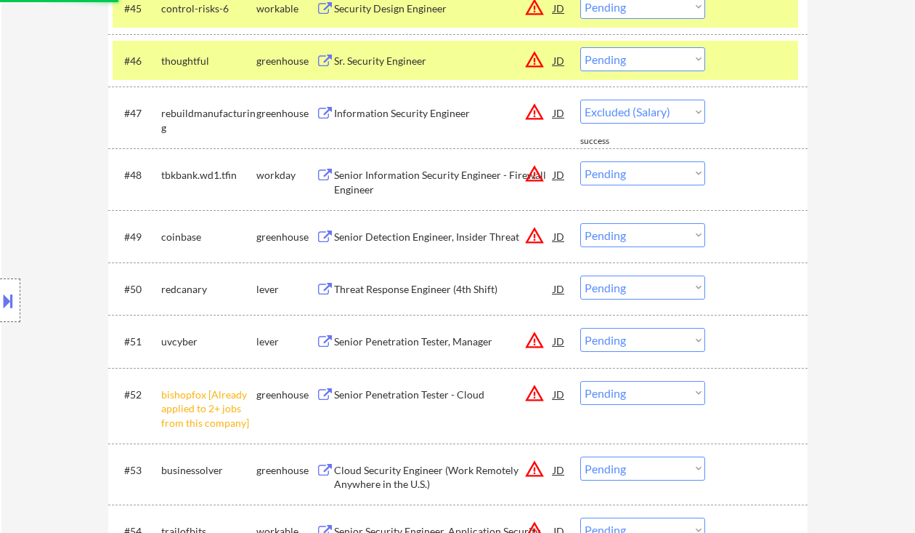
drag, startPoint x: 629, startPoint y: 398, endPoint x: 652, endPoint y: 407, distance: 24.8
click at [629, 398] on select "Choose an option... Pending Applied Excluded (Questions) Excluded (Expired) Exc…" at bounding box center [642, 393] width 125 height 24
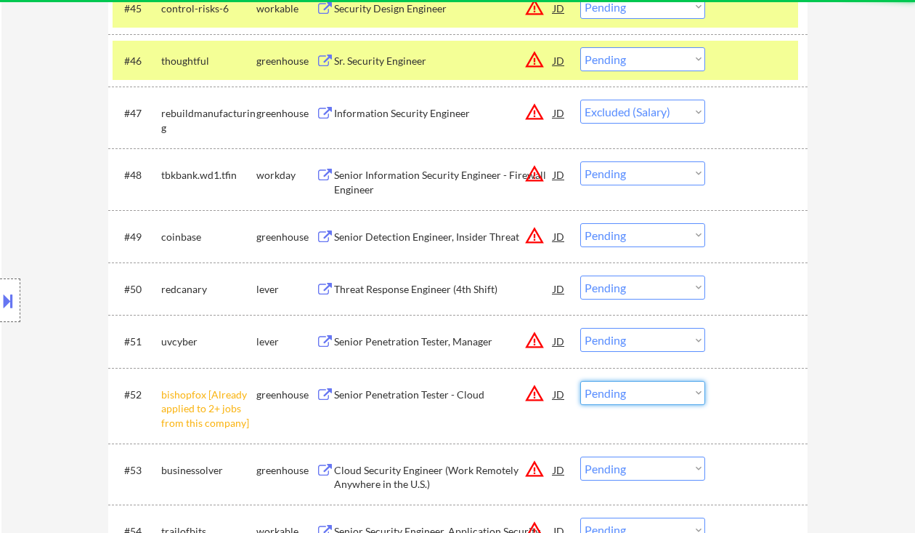
select select ""pending""
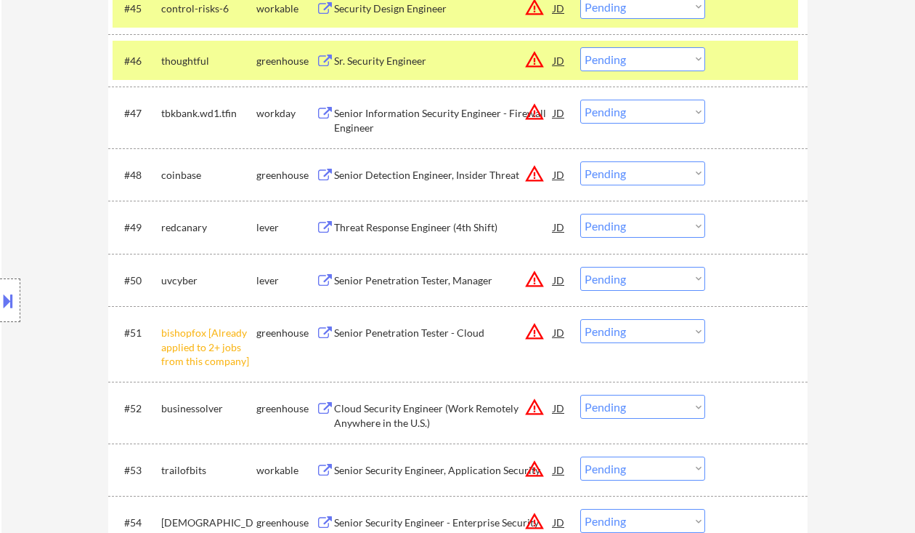
click at [895, 363] on div "← Return to /applysquad Mailslurp Inbox Job Search Builder Shane Zabel User Ema…" at bounding box center [458, 116] width 914 height 6007
click at [636, 327] on select "Choose an option... Pending Applied Excluded (Questions) Excluded (Expired) Exc…" at bounding box center [642, 331] width 125 height 24
click at [580, 319] on select "Choose an option... Pending Applied Excluded (Questions) Excluded (Expired) Exc…" at bounding box center [642, 331] width 125 height 24
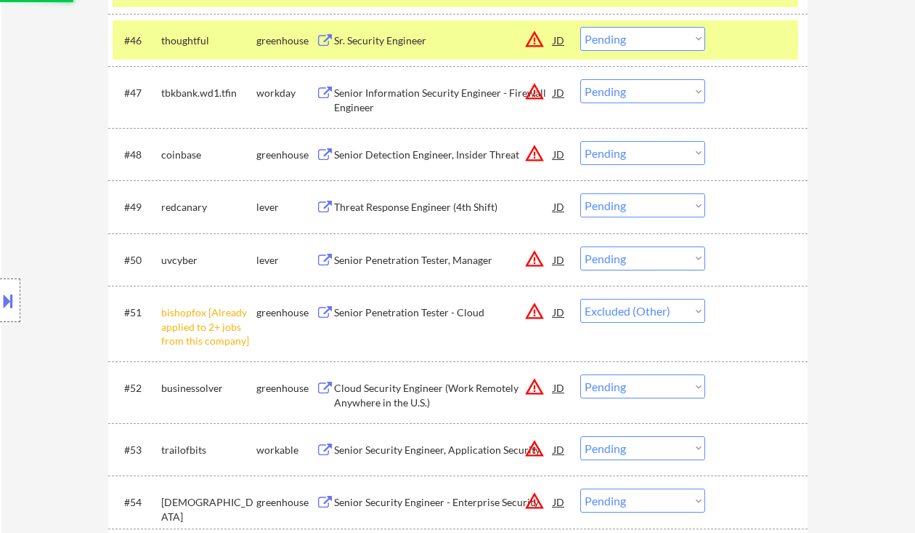
scroll to position [3042, 0]
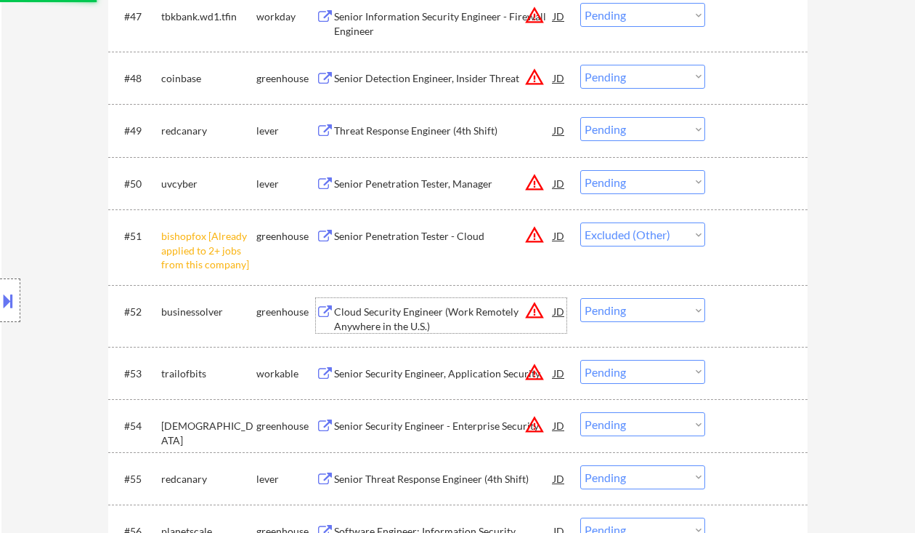
click at [436, 317] on div "Cloud Security Engineer (Work Remotely Anywhere in the U.S.)" at bounding box center [443, 318] width 219 height 28
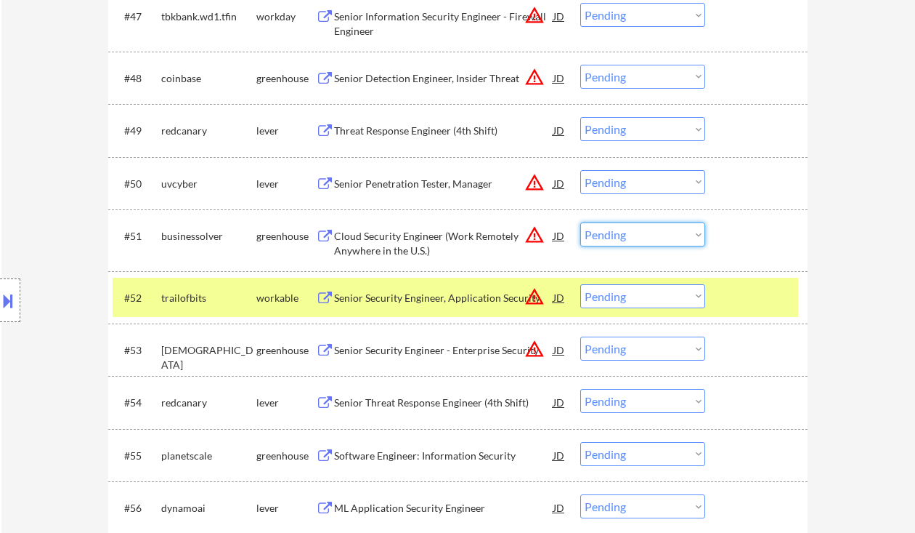
drag, startPoint x: 635, startPoint y: 229, endPoint x: 649, endPoint y: 245, distance: 21.6
click at [635, 229] on select "Choose an option... Pending Applied Excluded (Questions) Excluded (Expired) Exc…" at bounding box center [642, 234] width 125 height 24
click at [580, 222] on select "Choose an option... Pending Applied Excluded (Questions) Excluded (Expired) Exc…" at bounding box center [642, 234] width 125 height 24
click at [441, 299] on div "Senior Security Engineer, Application Security" at bounding box center [443, 298] width 219 height 15
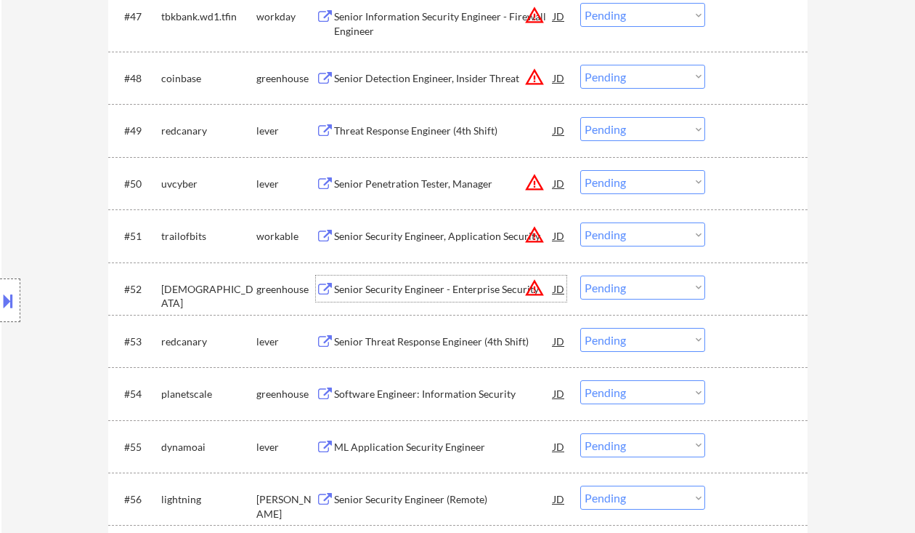
drag, startPoint x: 624, startPoint y: 233, endPoint x: 652, endPoint y: 245, distance: 30.0
click at [624, 233] on select "Choose an option... Pending Applied Excluded (Questions) Excluded (Expired) Exc…" at bounding box center [642, 234] width 125 height 24
click at [580, 222] on select "Choose an option... Pending Applied Excluded (Questions) Excluded (Expired) Exc…" at bounding box center [642, 234] width 125 height 24
click at [441, 344] on div "Senior Threat Response Engineer (4th Shift)" at bounding box center [443, 341] width 219 height 15
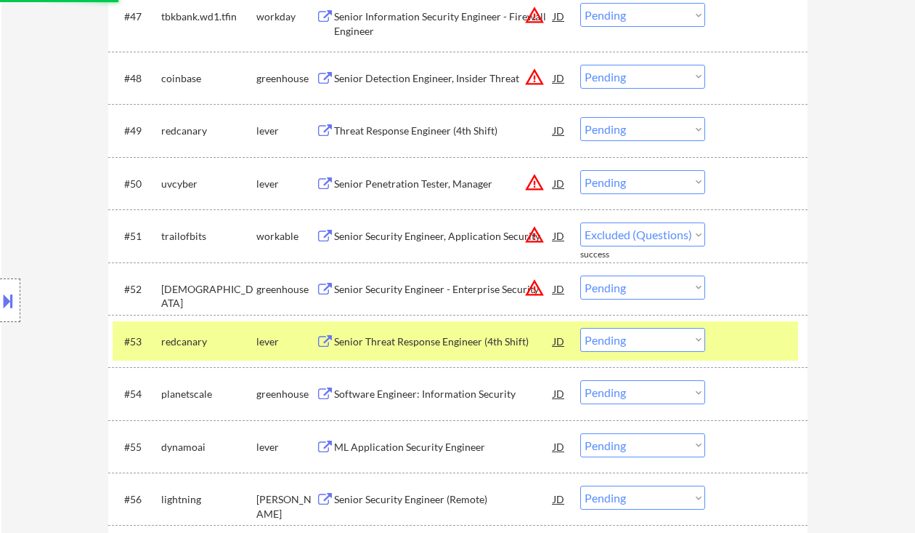
select select ""pending""
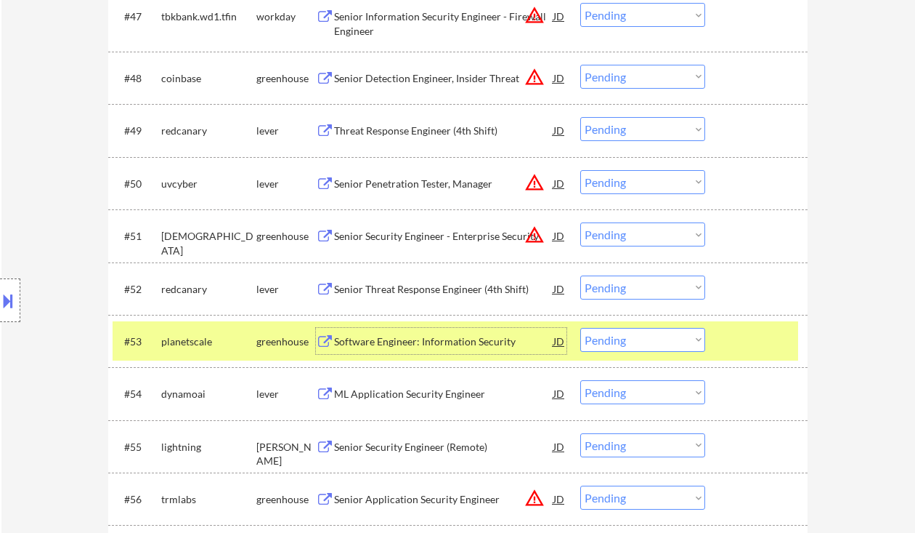
click at [470, 332] on div "Software Engineer: Information Security" at bounding box center [443, 341] width 219 height 26
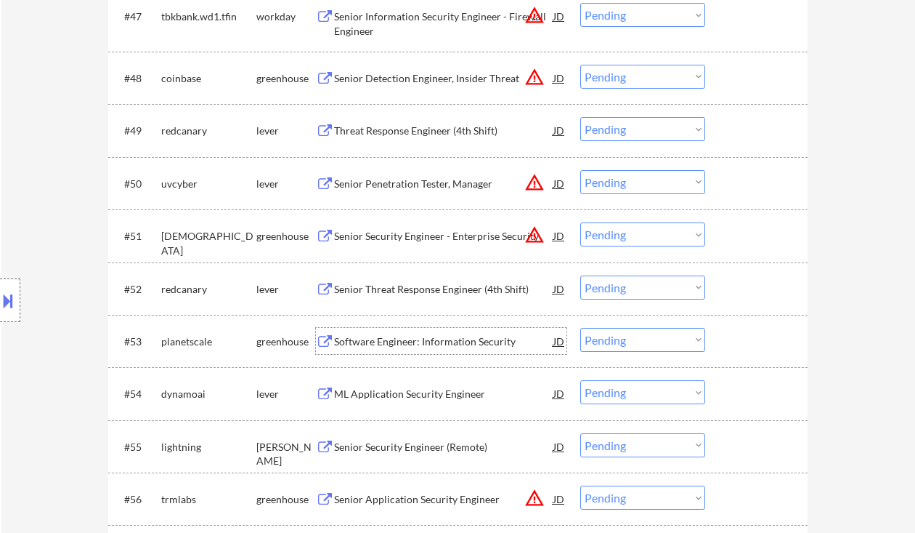
click at [618, 341] on select "Choose an option... Pending Applied Excluded (Questions) Excluded (Expired) Exc…" at bounding box center [642, 340] width 125 height 24
click at [580, 328] on select "Choose an option... Pending Applied Excluded (Questions) Excluded (Expired) Exc…" at bounding box center [642, 340] width 125 height 24
click at [440, 392] on div "ML Application Security Engineer" at bounding box center [443, 393] width 219 height 15
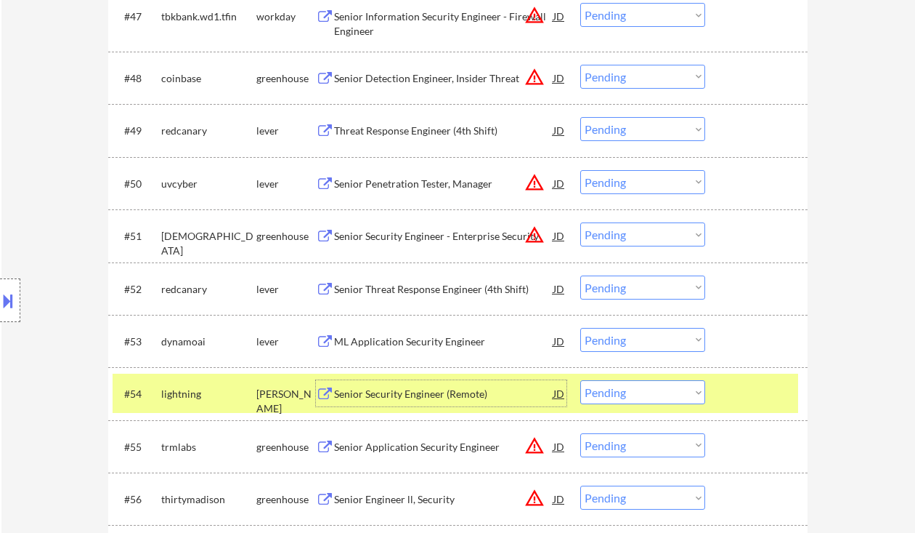
click at [615, 334] on select "Choose an option... Pending Applied Excluded (Questions) Excluded (Expired) Exc…" at bounding box center [642, 340] width 125 height 24
click at [580, 328] on select "Choose an option... Pending Applied Excluded (Questions) Excluded (Expired) Exc…" at bounding box center [642, 340] width 125 height 24
click at [439, 392] on div "Senior Security Engineer (Remote)" at bounding box center [443, 393] width 219 height 15
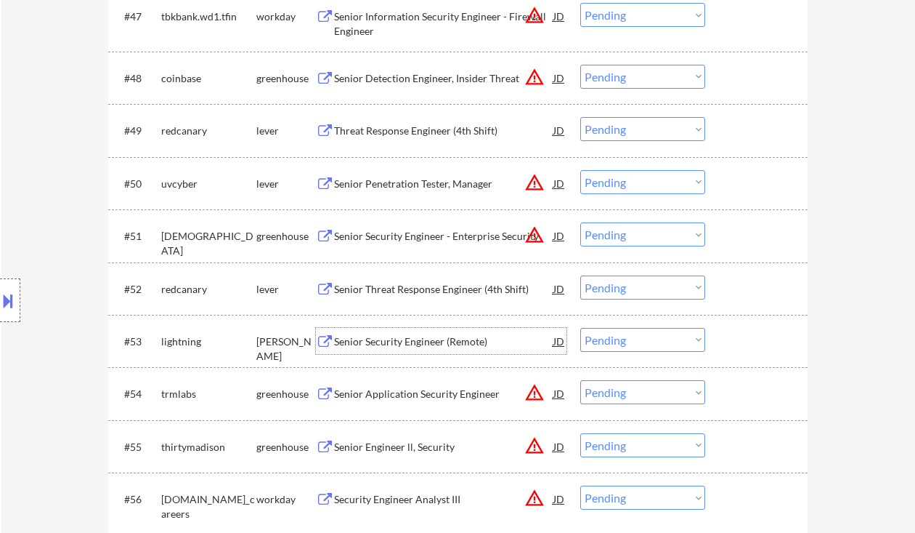
click at [456, 335] on div "Senior Security Engineer (Remote)" at bounding box center [443, 341] width 219 height 15
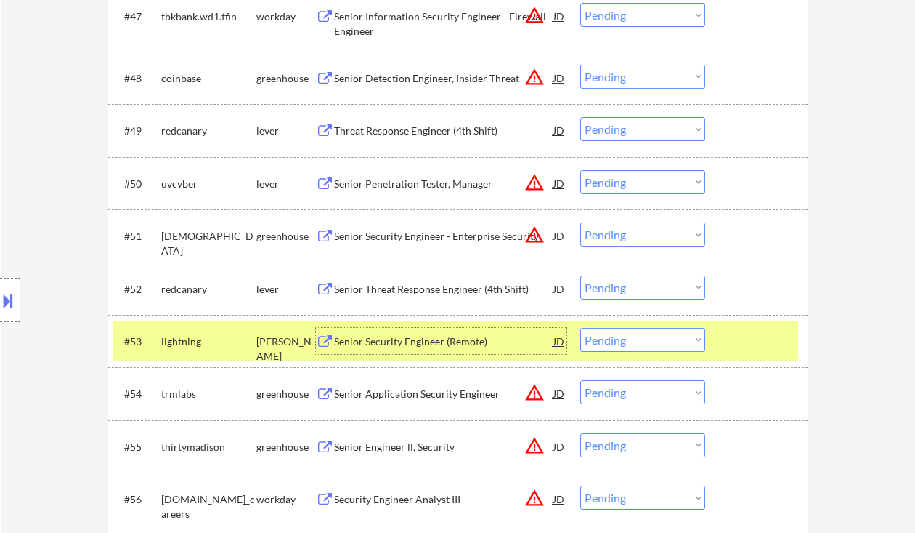
click at [642, 346] on select "Choose an option... Pending Applied Excluded (Questions) Excluded (Expired) Exc…" at bounding box center [642, 340] width 125 height 24
click at [580, 328] on select "Choose an option... Pending Applied Excluded (Questions) Excluded (Expired) Exc…" at bounding box center [642, 340] width 125 height 24
click at [415, 397] on div "Senior Application Security Engineer" at bounding box center [443, 393] width 219 height 15
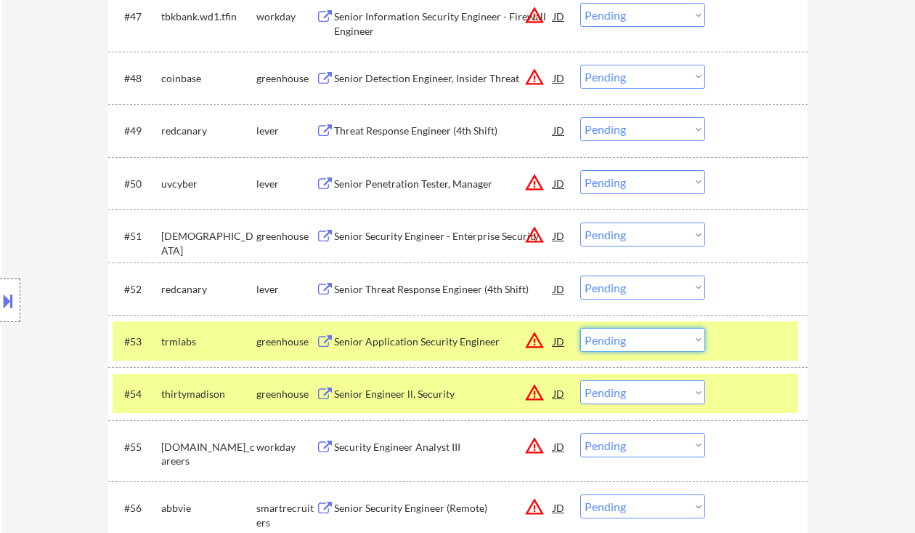
drag, startPoint x: 636, startPoint y: 342, endPoint x: 644, endPoint y: 351, distance: 11.8
click at [636, 342] on select "Choose an option... Pending Applied Excluded (Questions) Excluded (Expired) Exc…" at bounding box center [642, 340] width 125 height 24
click at [580, 328] on select "Choose an option... Pending Applied Excluded (Questions) Excluded (Expired) Exc…" at bounding box center [642, 340] width 125 height 24
click at [386, 390] on div "Senior Engineer ll, Security" at bounding box center [443, 393] width 219 height 15
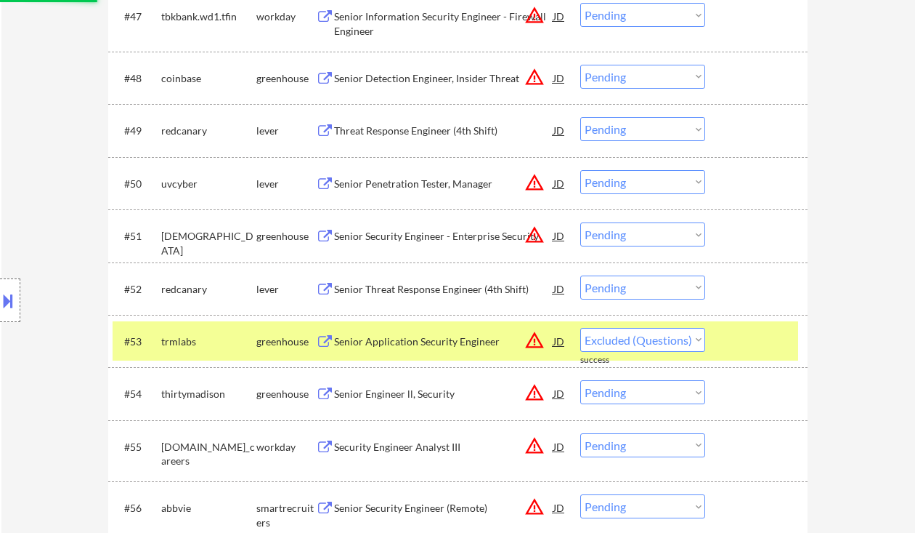
select select ""pending""
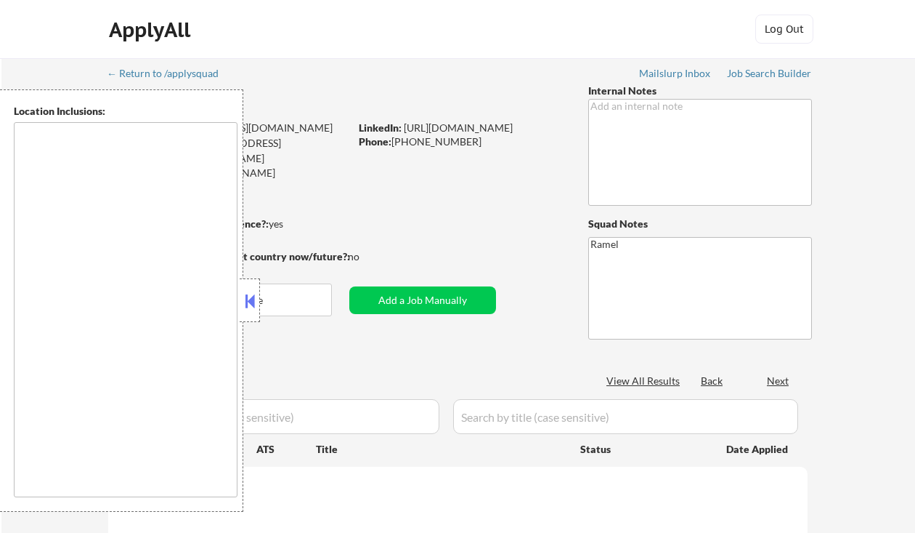
type textarea "remote"
select select ""pending""
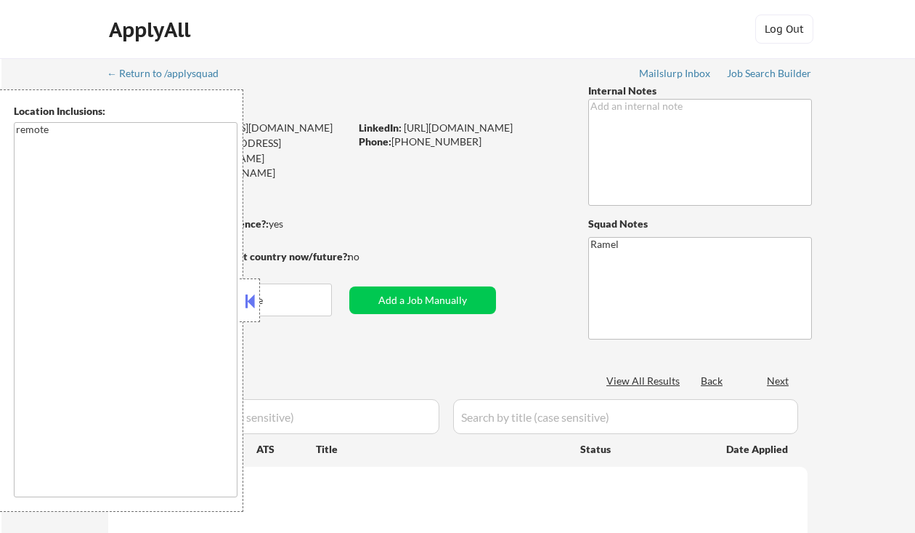
select select ""pending""
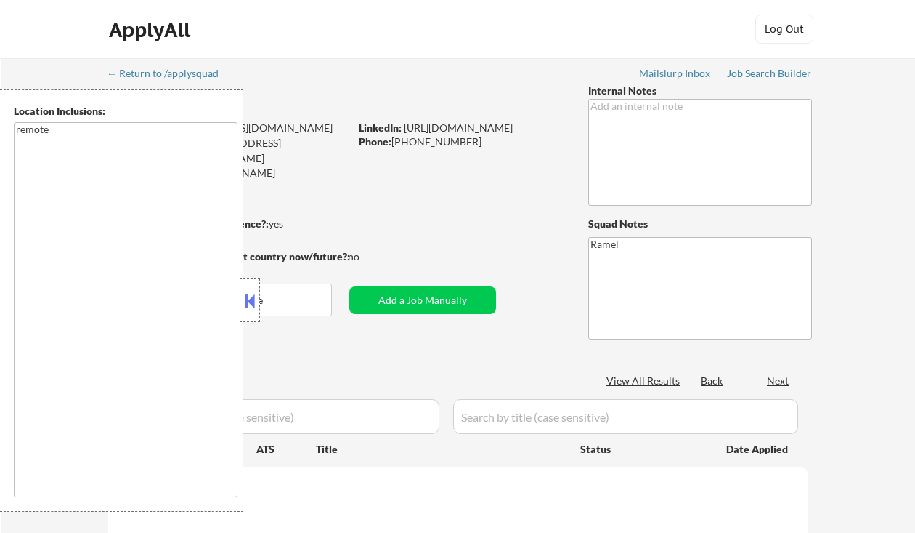
select select ""pending""
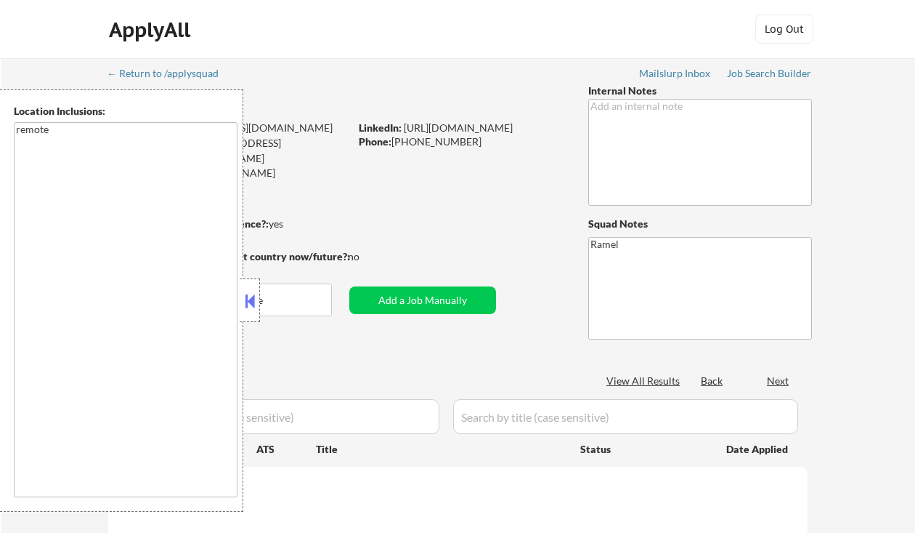
select select ""pending""
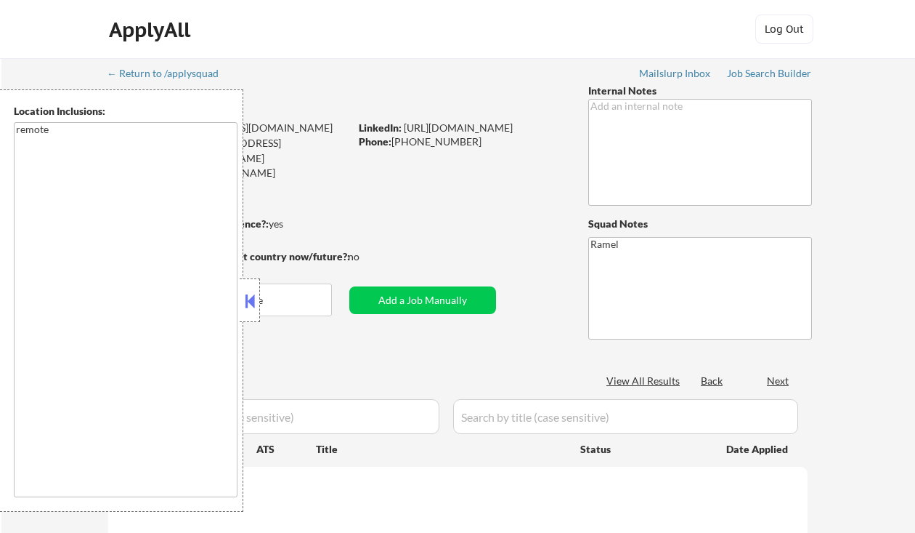
select select ""pending""
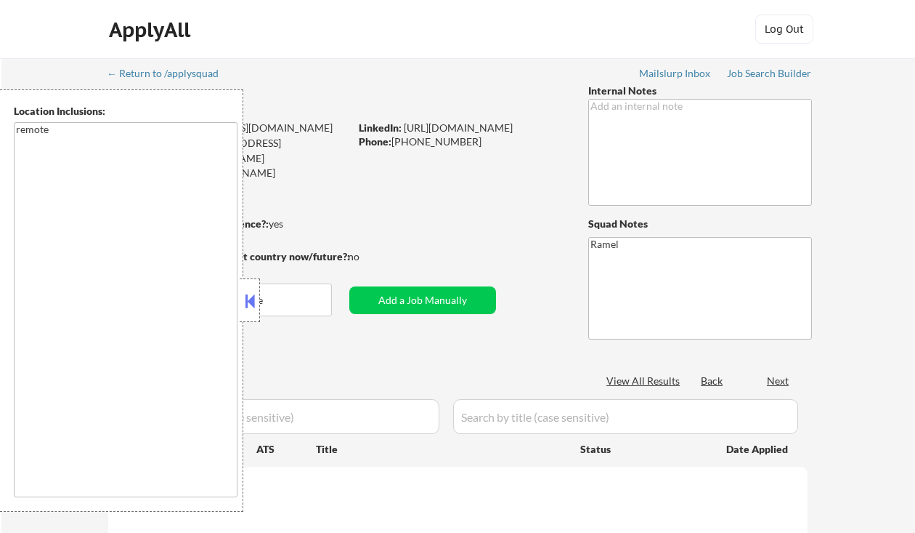
select select ""pending""
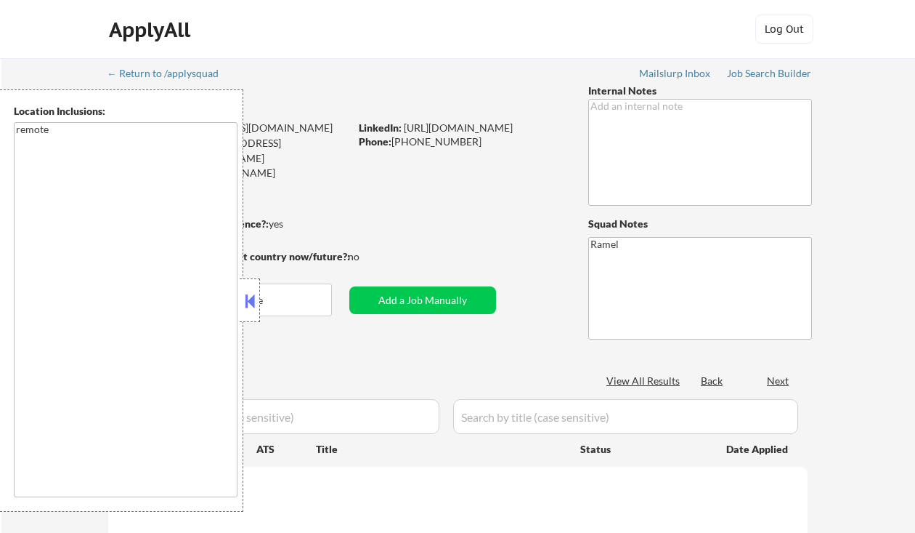
select select ""pending""
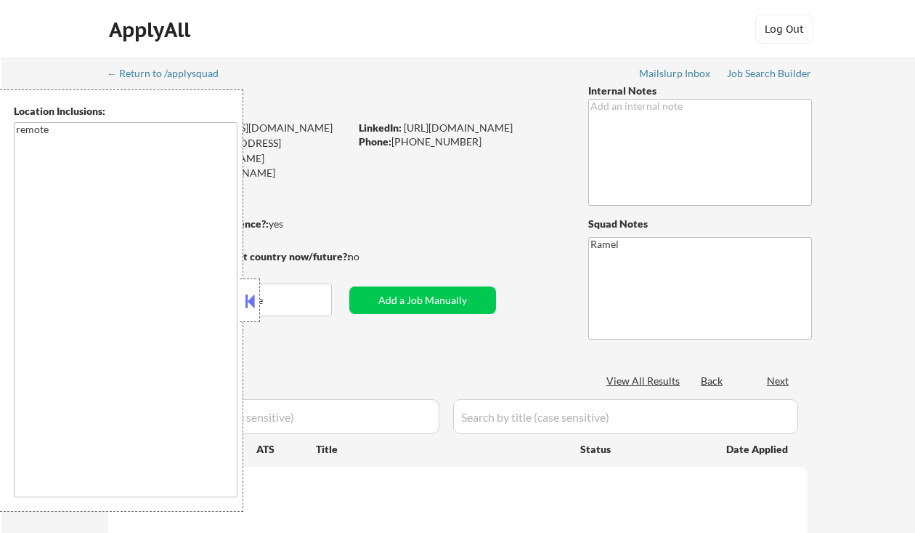
select select ""pending""
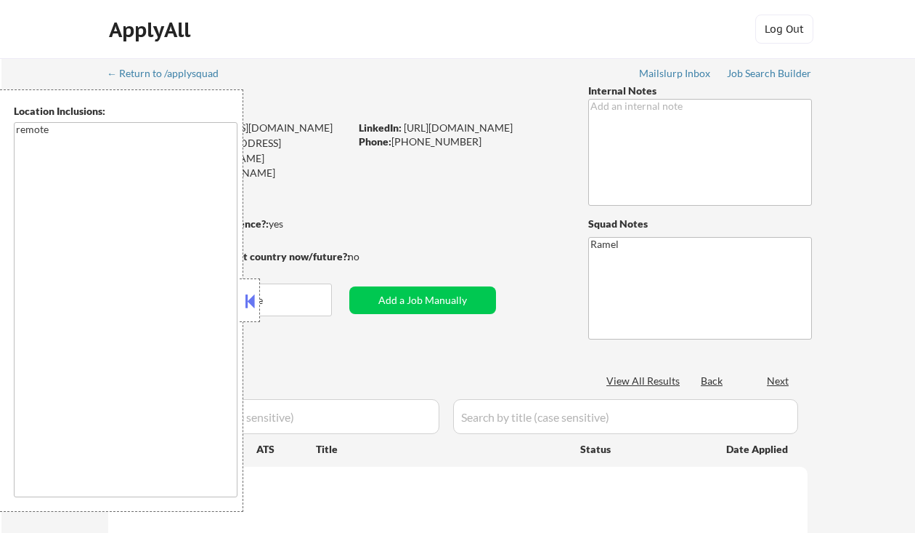
select select ""pending""
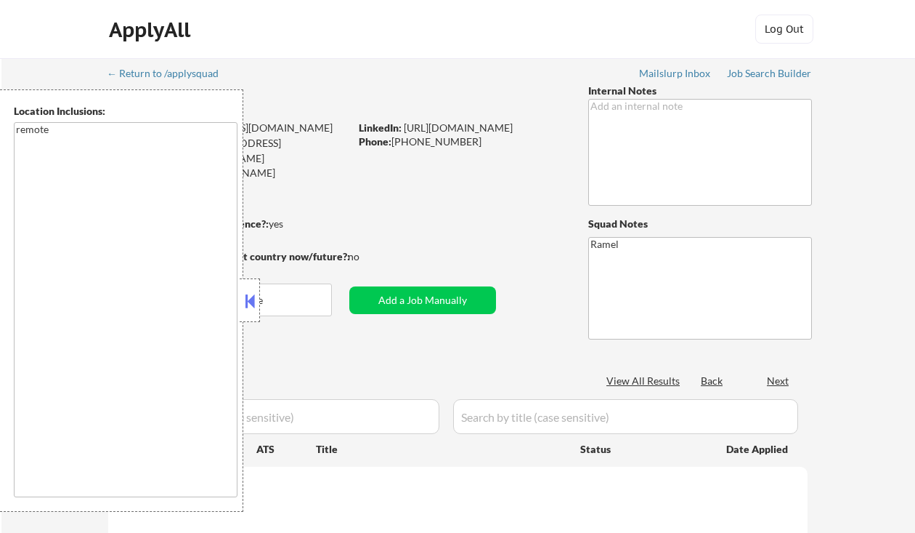
select select ""pending""
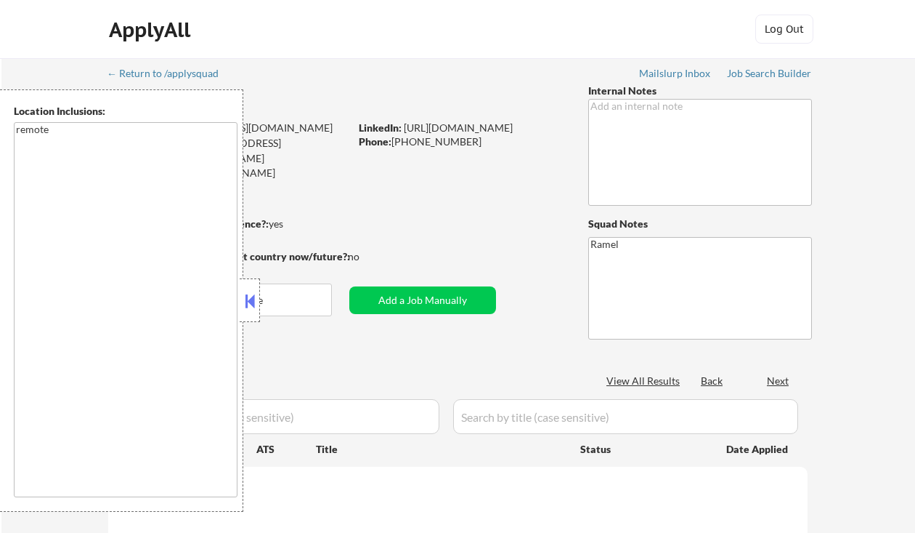
select select ""pending""
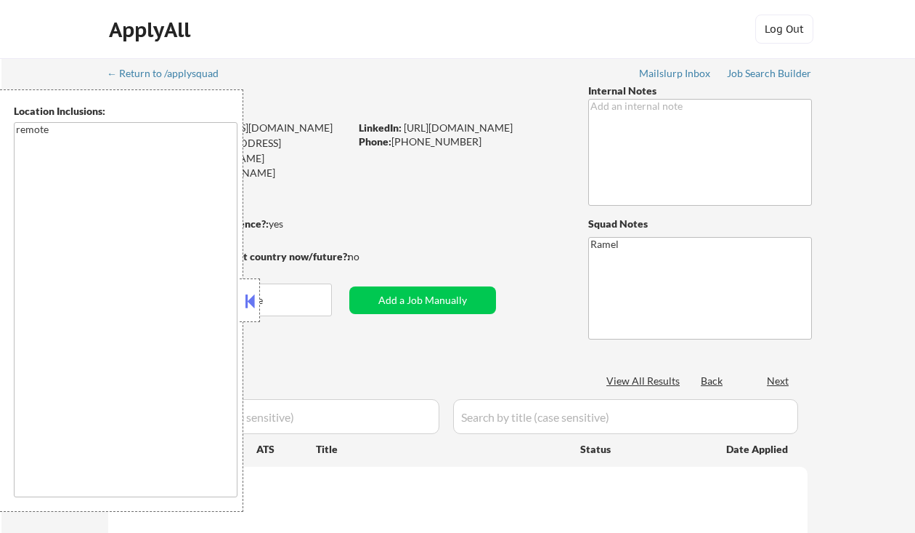
select select ""pending""
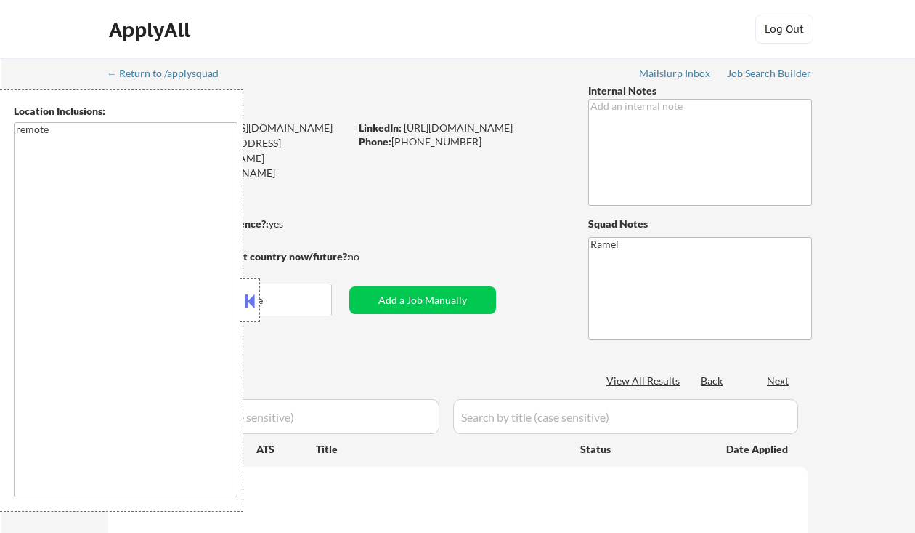
select select ""pending""
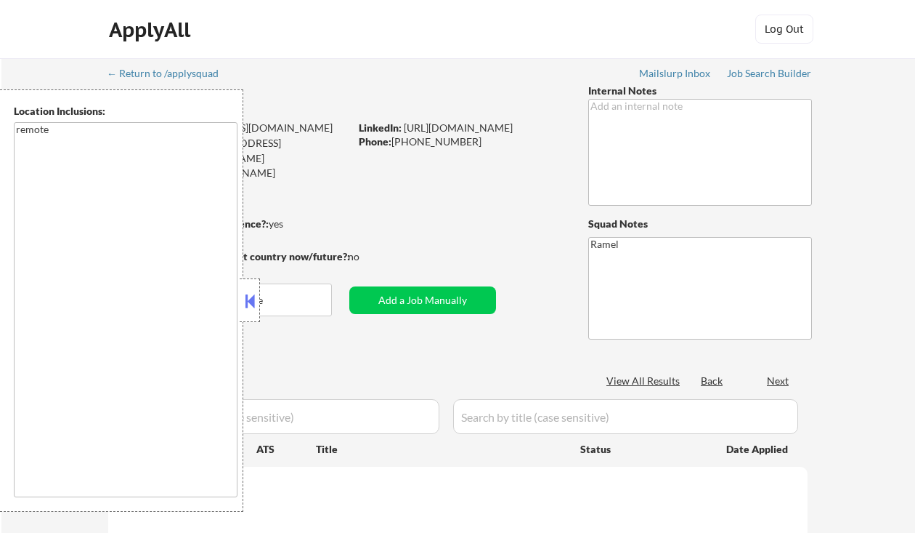
select select ""pending""
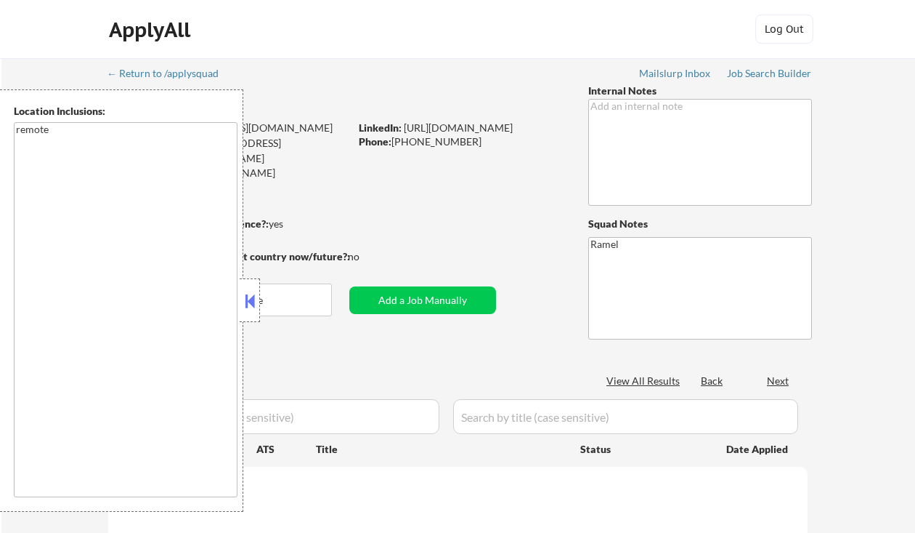
select select ""pending""
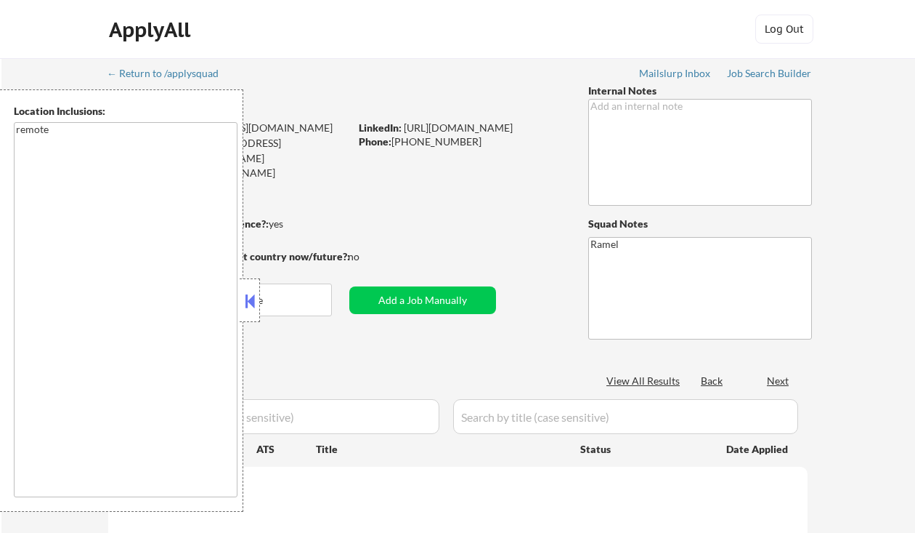
select select ""pending""
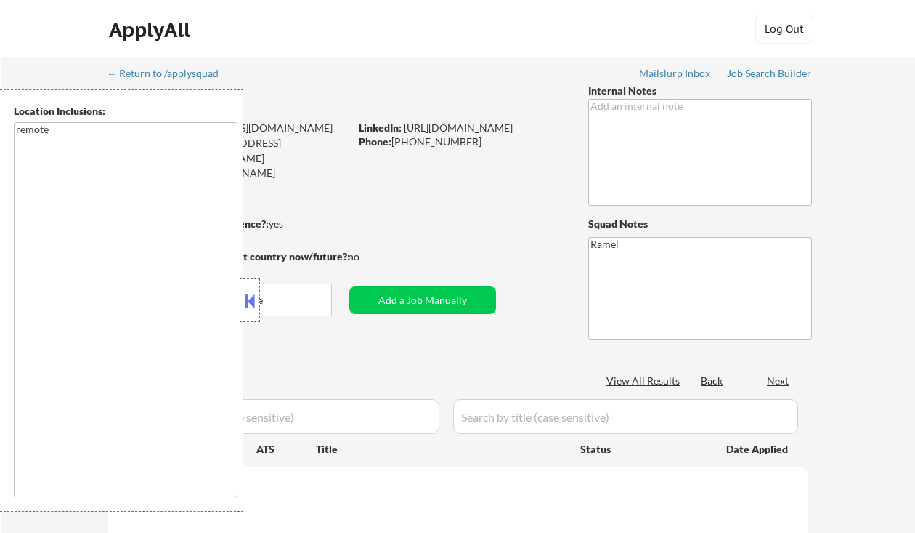
select select ""pending""
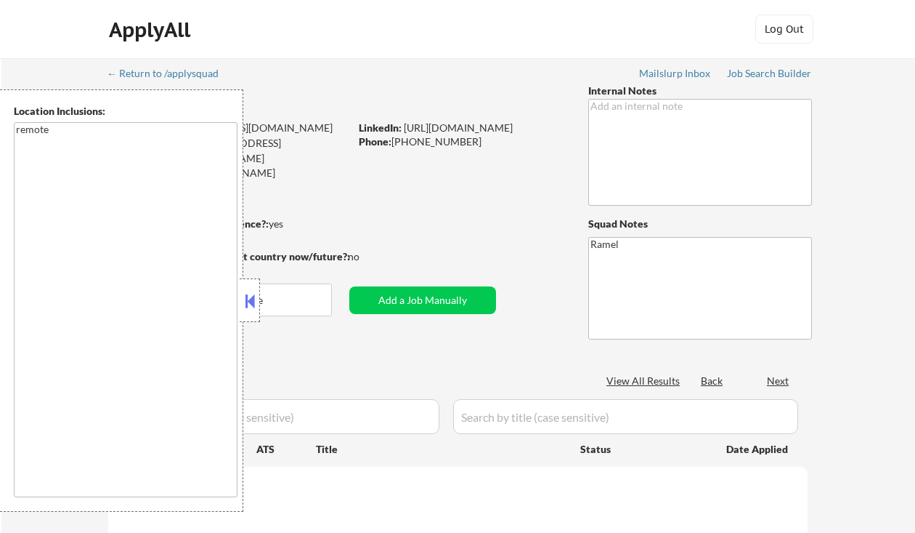
select select ""pending""
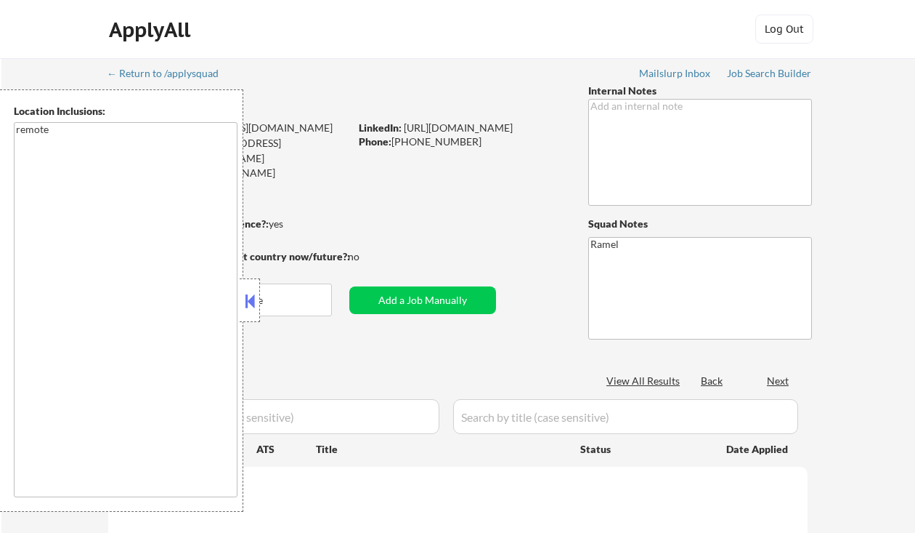
select select ""pending""
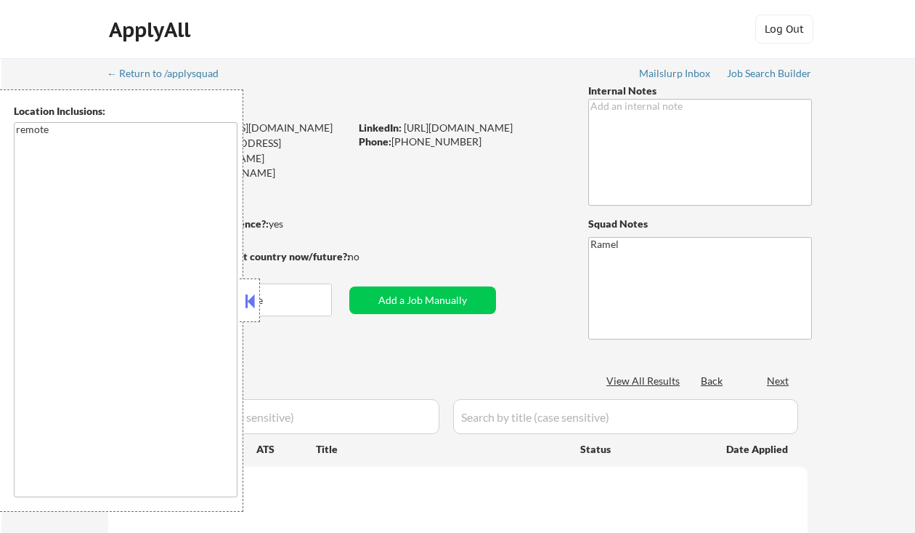
select select ""pending""
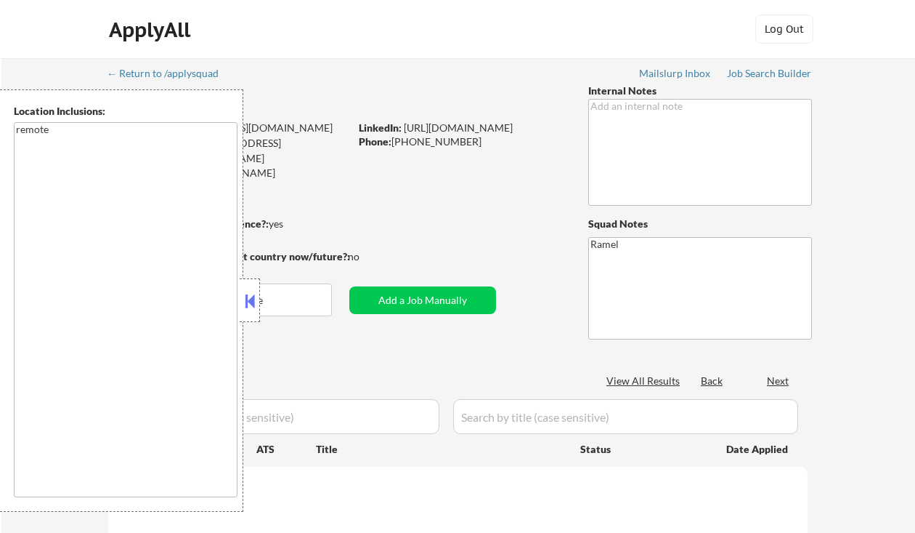
select select ""pending""
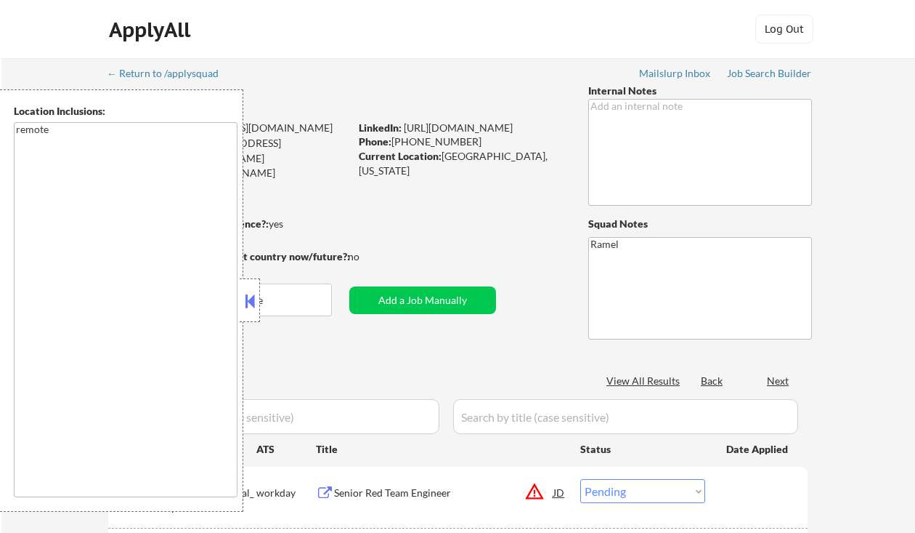
click at [247, 303] on button at bounding box center [250, 301] width 16 height 22
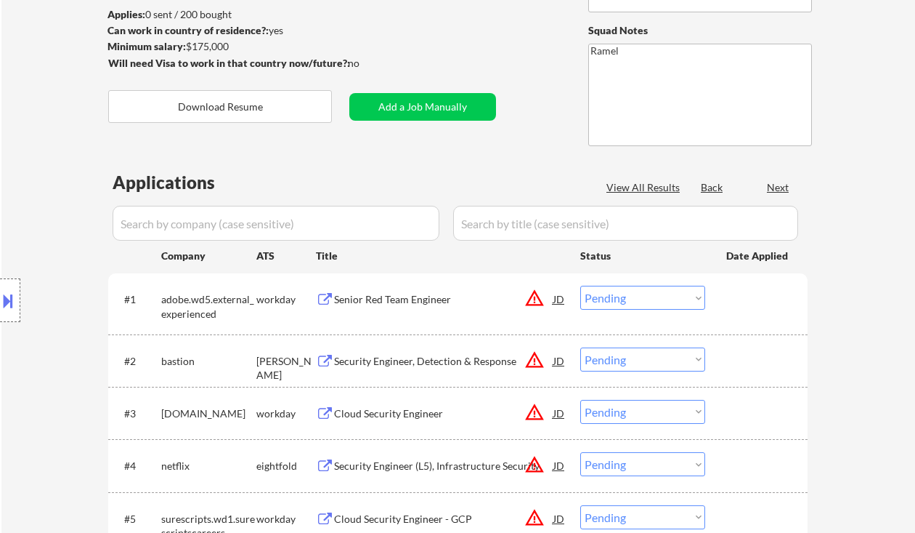
scroll to position [581, 0]
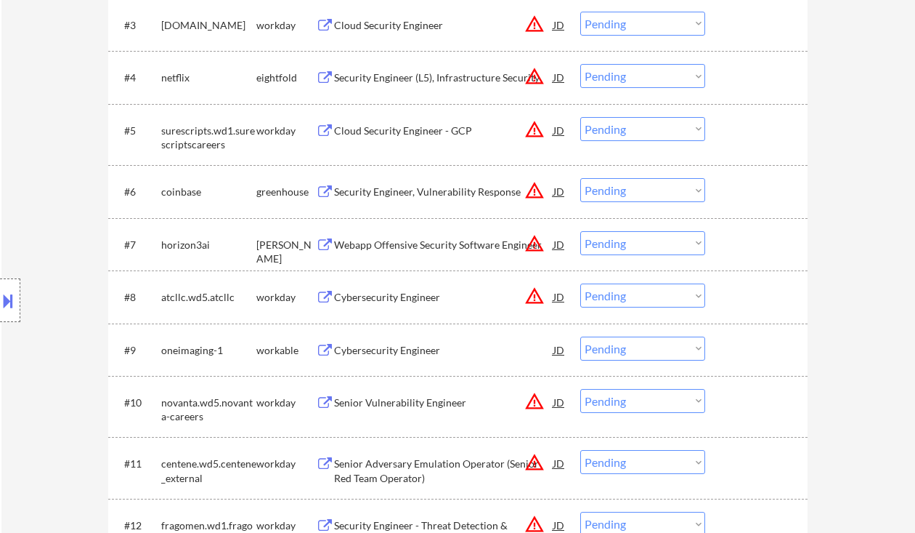
click at [426, 301] on div "Cybersecurity Engineer" at bounding box center [443, 297] width 219 height 15
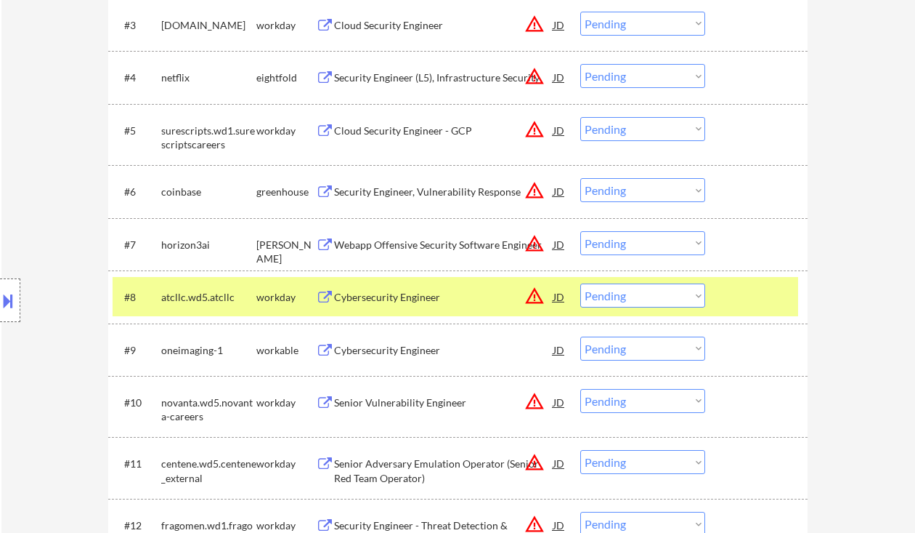
select select ""pending""
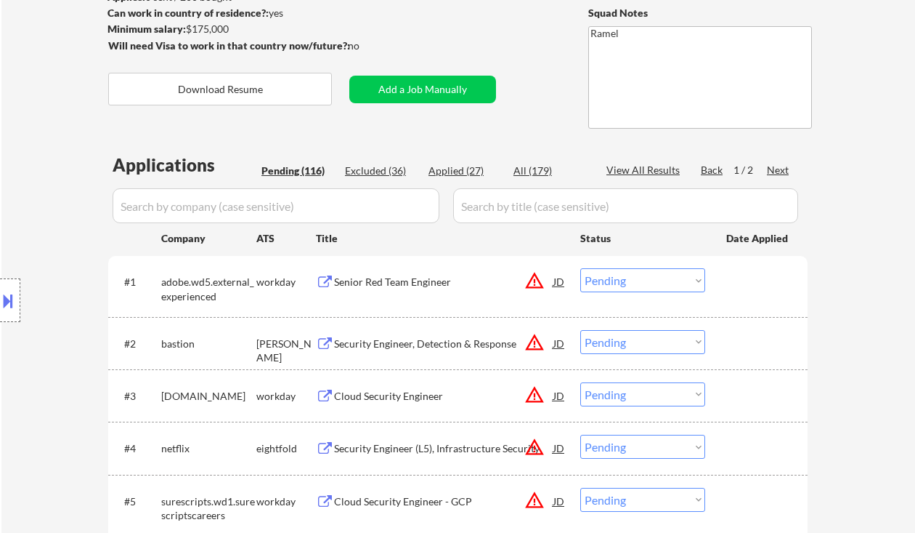
scroll to position [197, 0]
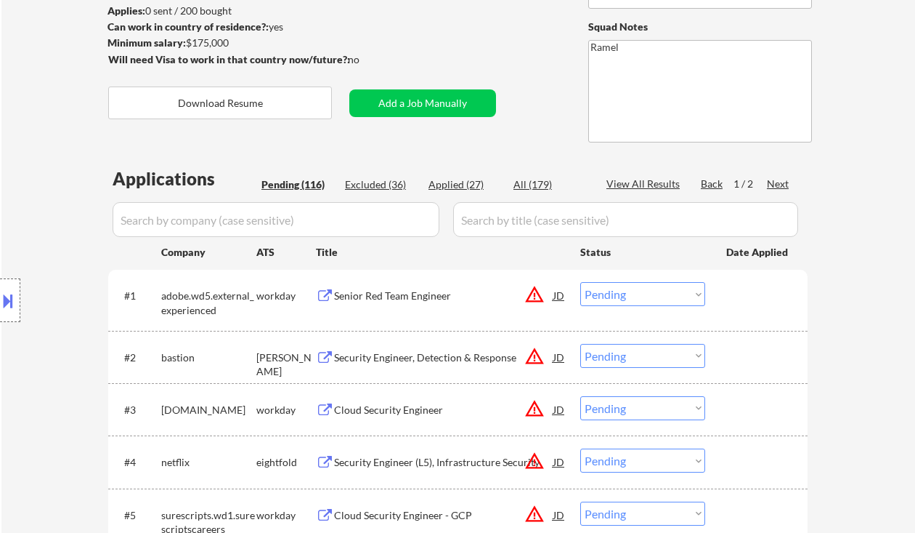
click at [467, 189] on div "Applied (27)" at bounding box center [465, 184] width 73 height 15
select select ""applied""
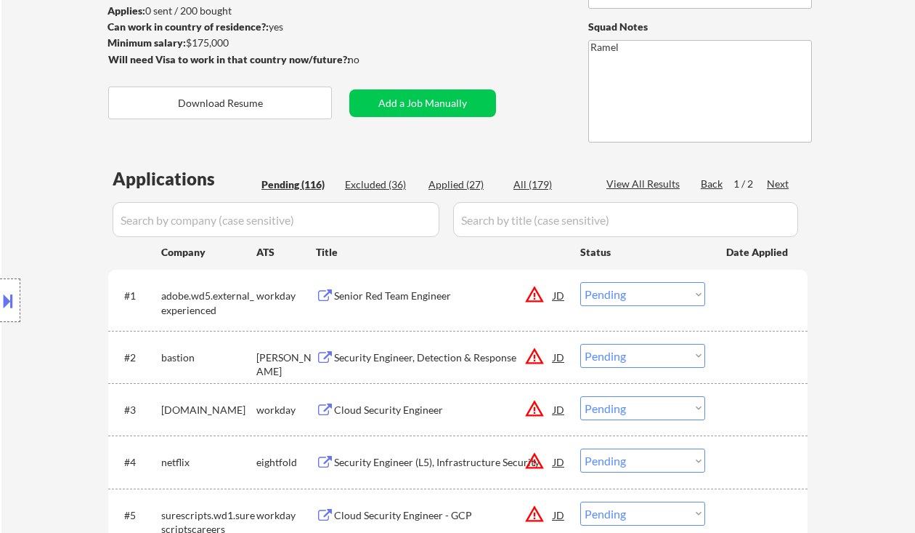
select select ""applied""
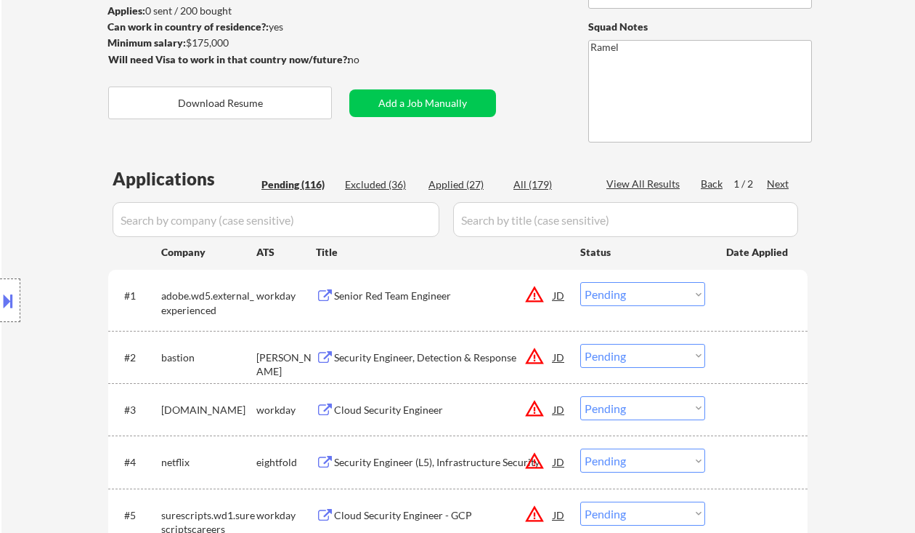
select select ""applied""
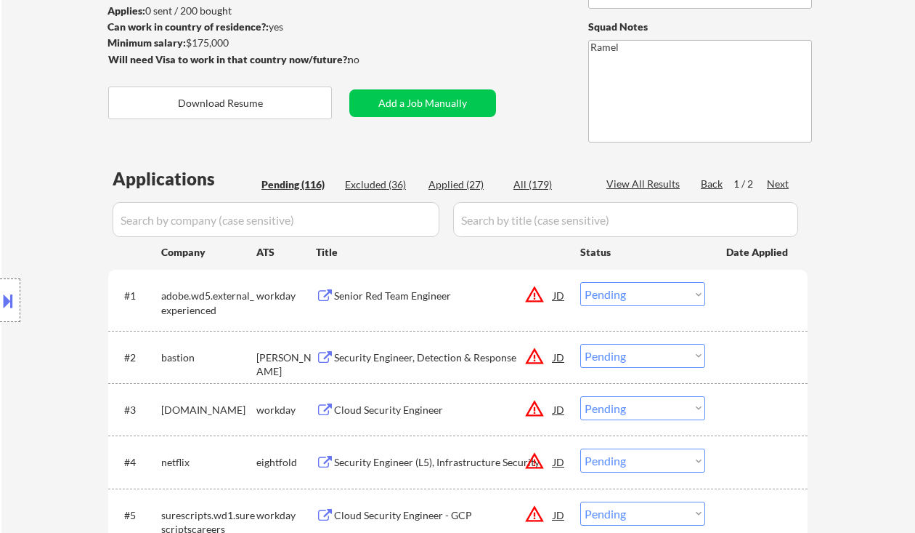
select select ""applied""
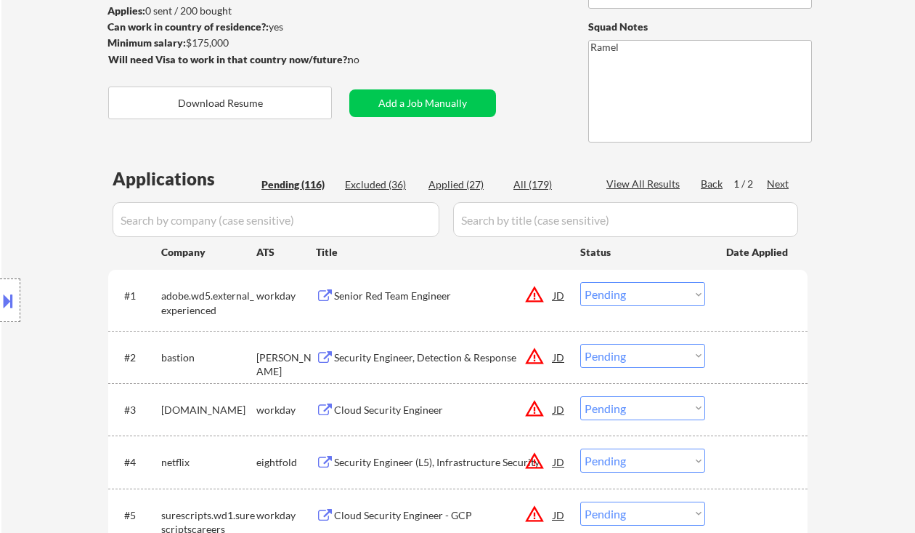
select select ""applied""
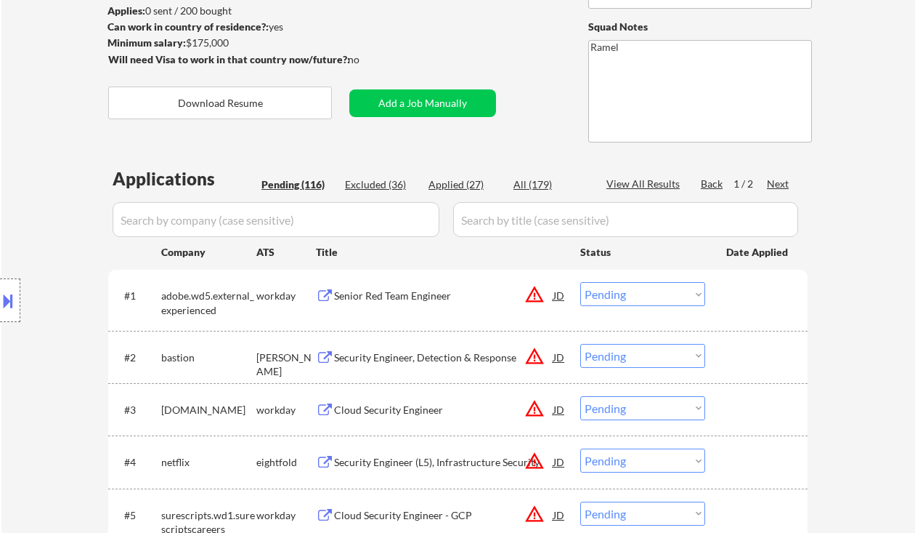
select select ""applied""
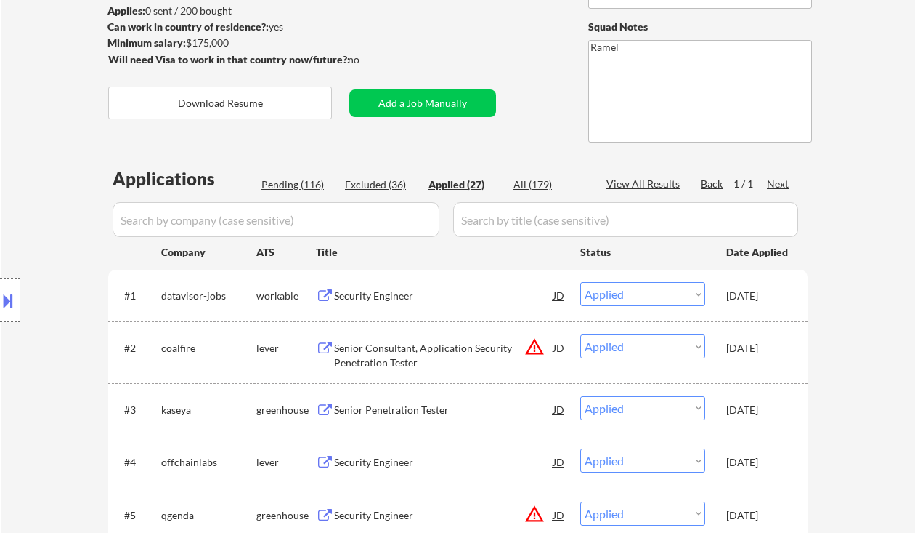
click at [662, 185] on div "View All Results" at bounding box center [646, 184] width 78 height 15
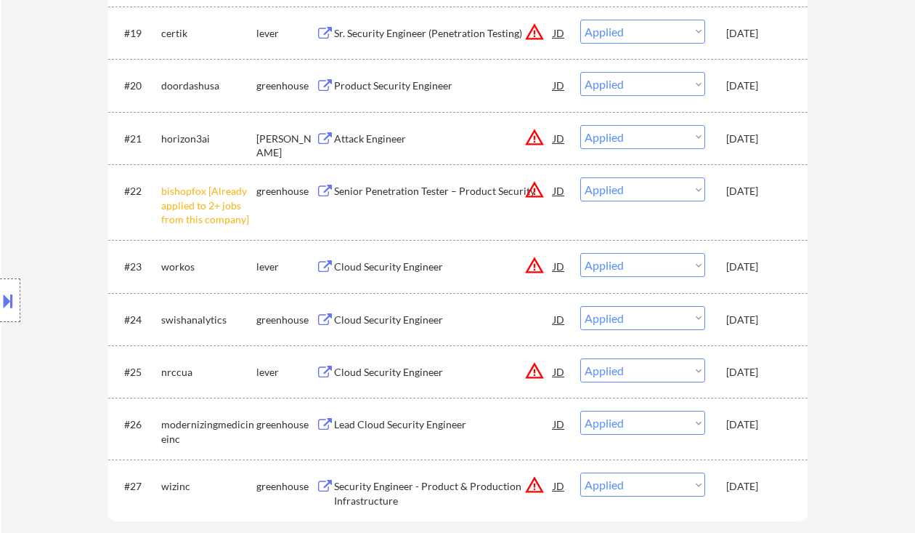
select select ""applied""
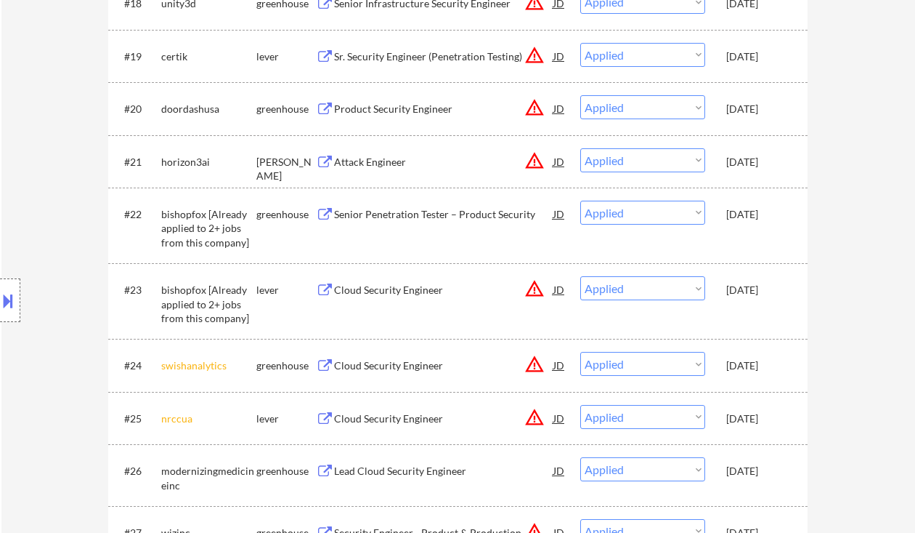
select select ""applied""
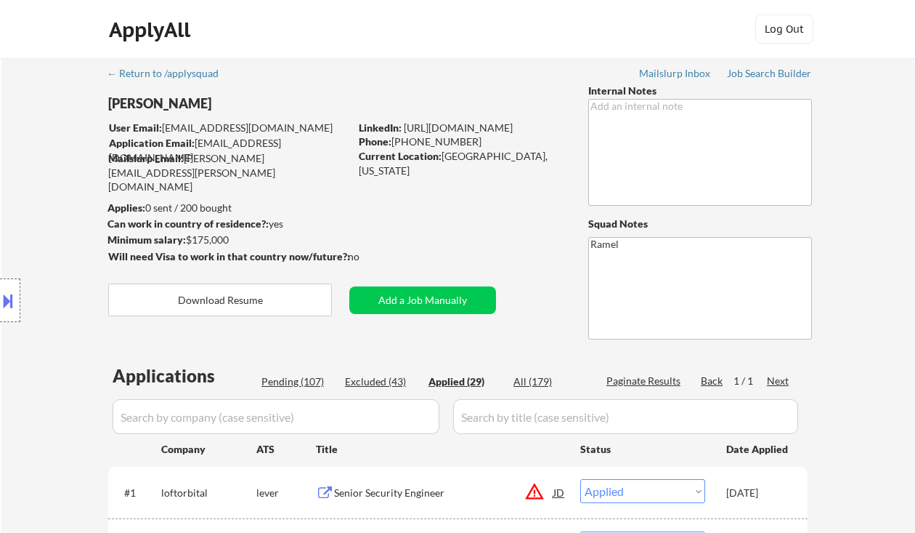
select select ""applied""
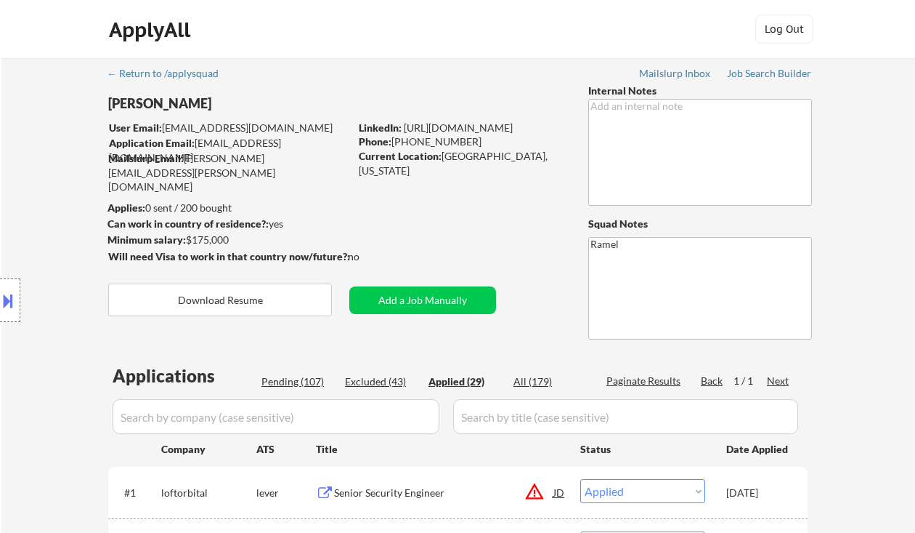
select select ""applied""
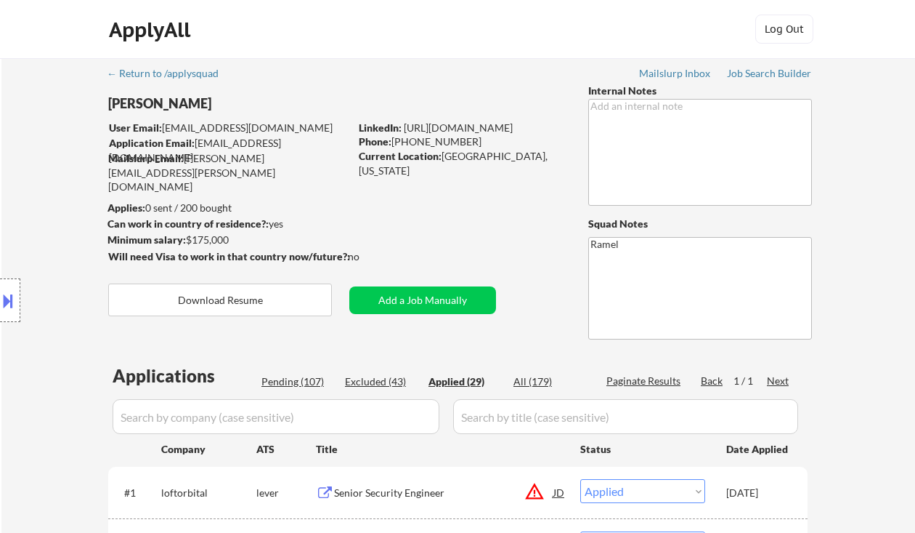
select select ""applied""
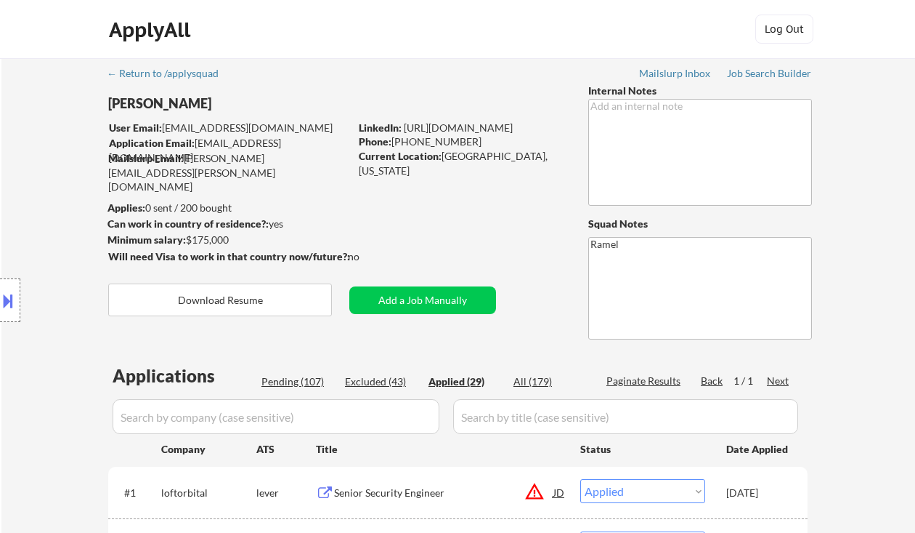
select select ""applied""
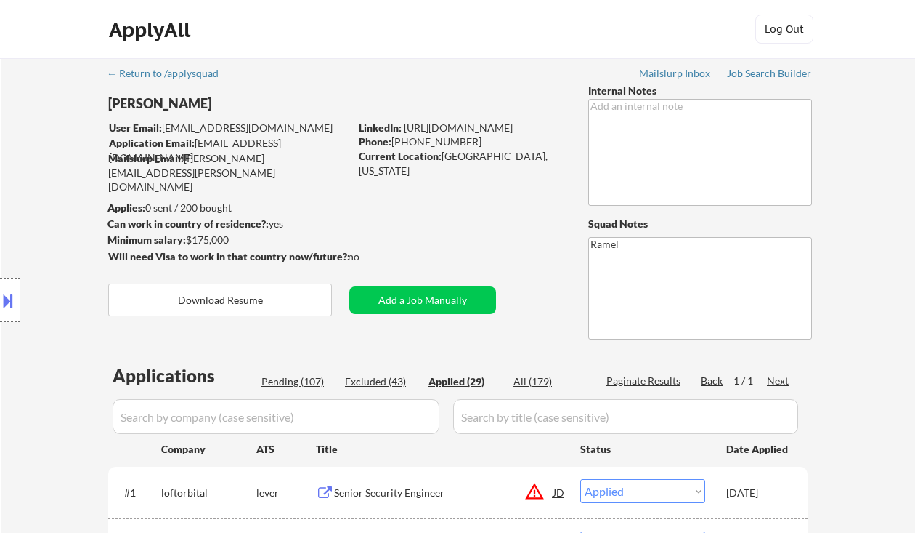
select select ""applied""
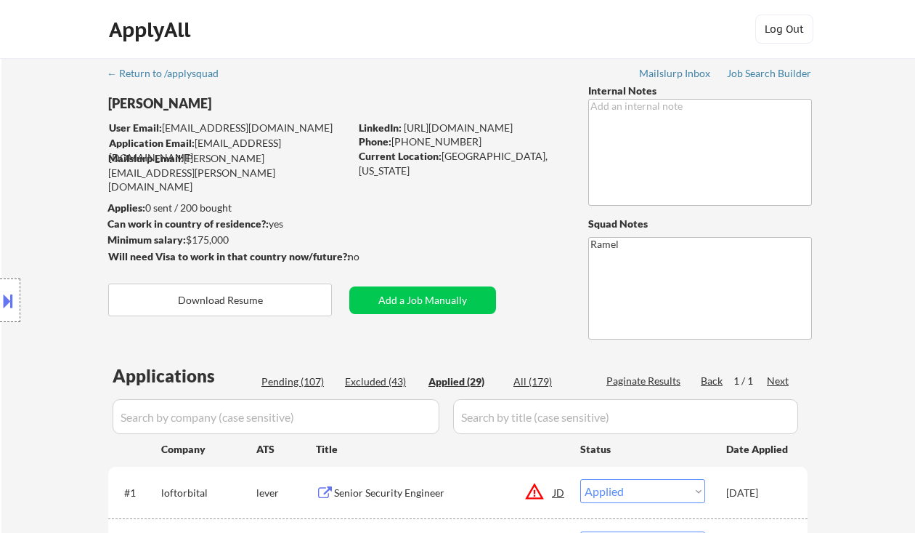
select select ""applied""
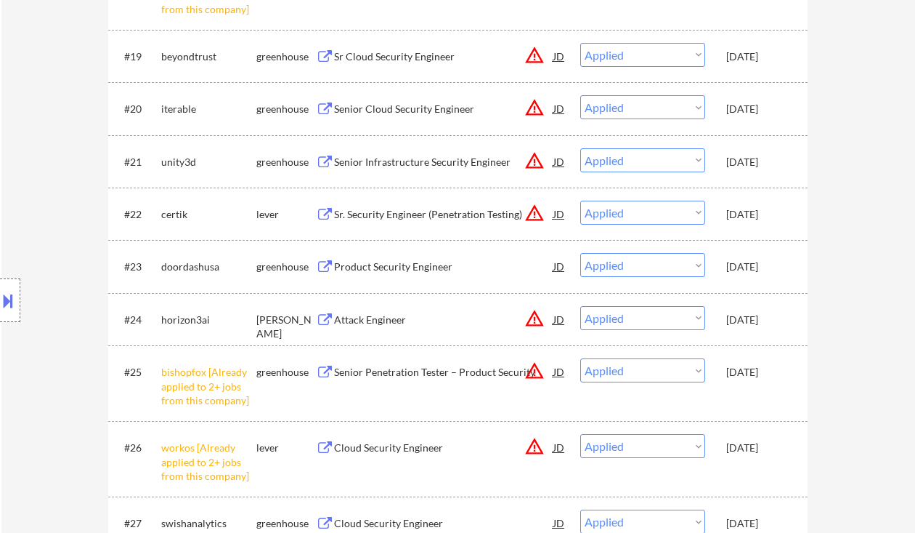
scroll to position [1502, 0]
select select ""applied""
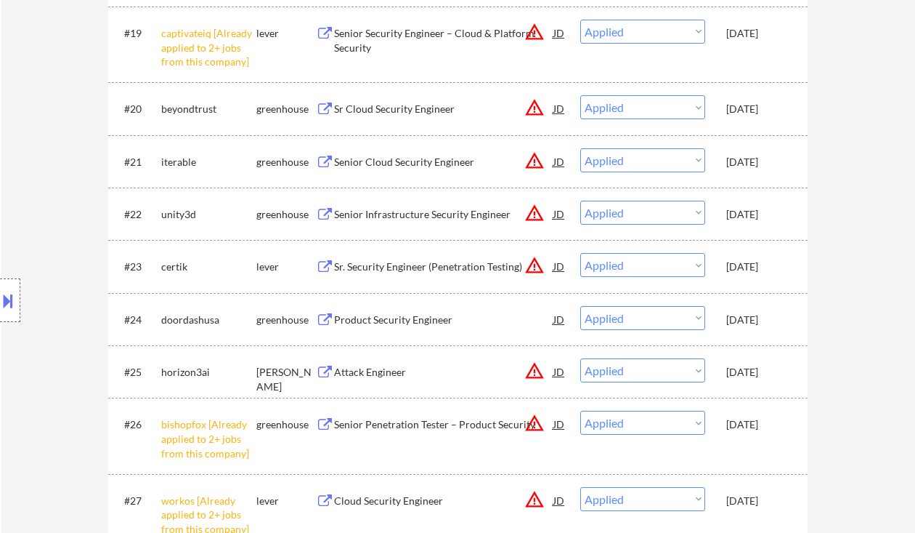
select select ""applied""
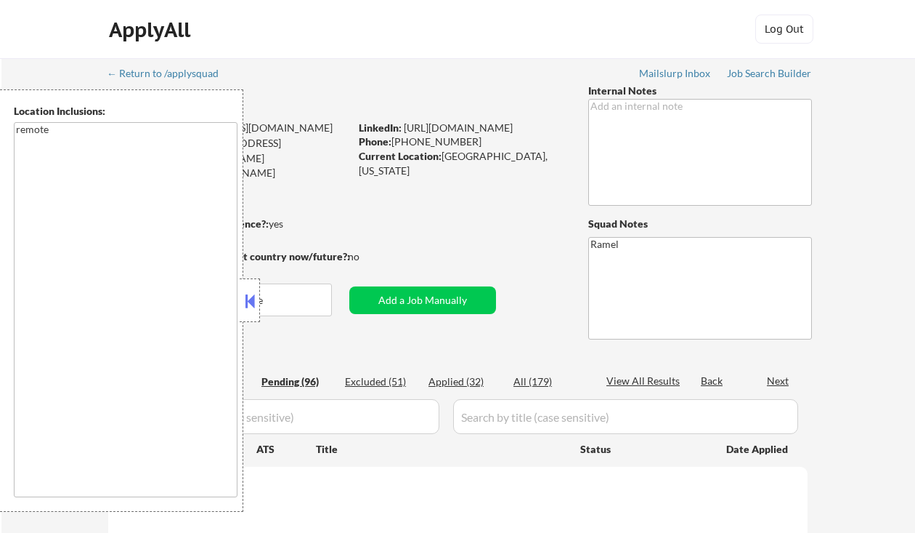
scroll to position [97, 0]
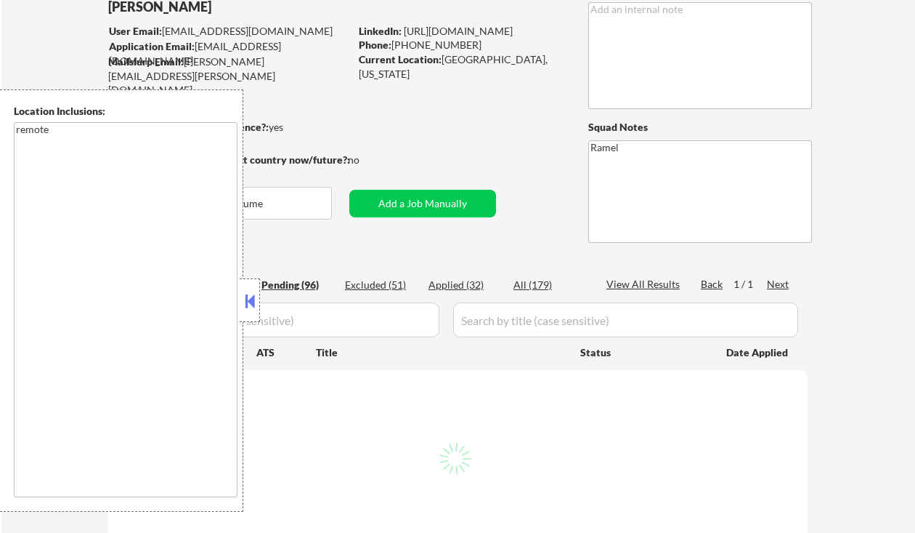
select select ""pending""
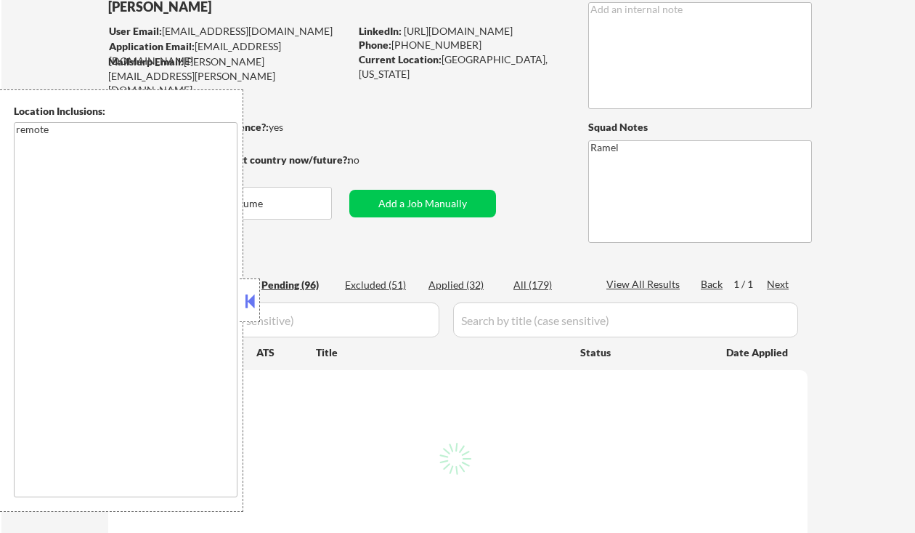
select select ""pending""
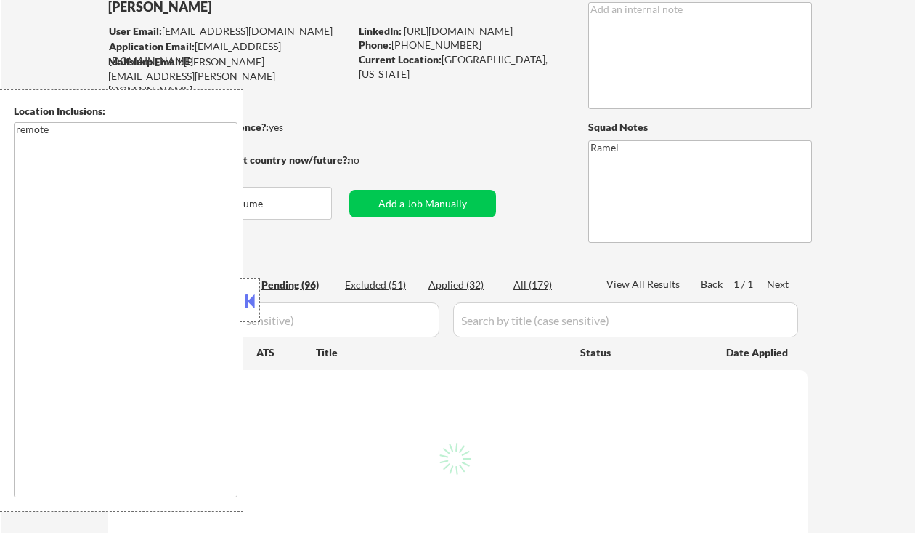
select select ""pending""
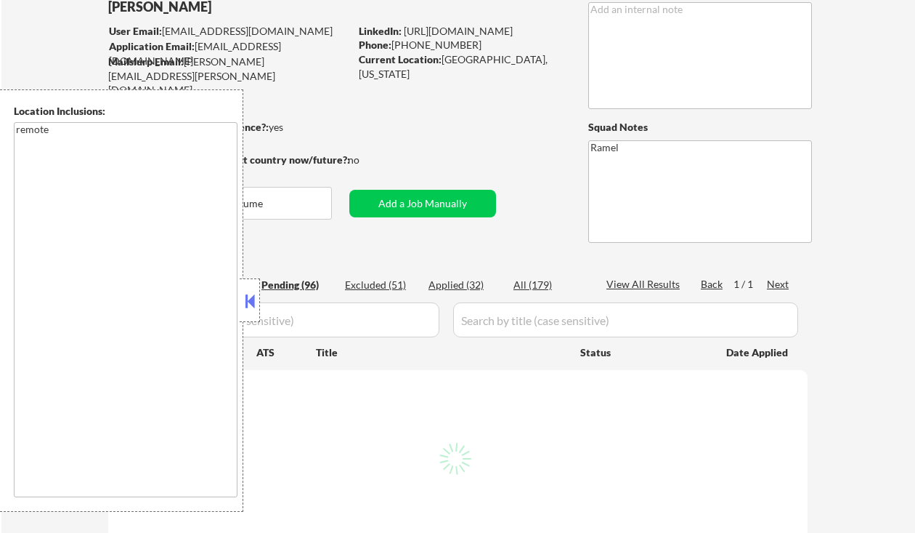
select select ""pending""
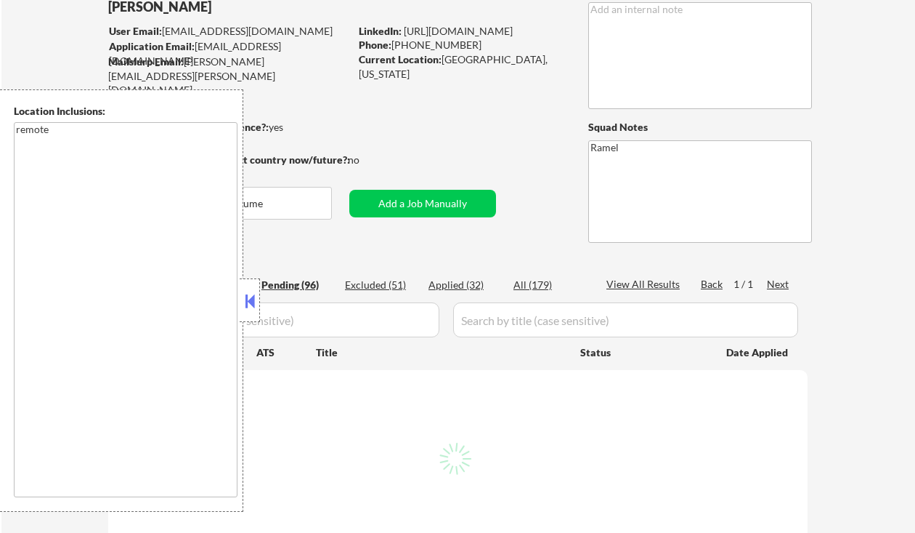
select select ""pending""
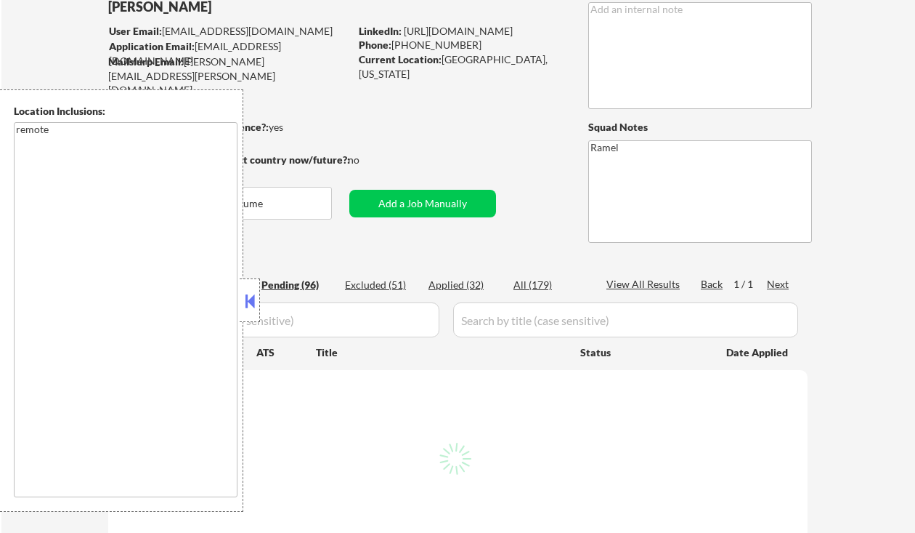
select select ""pending""
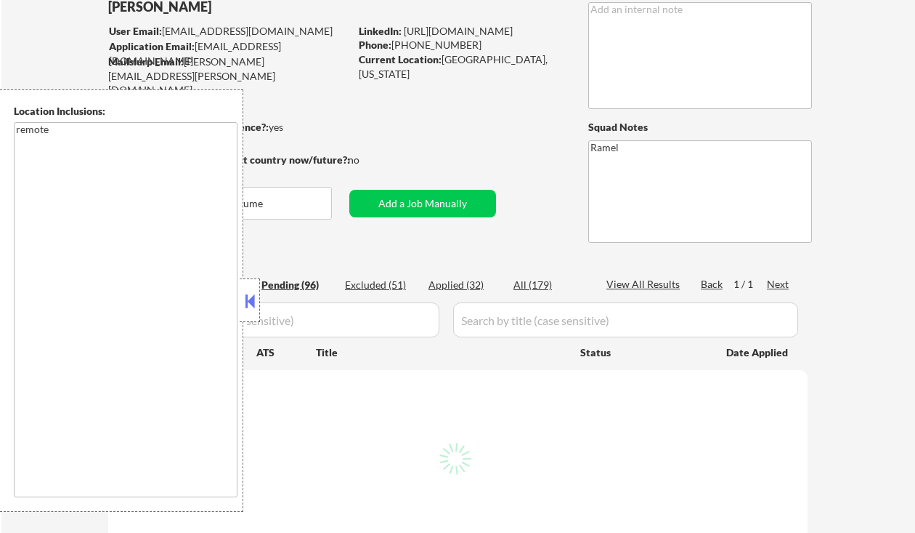
select select ""pending""
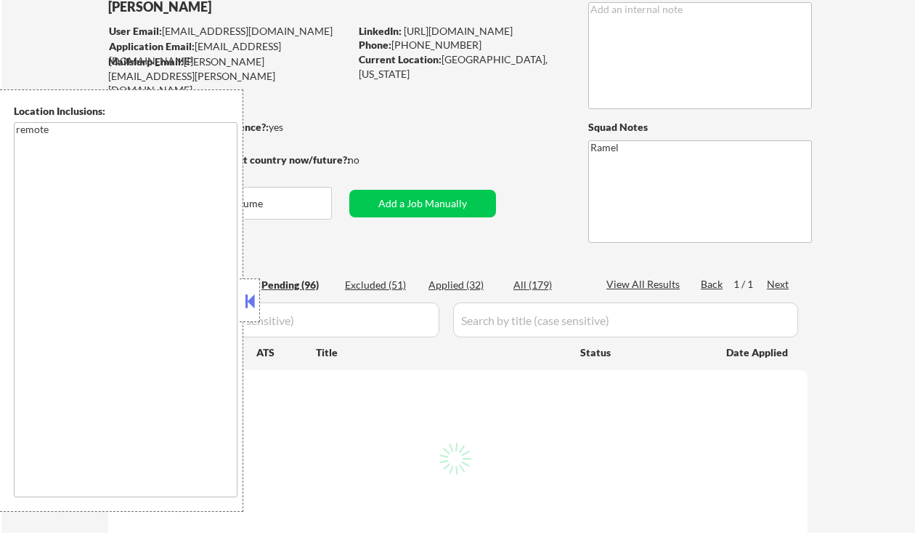
select select ""pending""
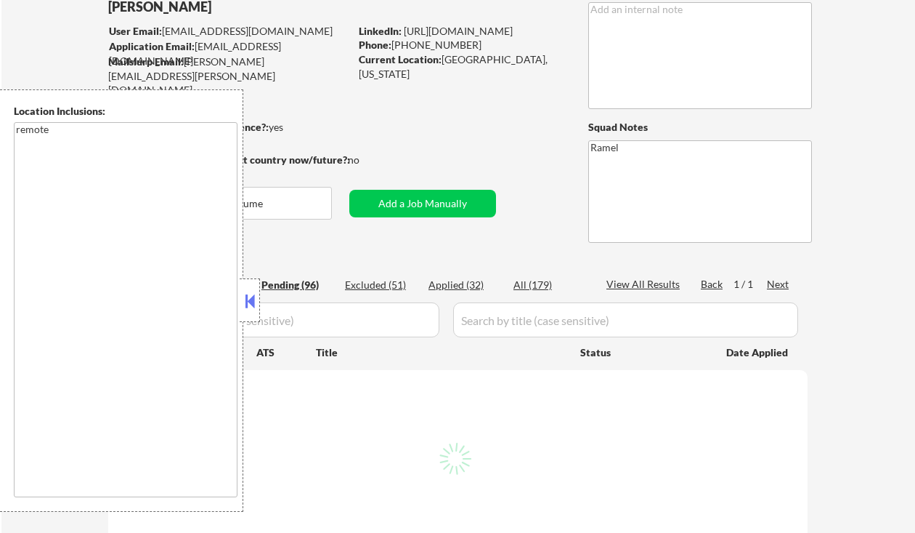
select select ""pending""
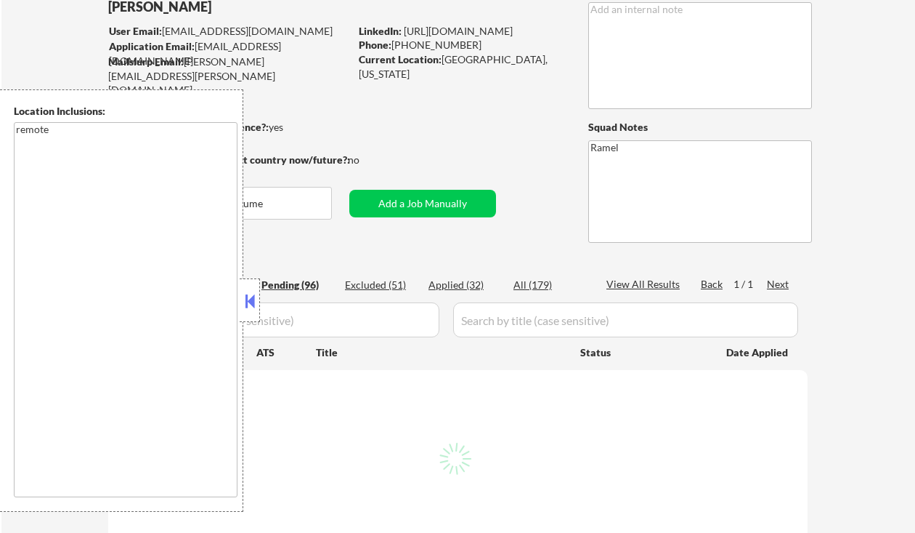
select select ""pending""
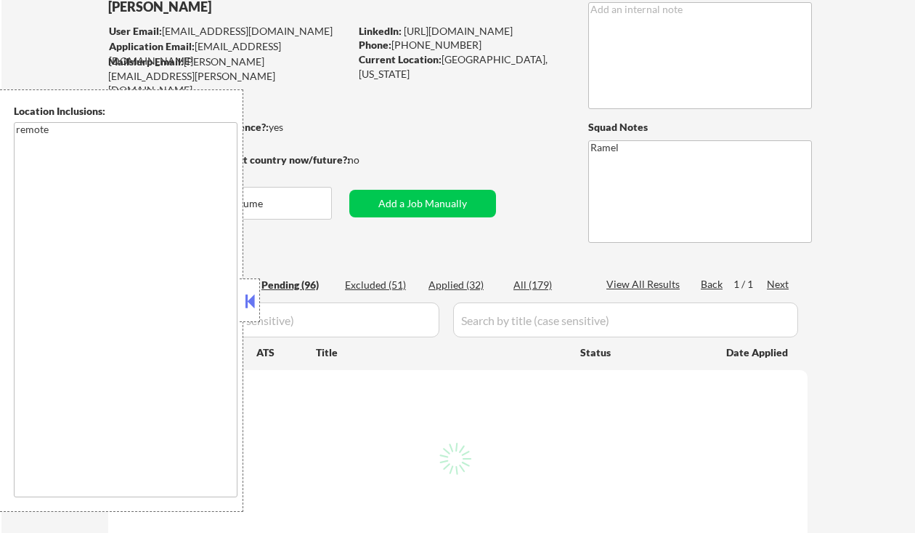
select select ""pending""
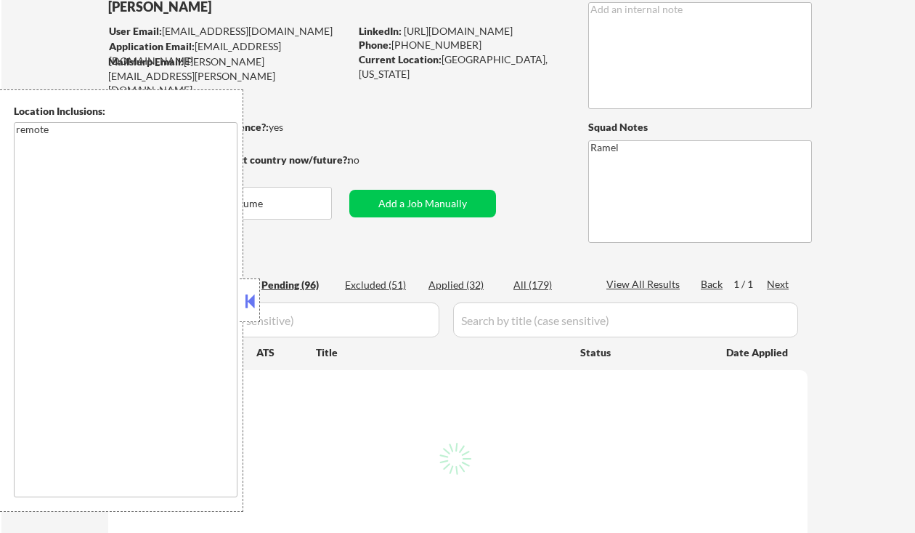
select select ""pending""
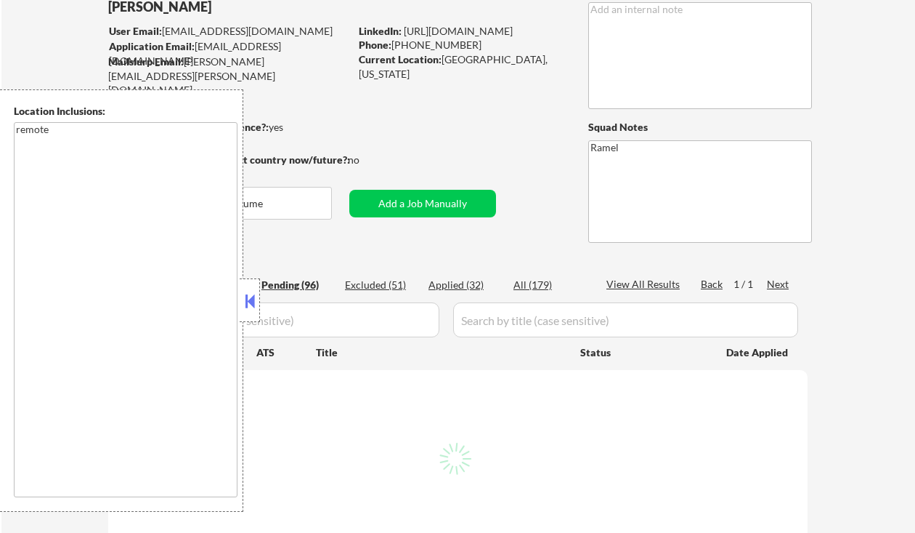
select select ""pending""
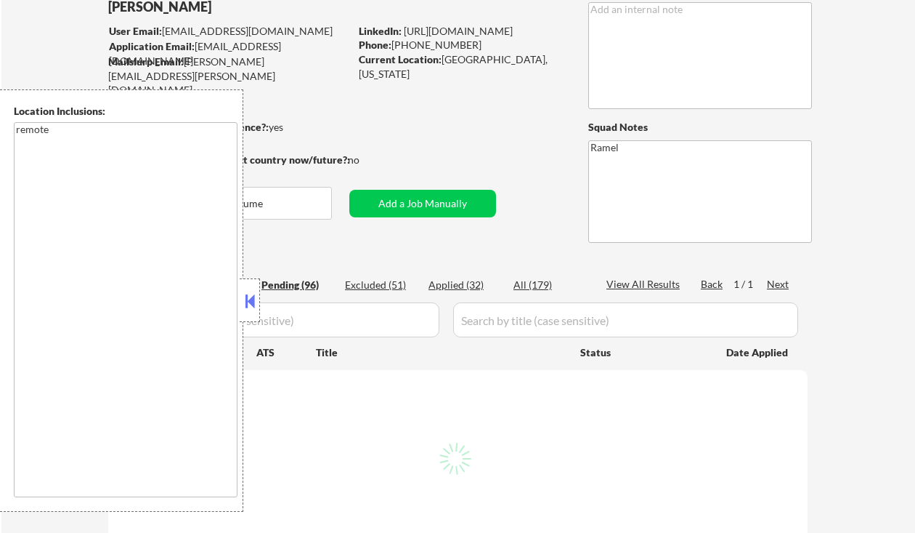
select select ""pending""
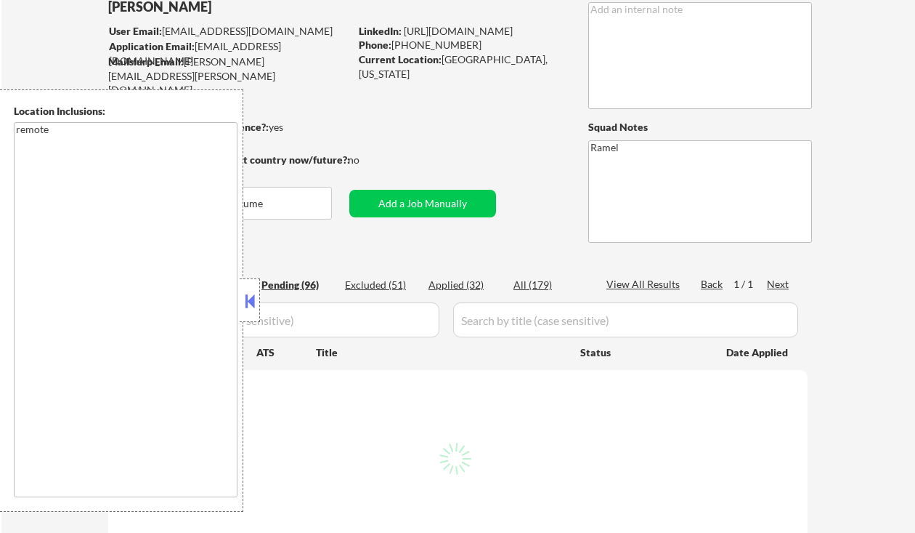
select select ""pending""
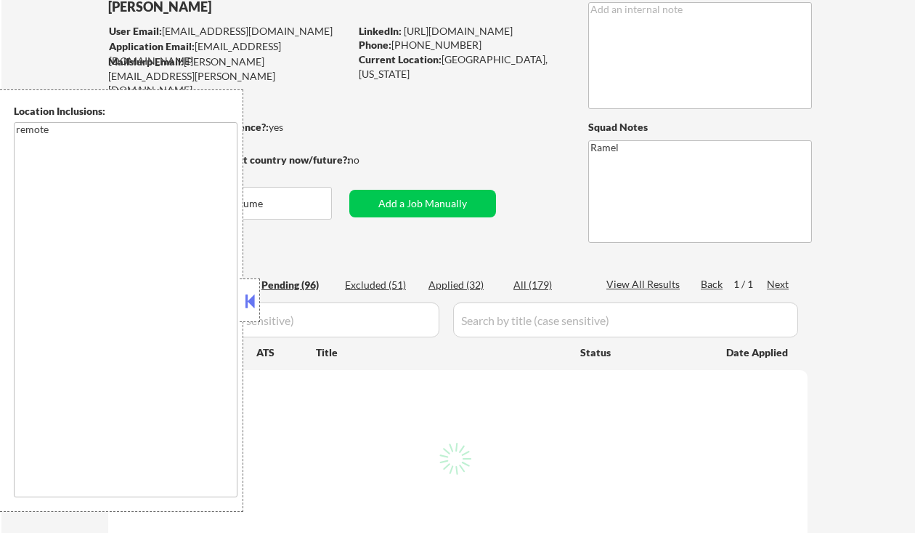
select select ""pending""
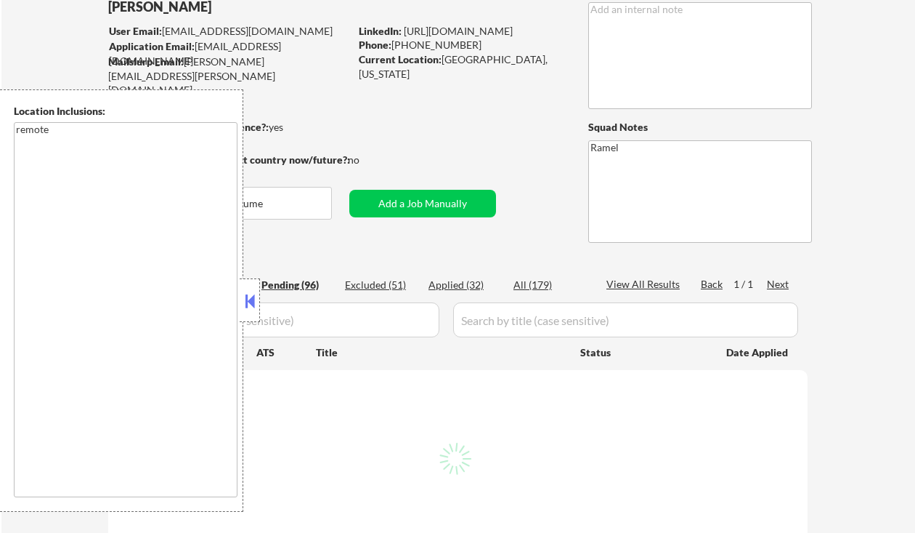
select select ""pending""
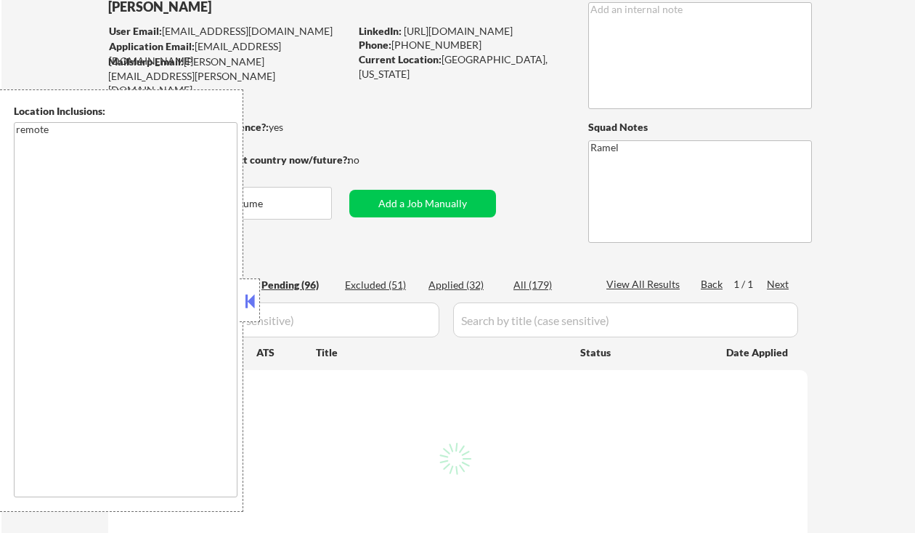
select select ""pending""
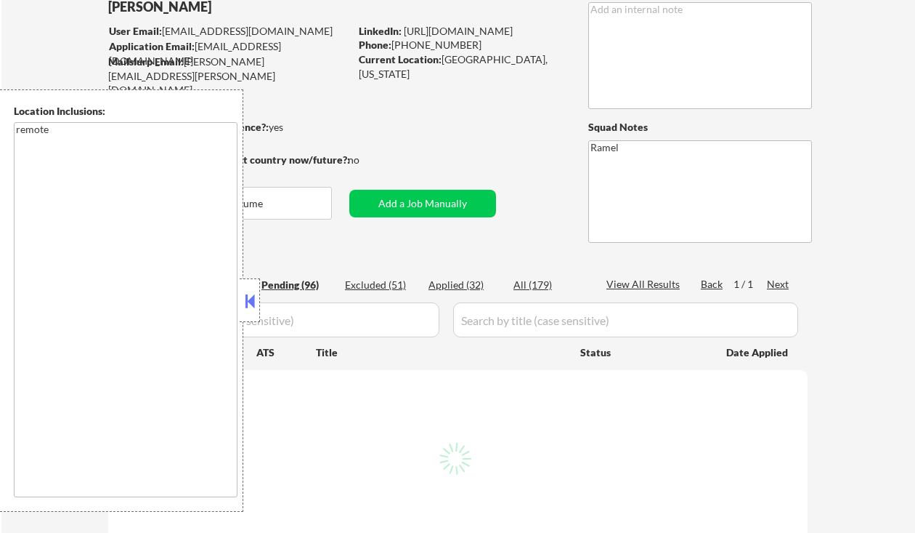
select select ""pending""
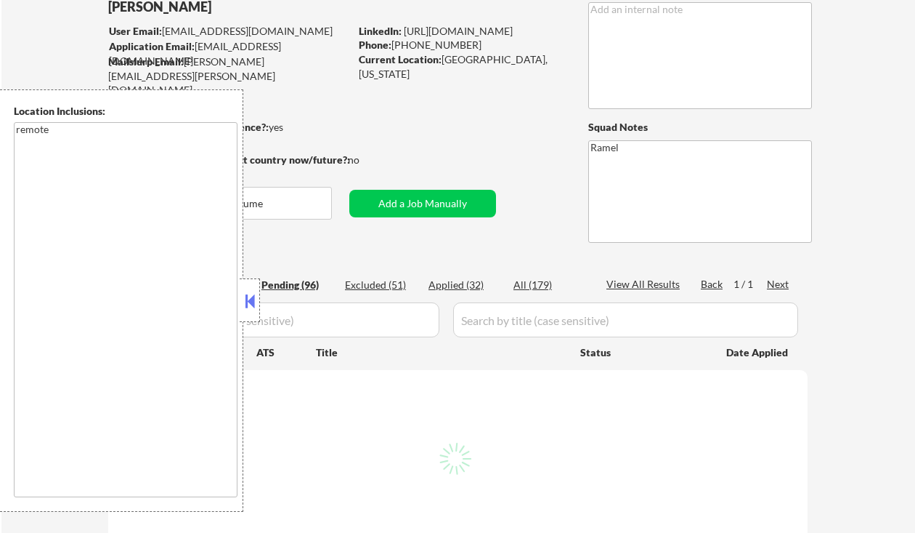
select select ""pending""
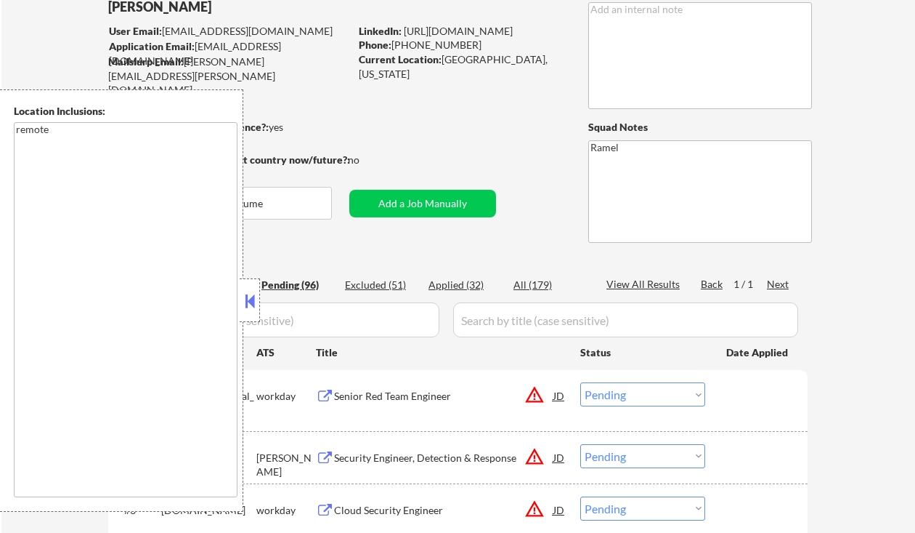
click at [248, 300] on button at bounding box center [250, 301] width 16 height 22
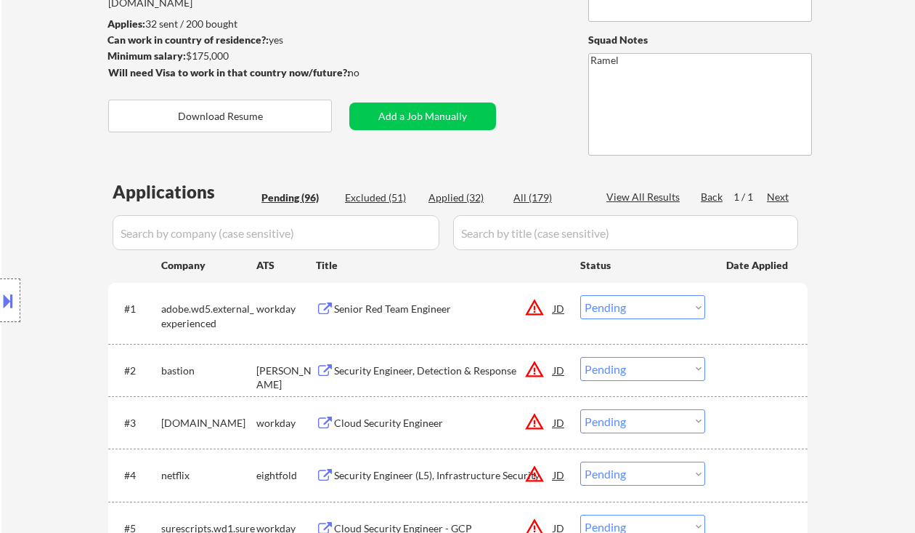
scroll to position [193, 0]
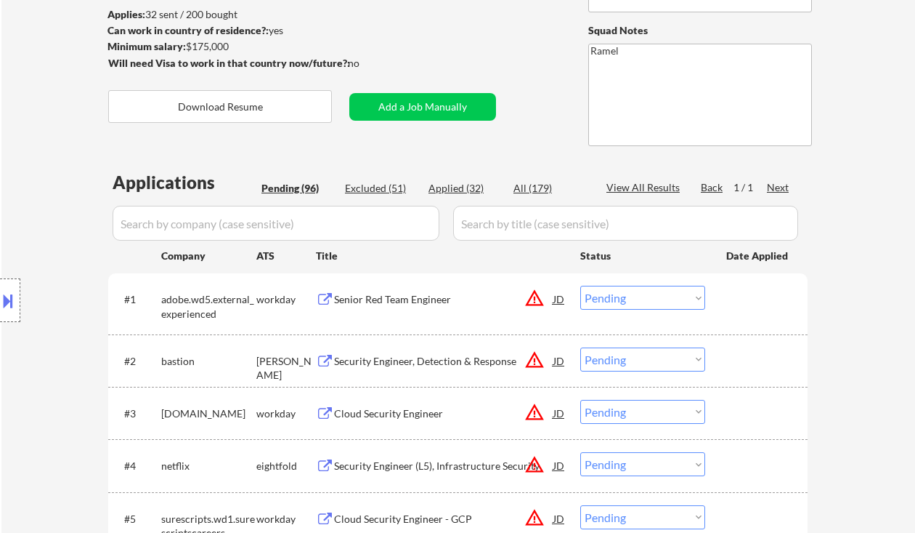
click at [9, 150] on div "Location Inclusions: remote" at bounding box center [130, 300] width 260 height 422
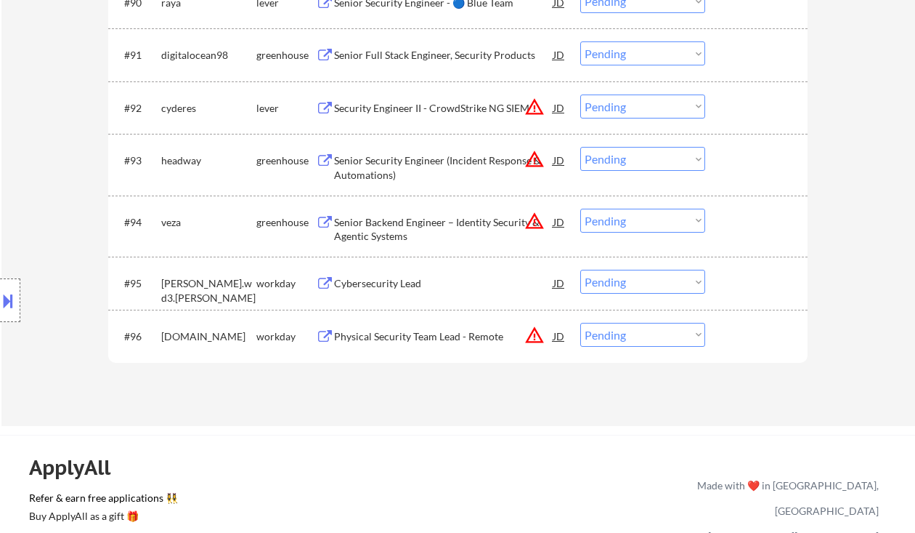
scroll to position [5308, 0]
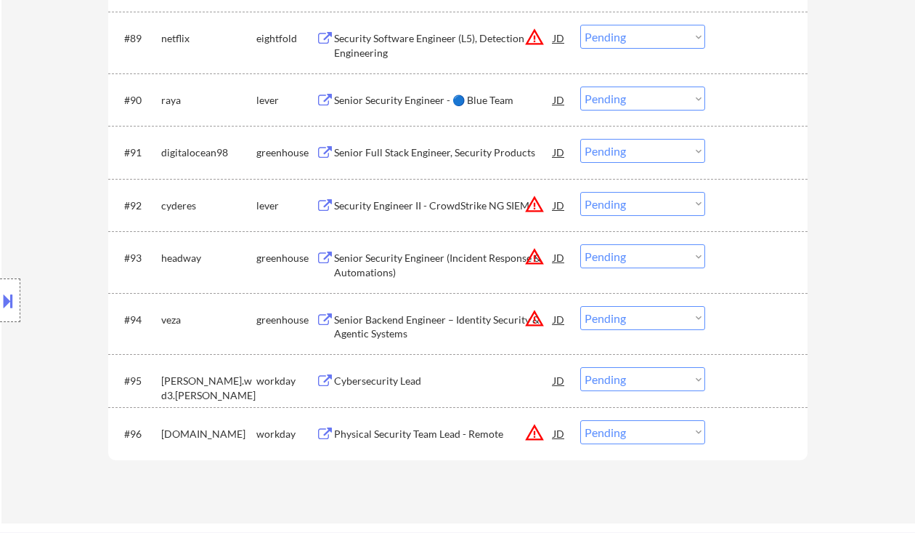
click at [402, 268] on div "Senior Security Engineer (Incident Response & Automations)" at bounding box center [443, 265] width 219 height 28
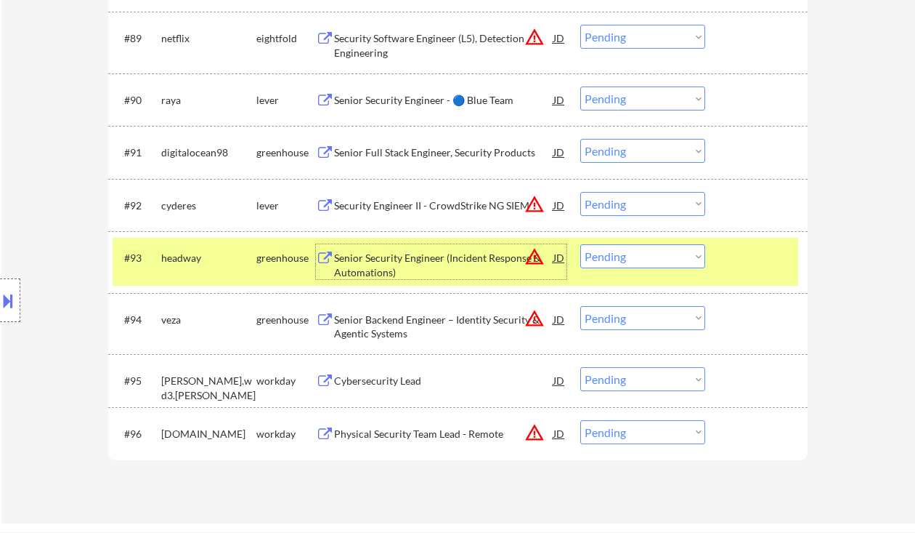
click at [633, 256] on select "Choose an option... Pending Applied Excluded (Questions) Excluded (Expired) Exc…" at bounding box center [642, 256] width 125 height 24
click at [580, 244] on select "Choose an option... Pending Applied Excluded (Questions) Excluded (Expired) Exc…" at bounding box center [642, 256] width 125 height 24
click at [426, 333] on div "Senior Backend Engineer – Identity Security & Agentic Systems" at bounding box center [443, 326] width 219 height 28
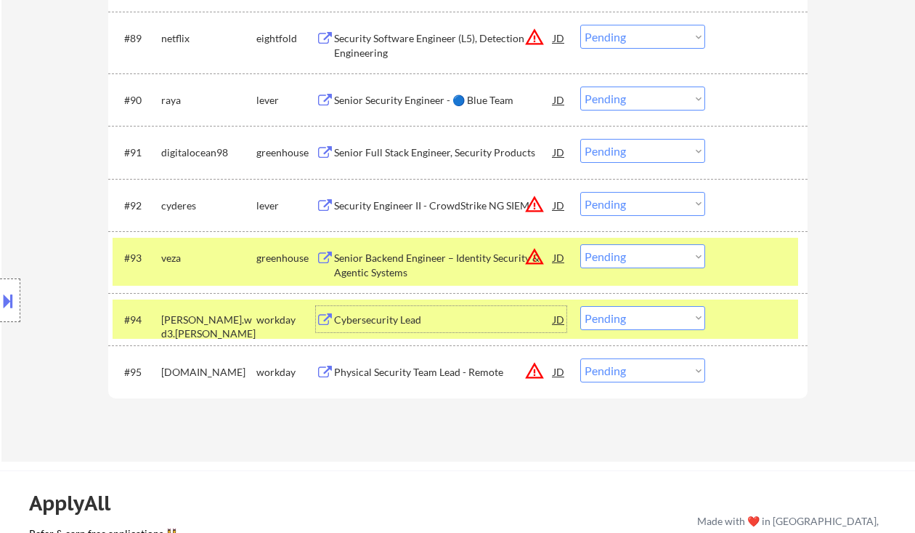
click at [647, 254] on select "Choose an option... Pending Applied Excluded (Questions) Excluded (Expired) Exc…" at bounding box center [642, 256] width 125 height 24
click at [580, 244] on select "Choose an option... Pending Applied Excluded (Questions) Excluded (Expired) Exc…" at bounding box center [642, 256] width 125 height 24
select select ""pending""
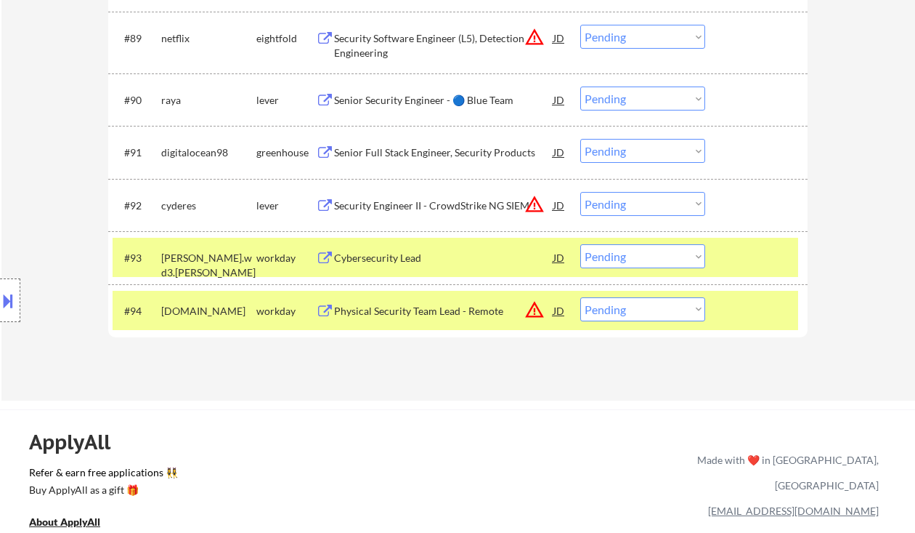
drag, startPoint x: 23, startPoint y: 170, endPoint x: 52, endPoint y: 161, distance: 29.9
click at [23, 170] on div "Location Inclusions: remote" at bounding box center [130, 300] width 260 height 422
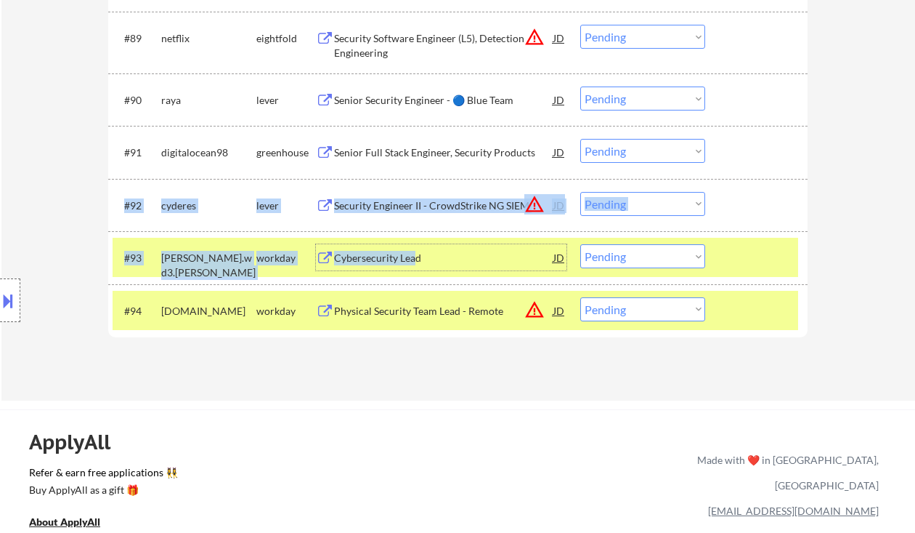
drag, startPoint x: 413, startPoint y: 264, endPoint x: 456, endPoint y: 228, distance: 55.7
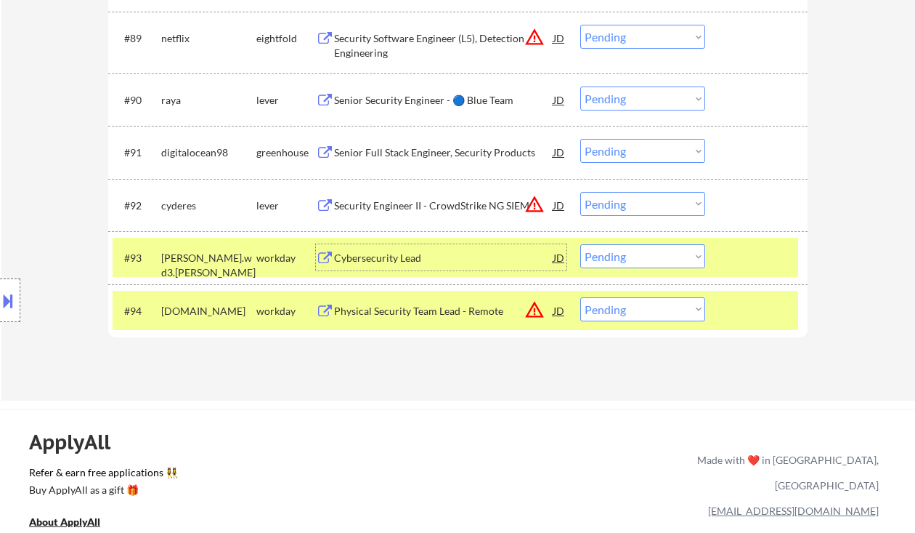
click at [55, 205] on div "Location Inclusions: remote" at bounding box center [130, 300] width 260 height 422
click at [403, 211] on div "Security Engineer II - CrowdStrike NG SIEM" at bounding box center [443, 205] width 219 height 15
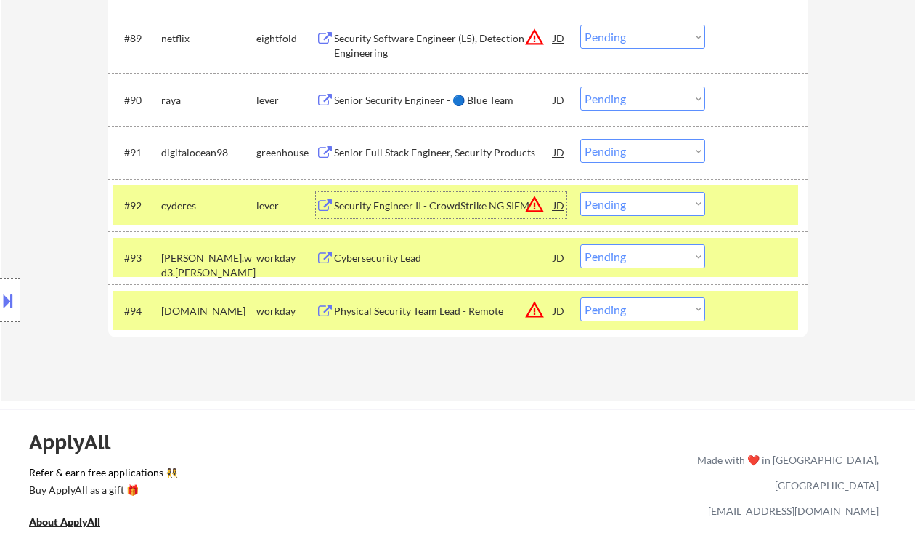
click at [456, 197] on div "Security Engineer II - CrowdStrike NG SIEM" at bounding box center [443, 205] width 219 height 26
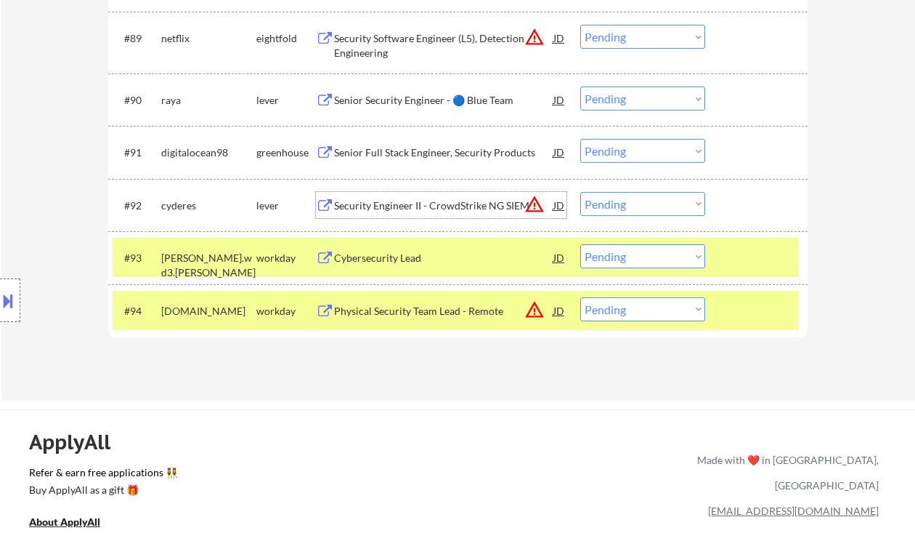
click at [641, 206] on select "Choose an option... Pending Applied Excluded (Questions) Excluded (Expired) Exc…" at bounding box center [642, 204] width 125 height 24
click at [580, 192] on select "Choose an option... Pending Applied Excluded (Questions) Excluded (Expired) Exc…" at bounding box center [642, 204] width 125 height 24
select select ""pending""
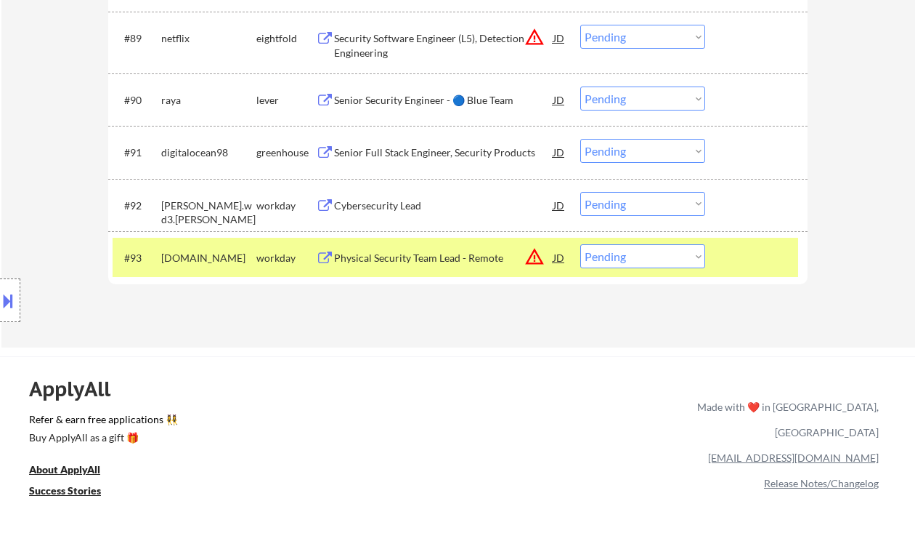
click at [377, 103] on div "Senior Security Engineer - 🔵 Blue Team" at bounding box center [443, 100] width 219 height 15
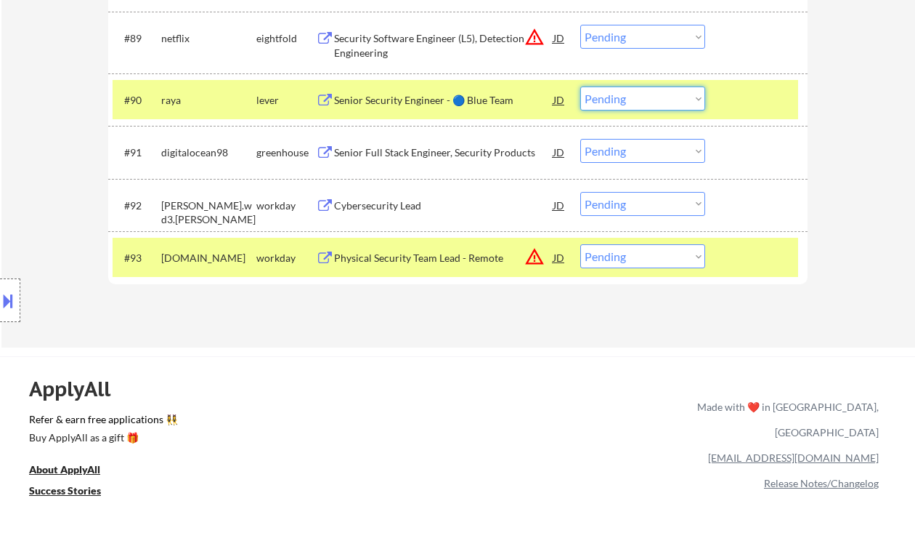
click at [647, 99] on select "Choose an option... Pending Applied Excluded (Questions) Excluded (Expired) Exc…" at bounding box center [642, 98] width 125 height 24
click at [580, 86] on select "Choose an option... Pending Applied Excluded (Questions) Excluded (Expired) Exc…" at bounding box center [642, 98] width 125 height 24
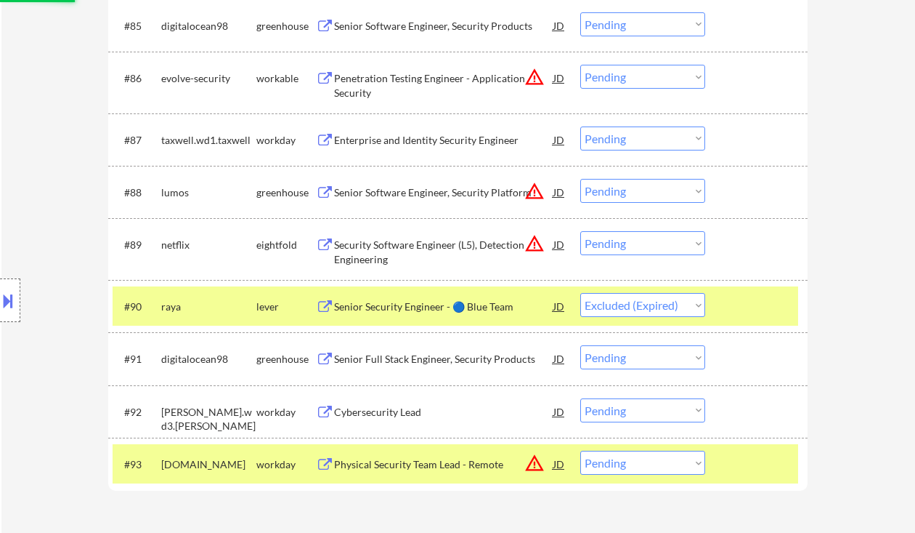
scroll to position [5018, 0]
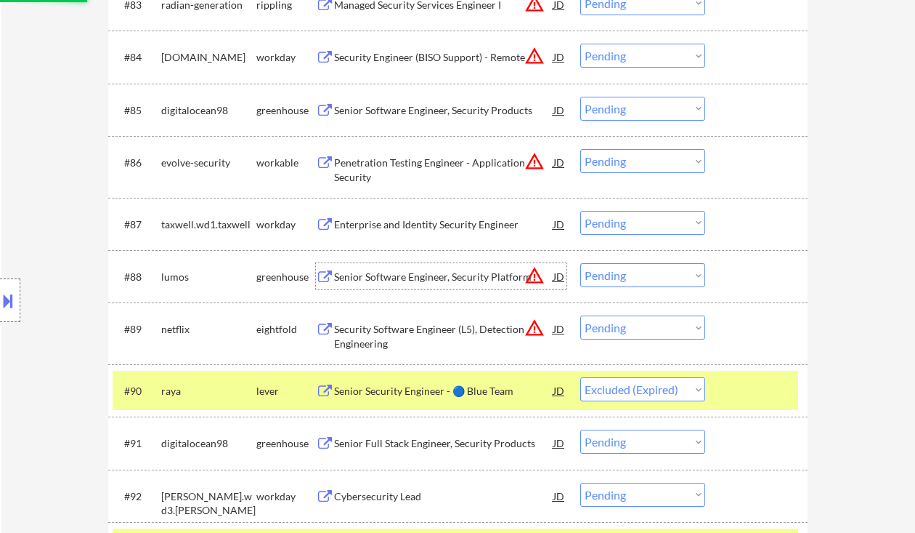
click at [461, 279] on div "Senior Software Engineer, Security Platform" at bounding box center [443, 277] width 219 height 15
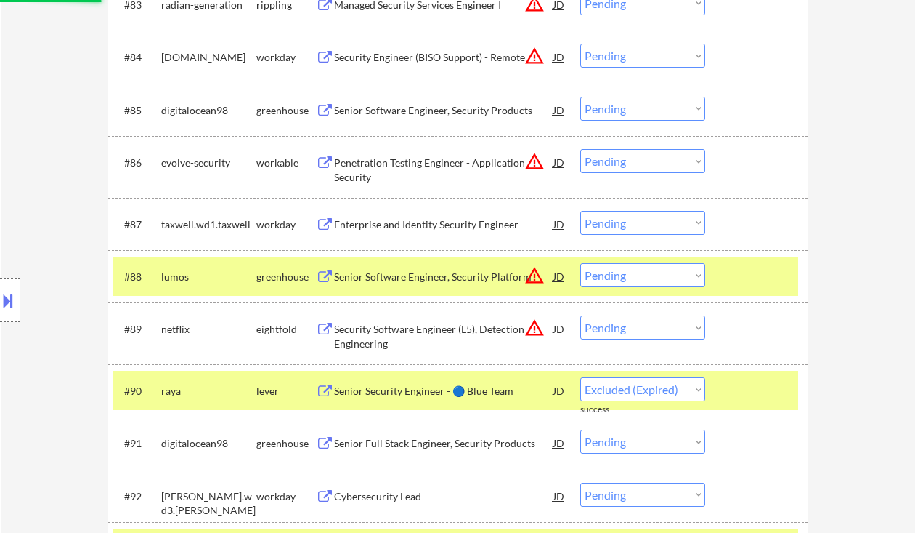
select select ""pending""
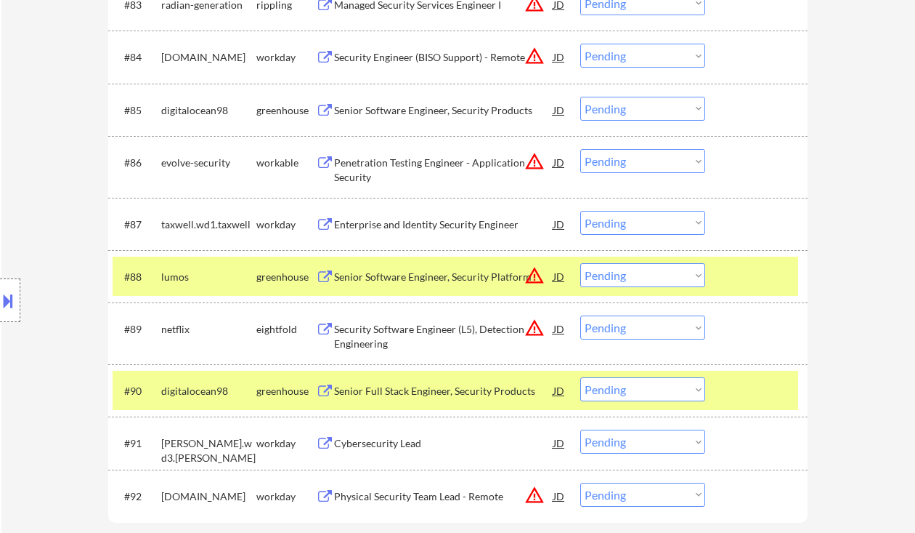
click at [18, 124] on div "Location Inclusions: remote" at bounding box center [130, 300] width 260 height 422
click at [25, 89] on div "Location Inclusions: remote" at bounding box center [130, 300] width 260 height 422
